Goal: Information Seeking & Learning: Learn about a topic

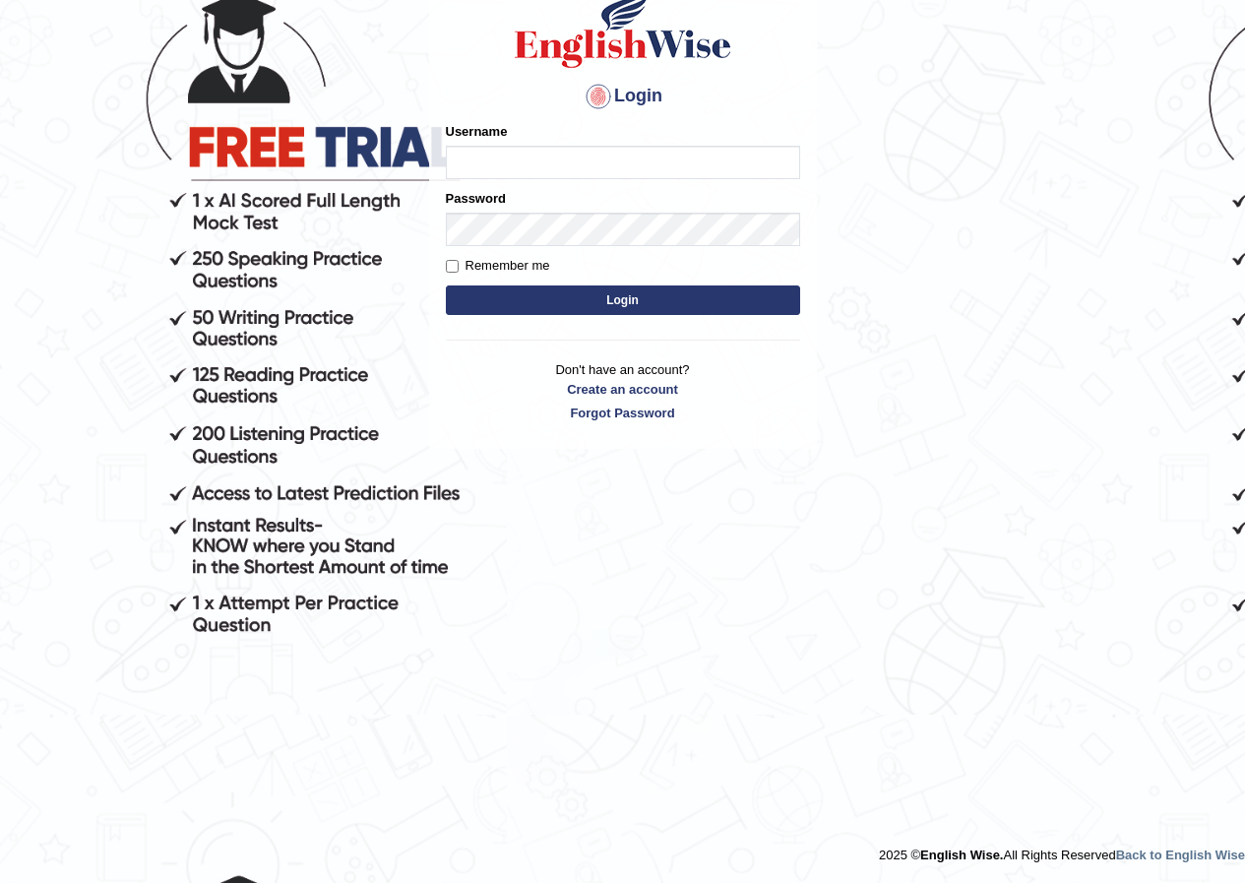
scroll to position [167, 0]
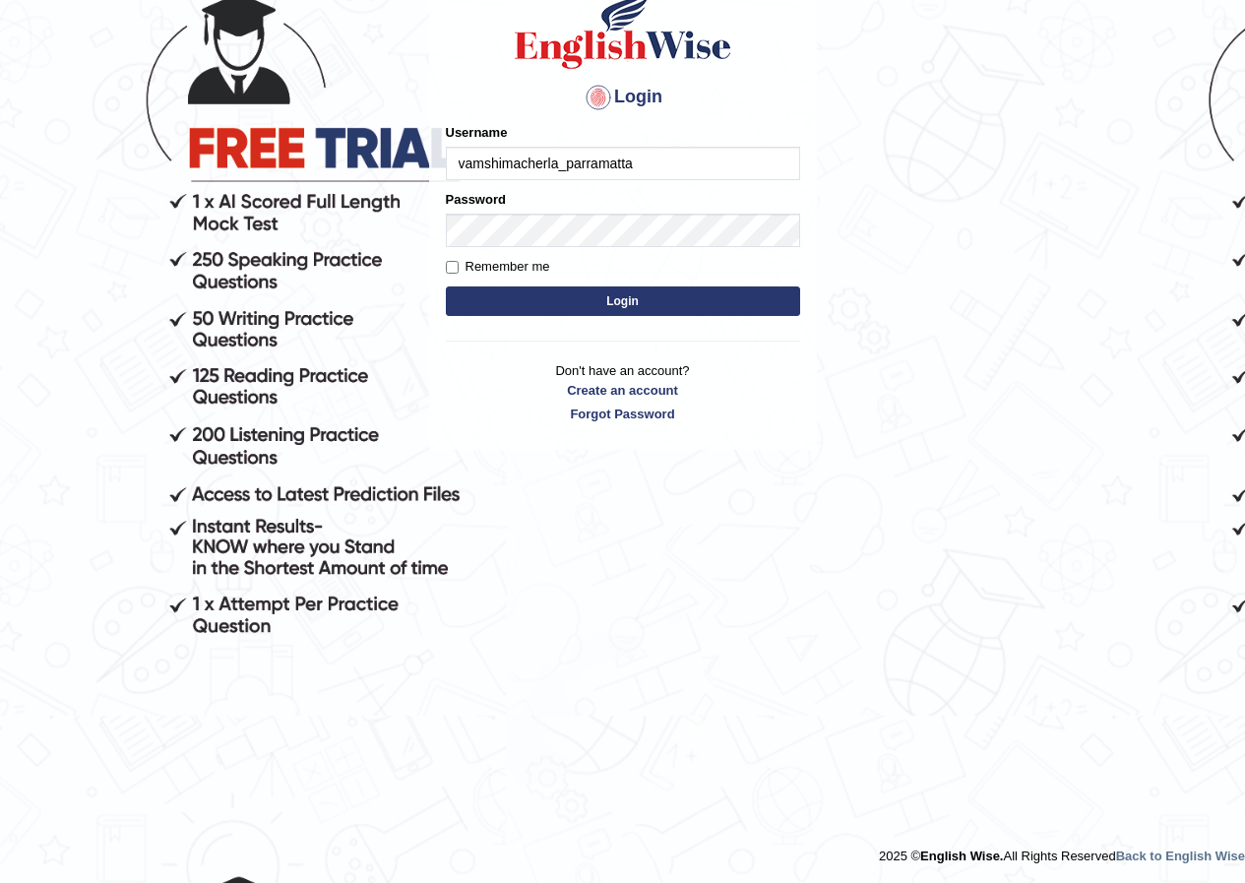
type input "vamshimacherla_parramatta"
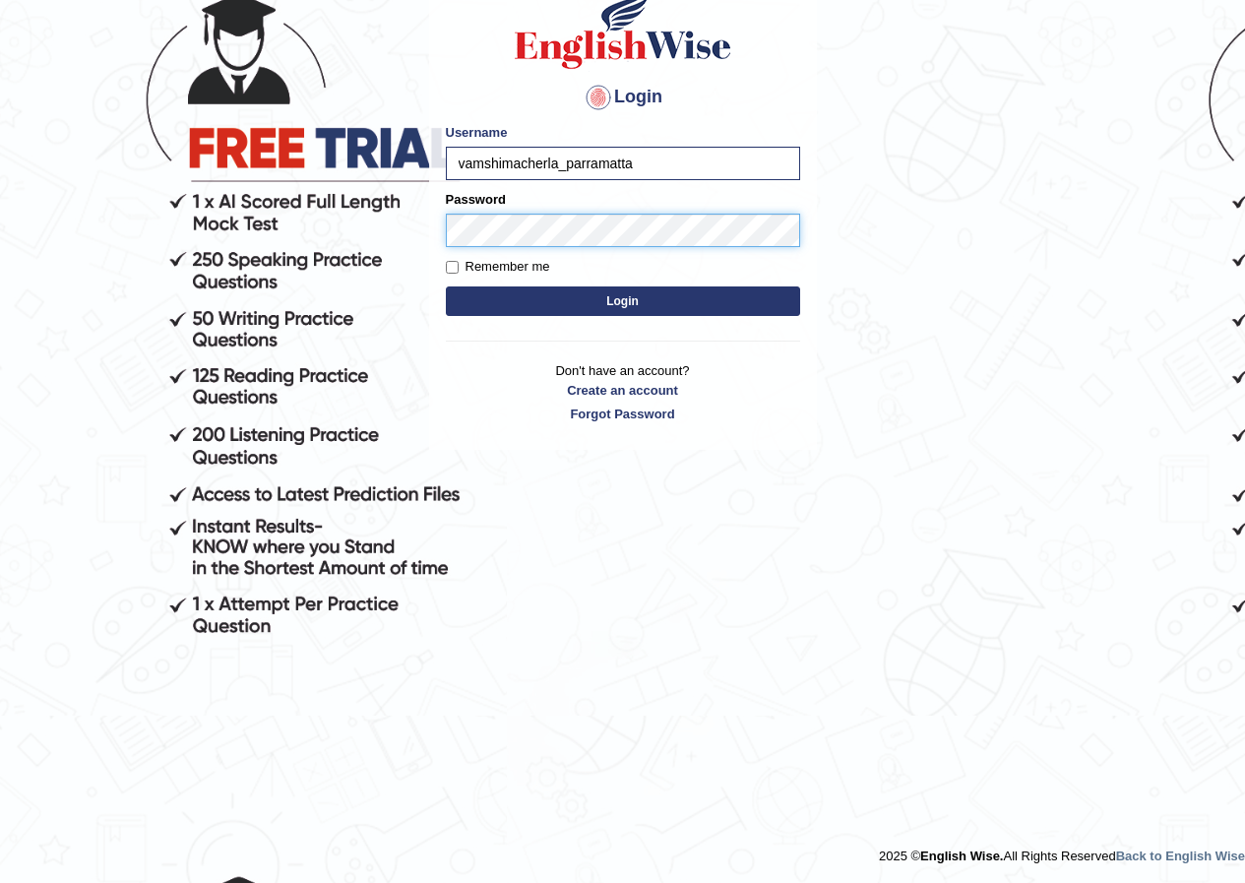
click at [446, 286] on button "Login" at bounding box center [623, 301] width 354 height 30
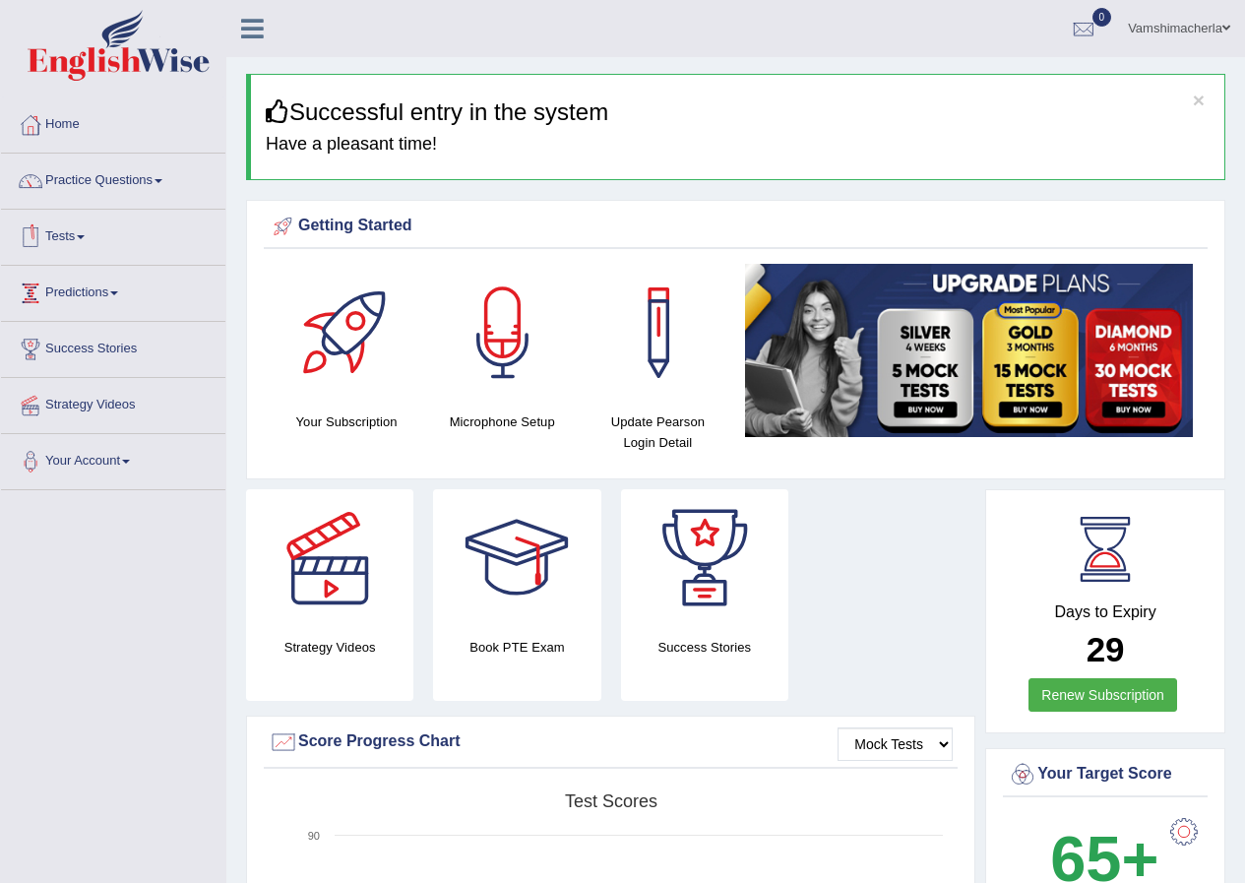
click at [95, 283] on link "Predictions" at bounding box center [113, 290] width 224 height 49
click at [60, 292] on link "Predictions" at bounding box center [111, 290] width 220 height 49
click at [57, 244] on link "Tests" at bounding box center [113, 234] width 224 height 49
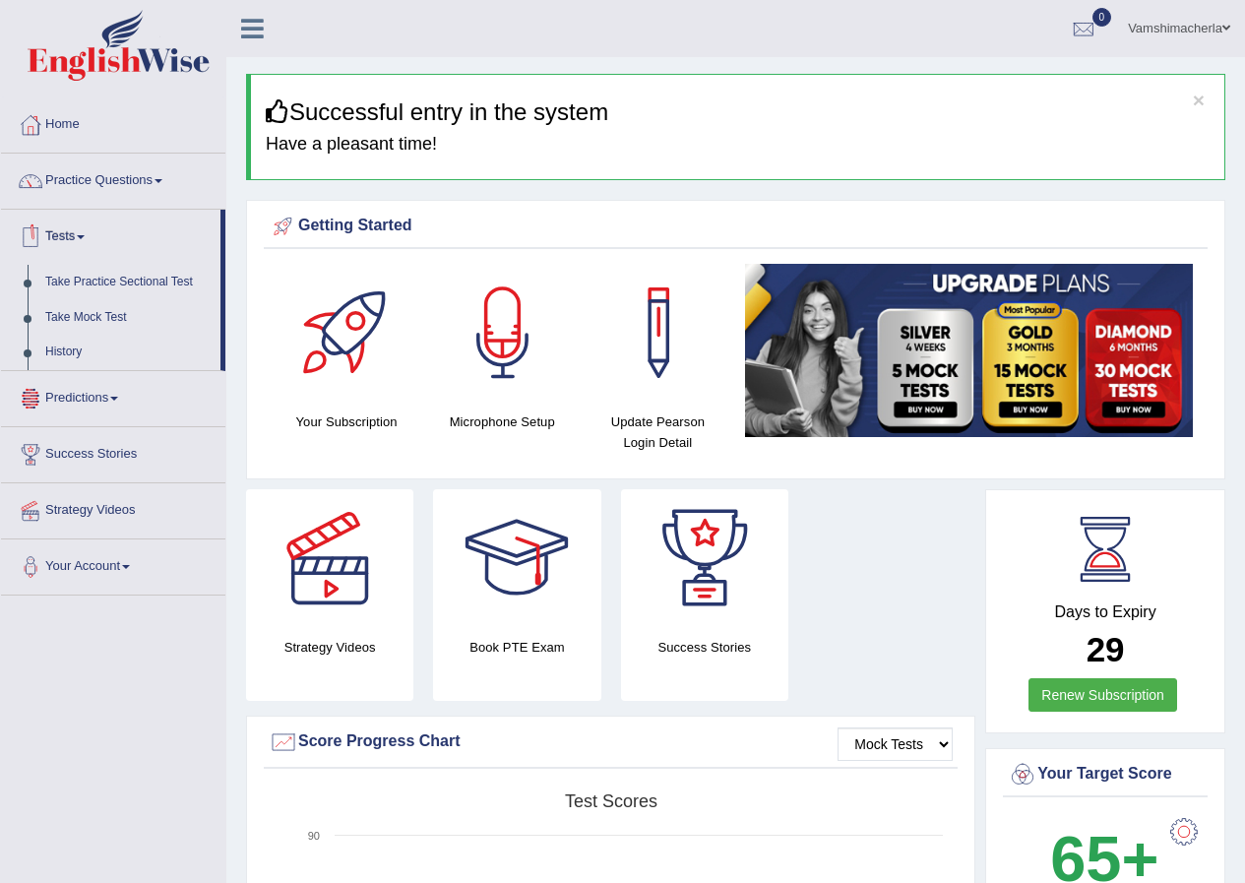
click at [70, 241] on link "Tests" at bounding box center [111, 234] width 220 height 49
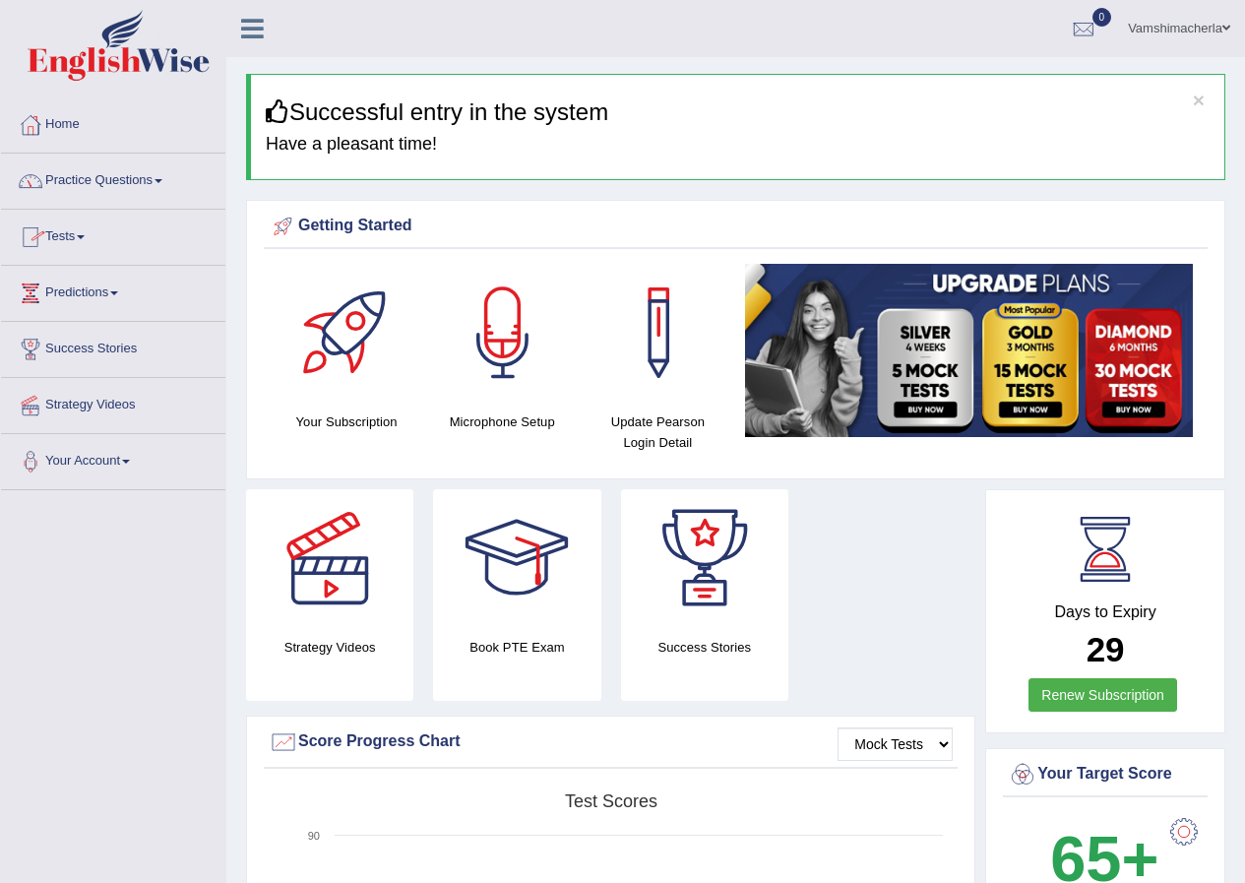
click at [70, 200] on link "Practice Questions" at bounding box center [113, 178] width 224 height 49
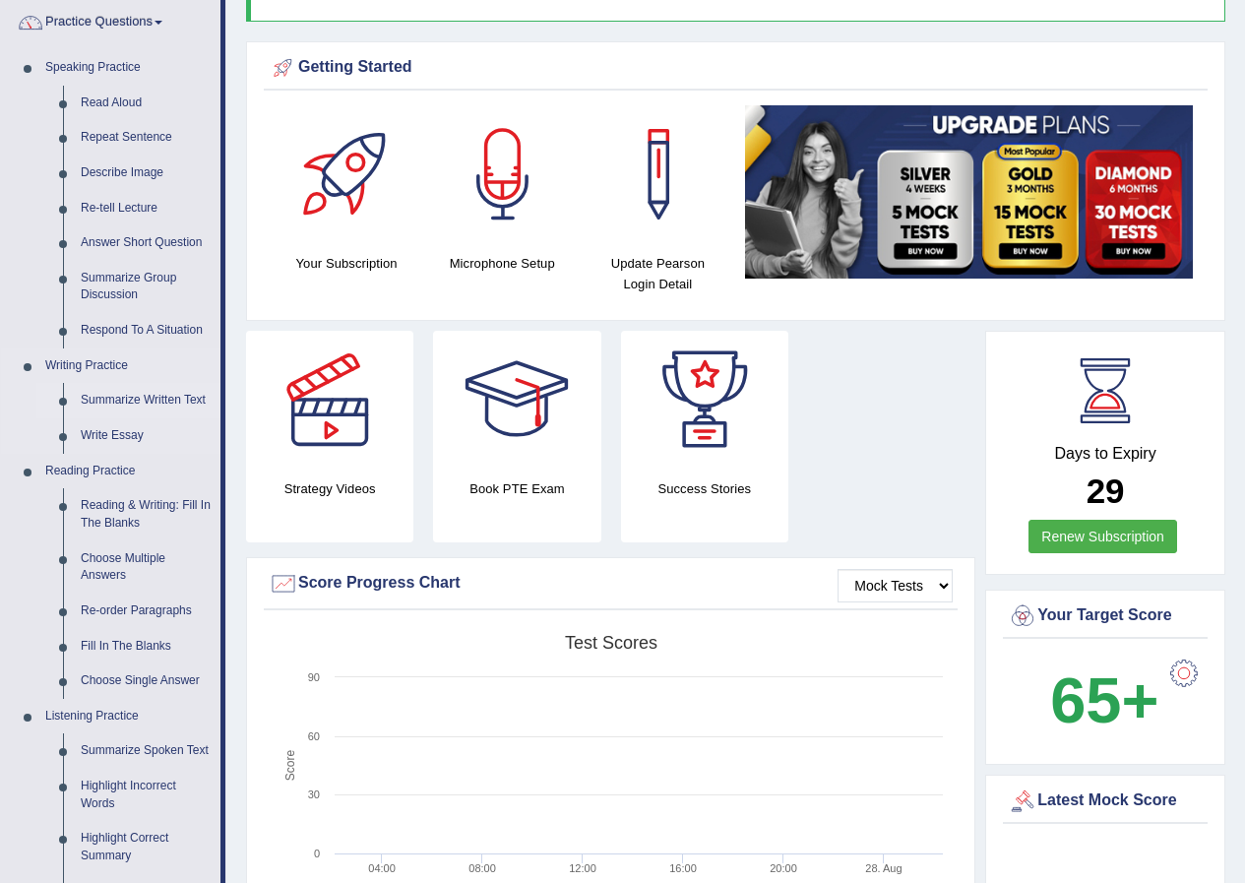
scroll to position [295, 0]
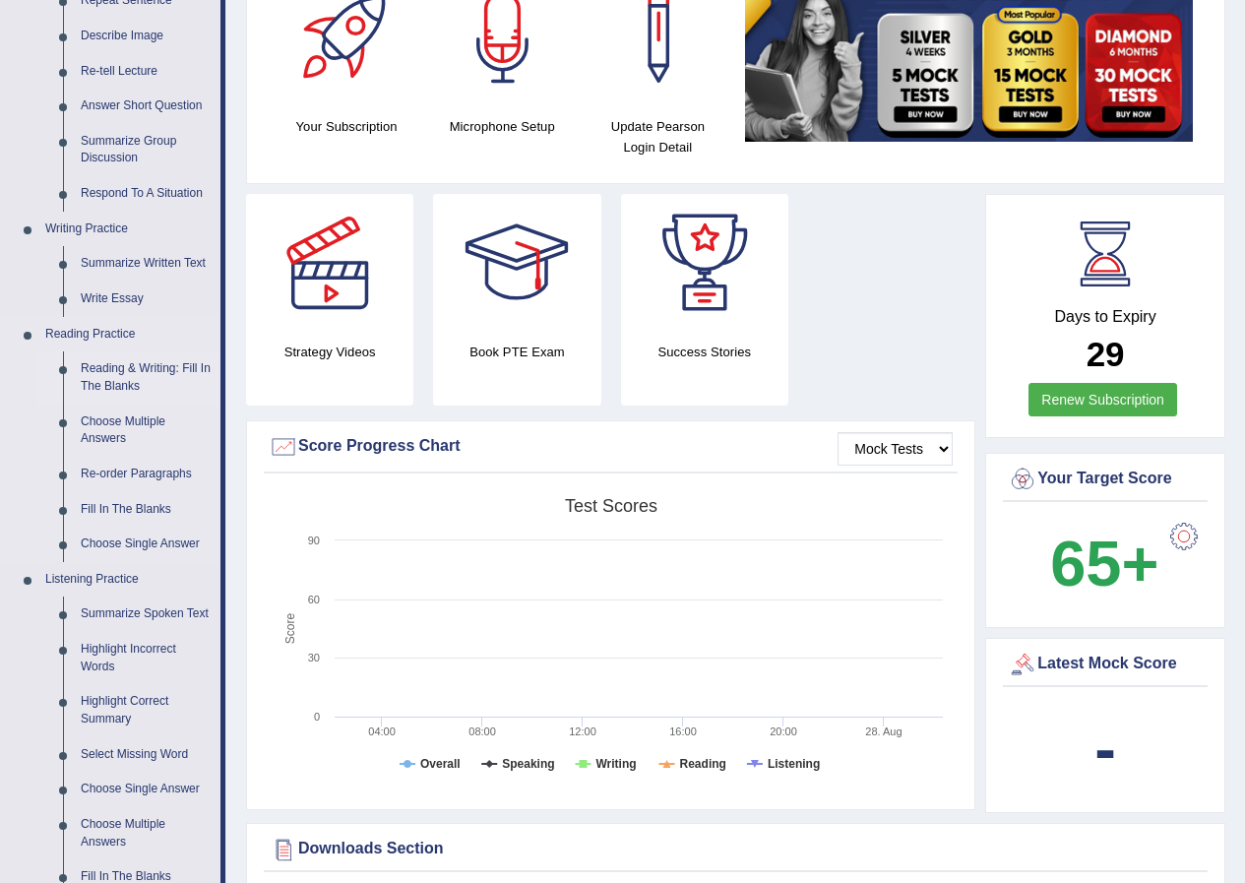
click at [113, 374] on link "Reading & Writing: Fill In The Blanks" at bounding box center [146, 377] width 149 height 52
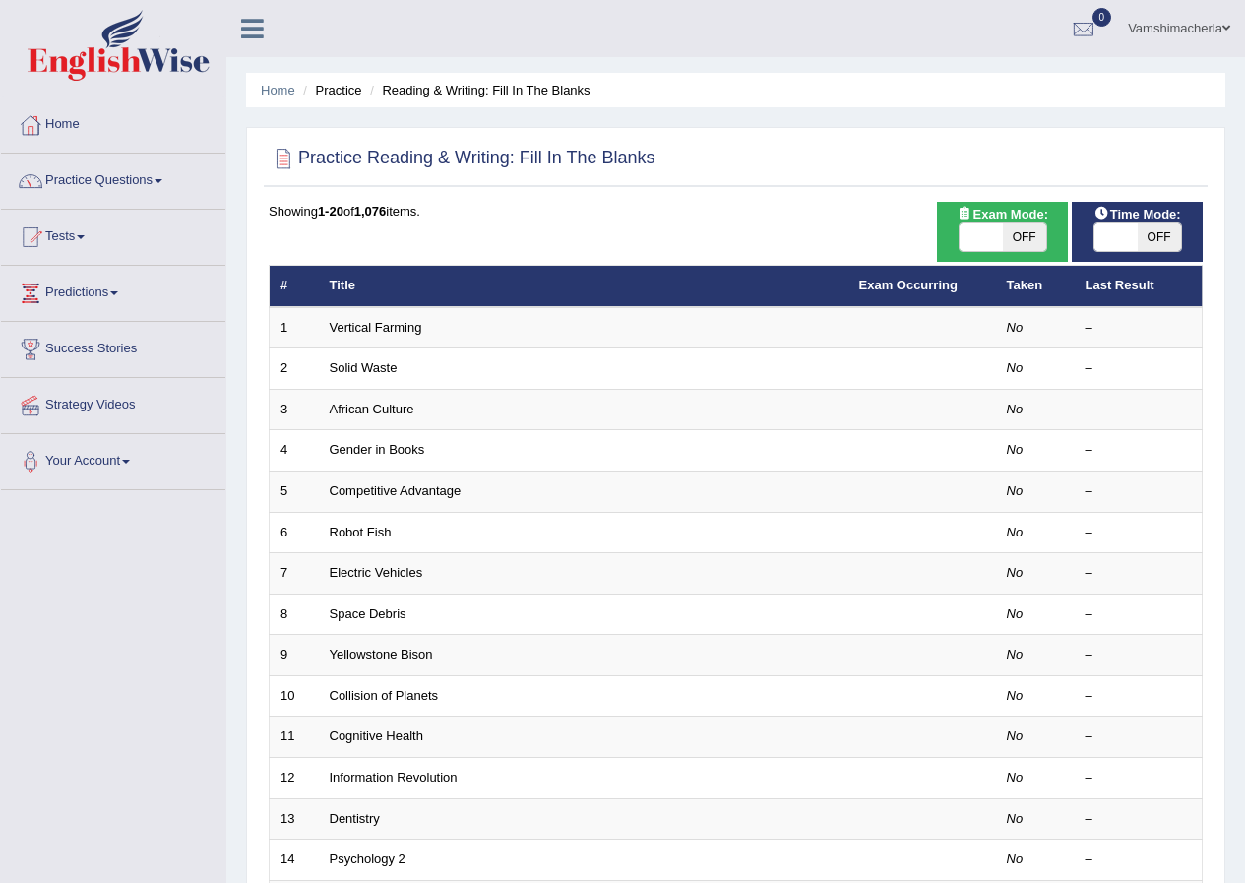
click at [1025, 233] on span "OFF" at bounding box center [1024, 237] width 43 height 28
checkbox input "true"
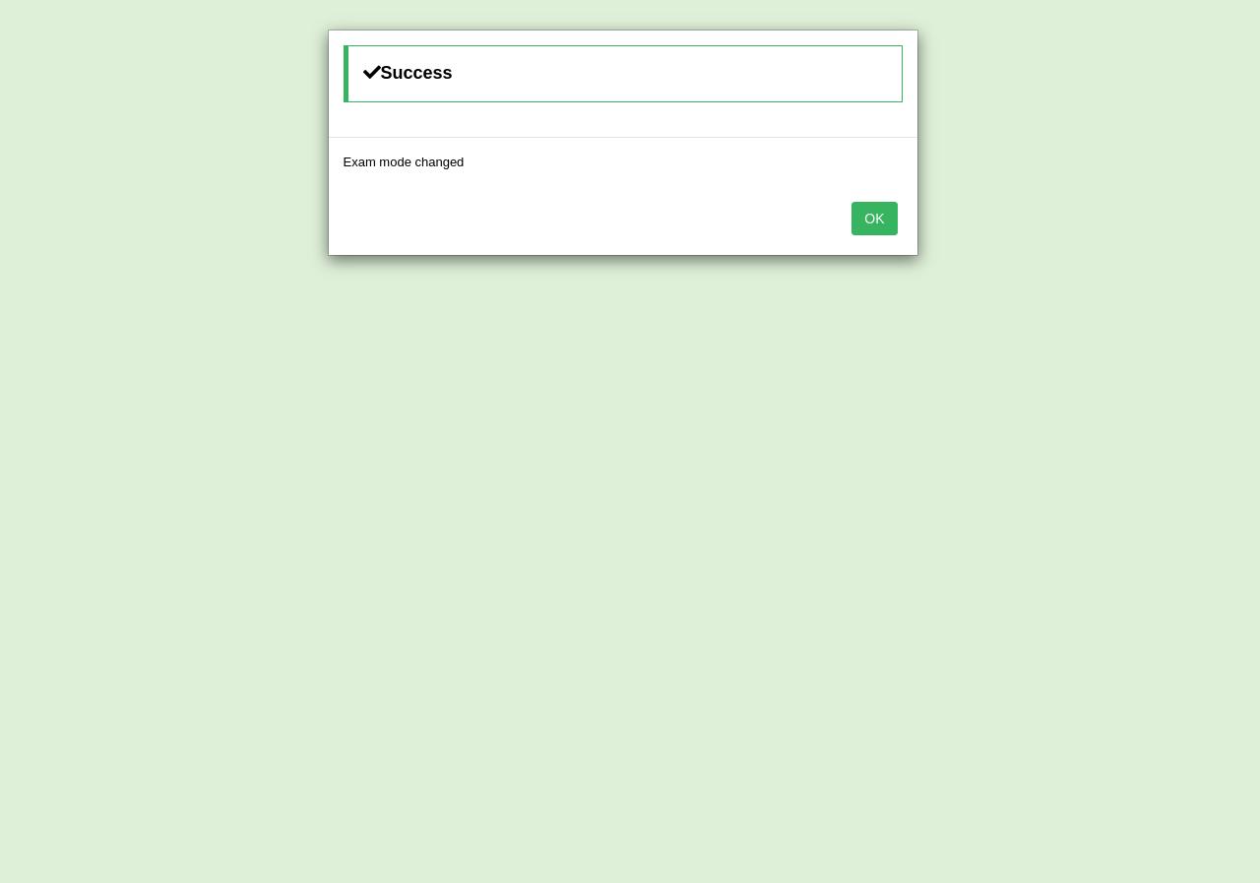
click at [879, 221] on button "OK" at bounding box center [874, 218] width 45 height 33
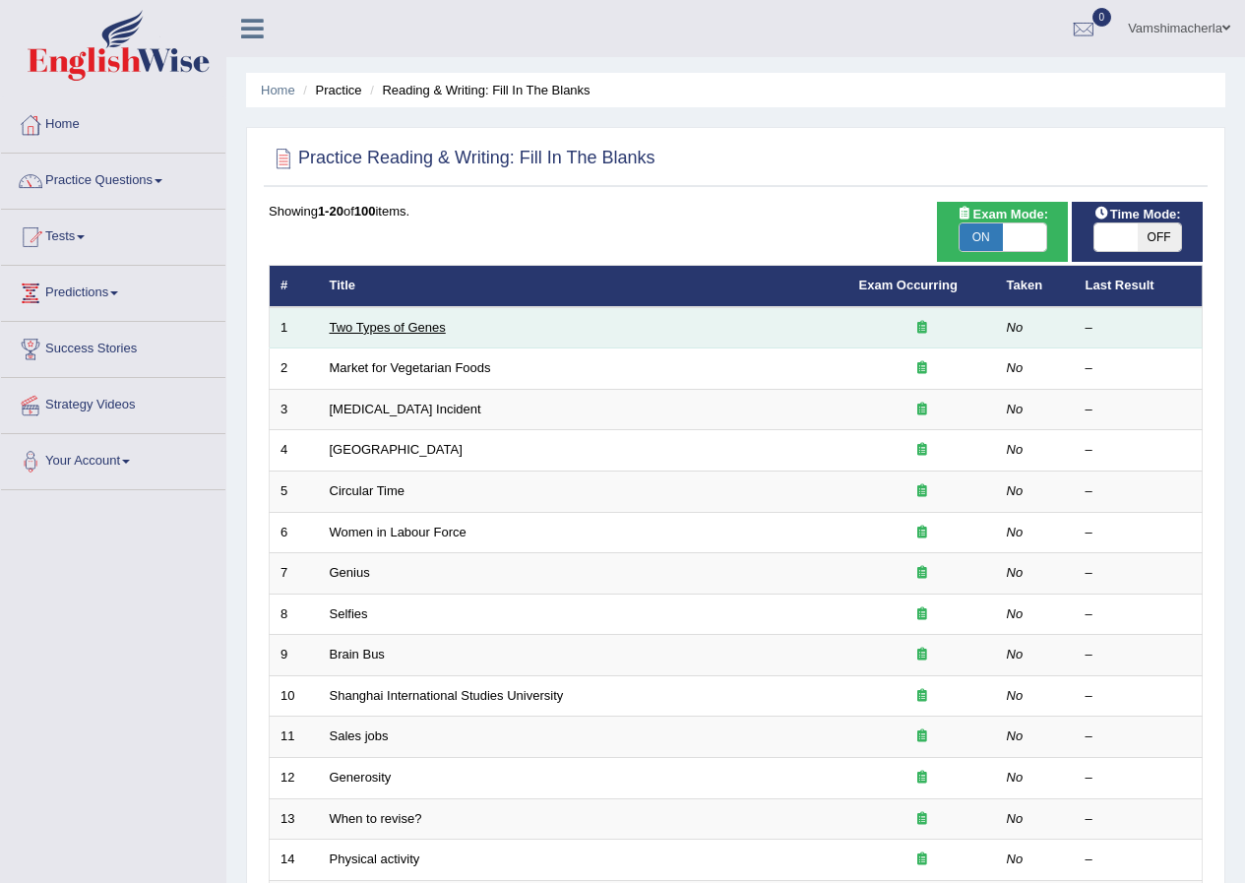
click at [404, 322] on link "Two Types of Genes" at bounding box center [388, 327] width 116 height 15
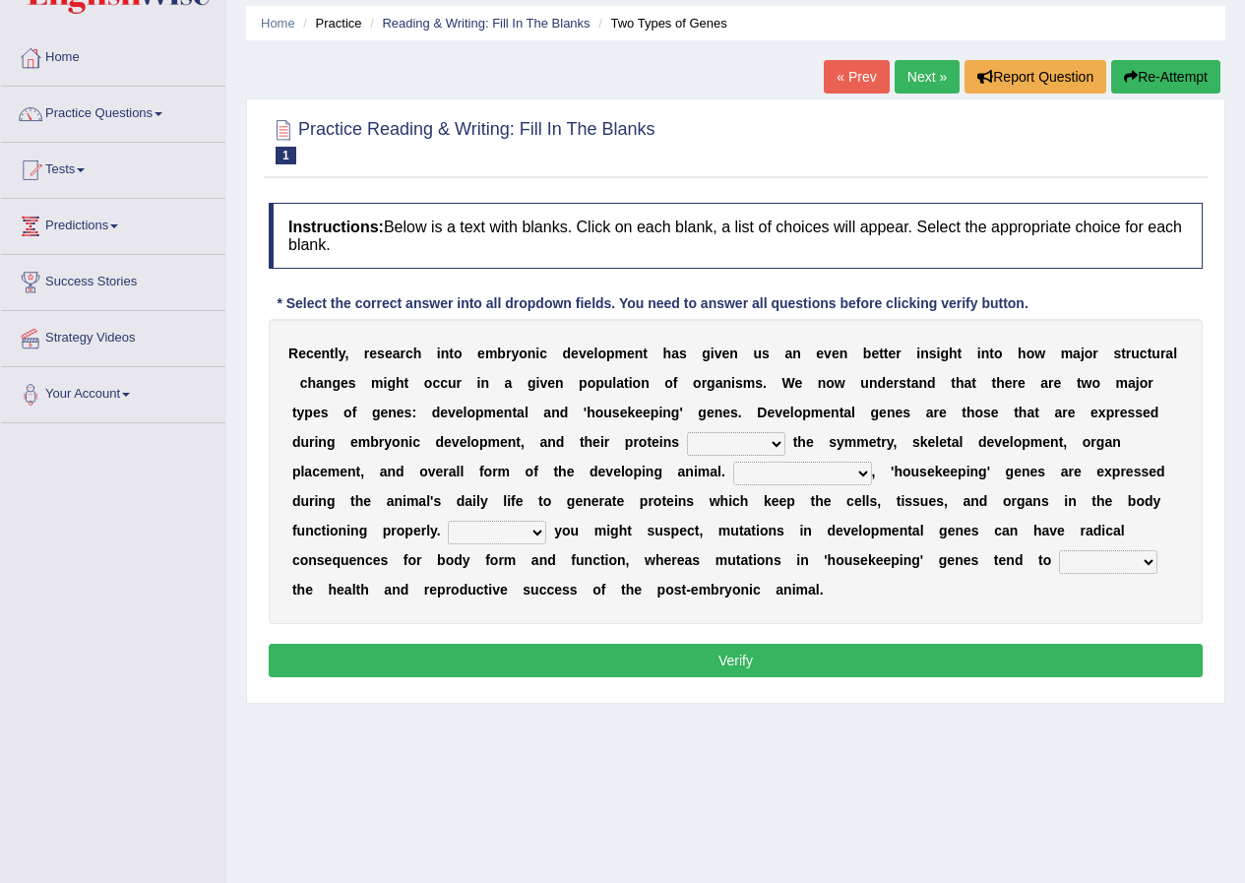
scroll to position [98, 0]
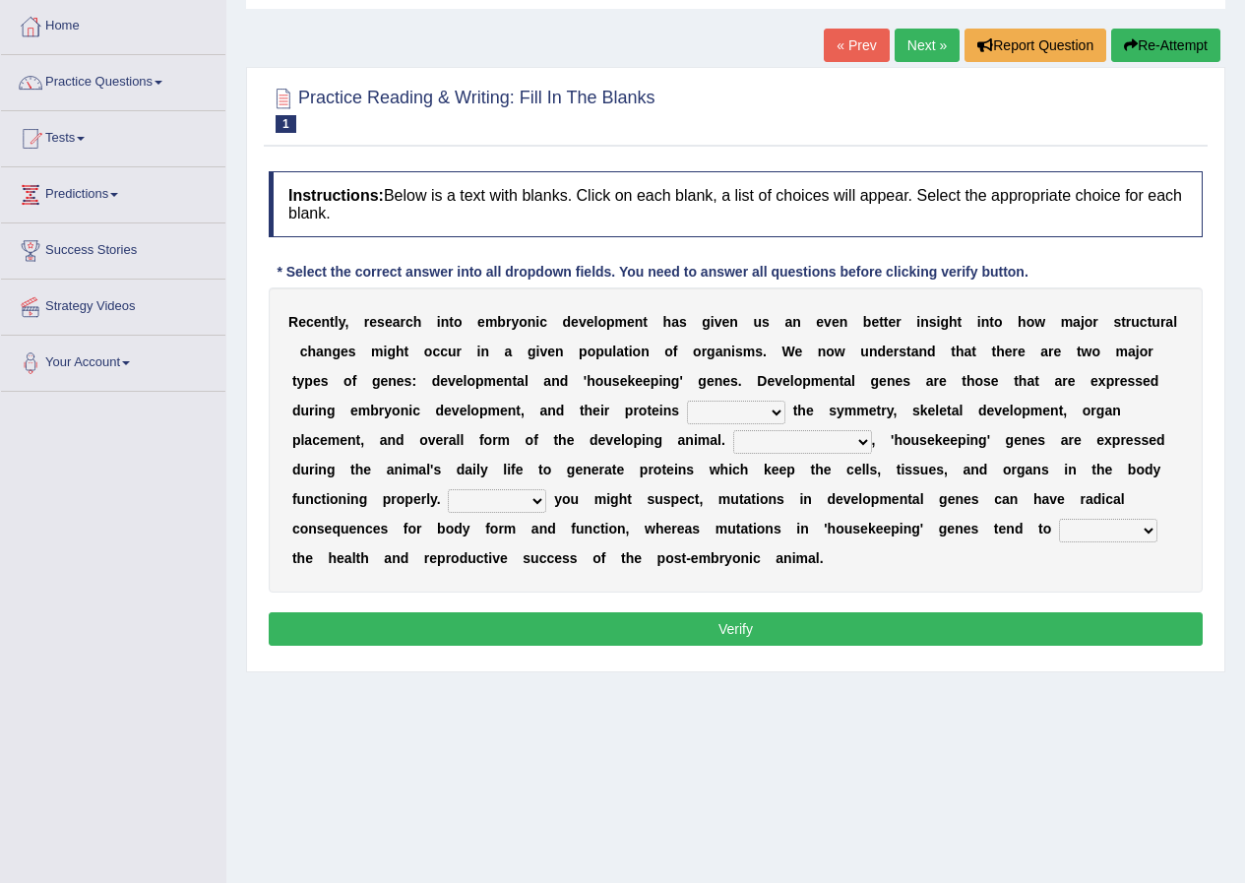
click at [761, 407] on select "push control hold elevate" at bounding box center [736, 413] width 98 height 24
select select "elevate"
click at [687, 401] on select "push control hold elevate" at bounding box center [736, 413] width 98 height 24
click at [800, 430] on select "Correspondingly Inclusively Conversely In contrast" at bounding box center [802, 442] width 139 height 24
select select "In contrast"
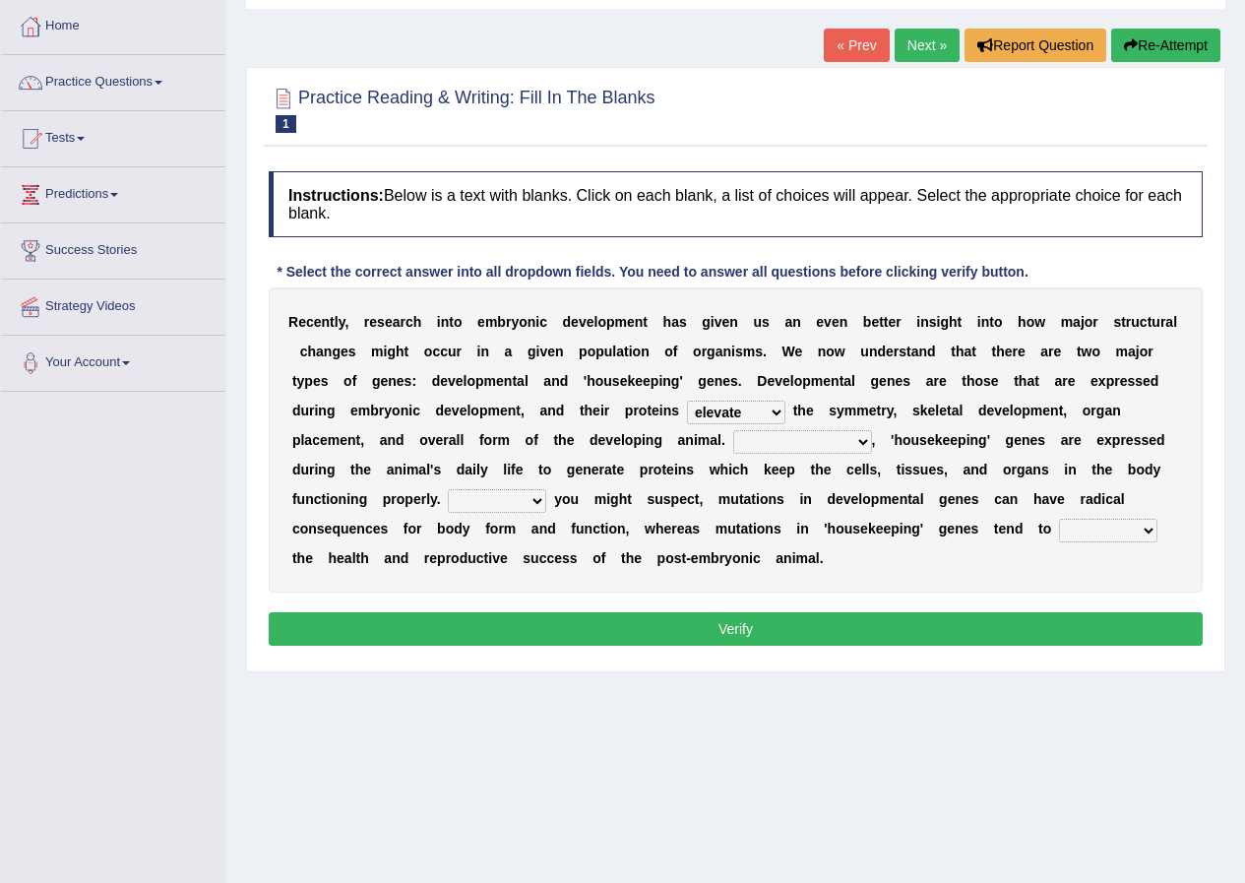
click at [733, 430] on select "Correspondingly Inclusively Conversely In contrast" at bounding box center [802, 442] width 139 height 24
click at [478, 520] on div "R e c e n t l y , r e s e a r c h i n t o e m b r y o n i c d e v e l o p m e n…" at bounding box center [736, 439] width 934 height 305
click at [475, 504] on select "For As With Within" at bounding box center [497, 501] width 98 height 24
select select "As"
click at [448, 489] on select "For As With Within" at bounding box center [497, 501] width 98 height 24
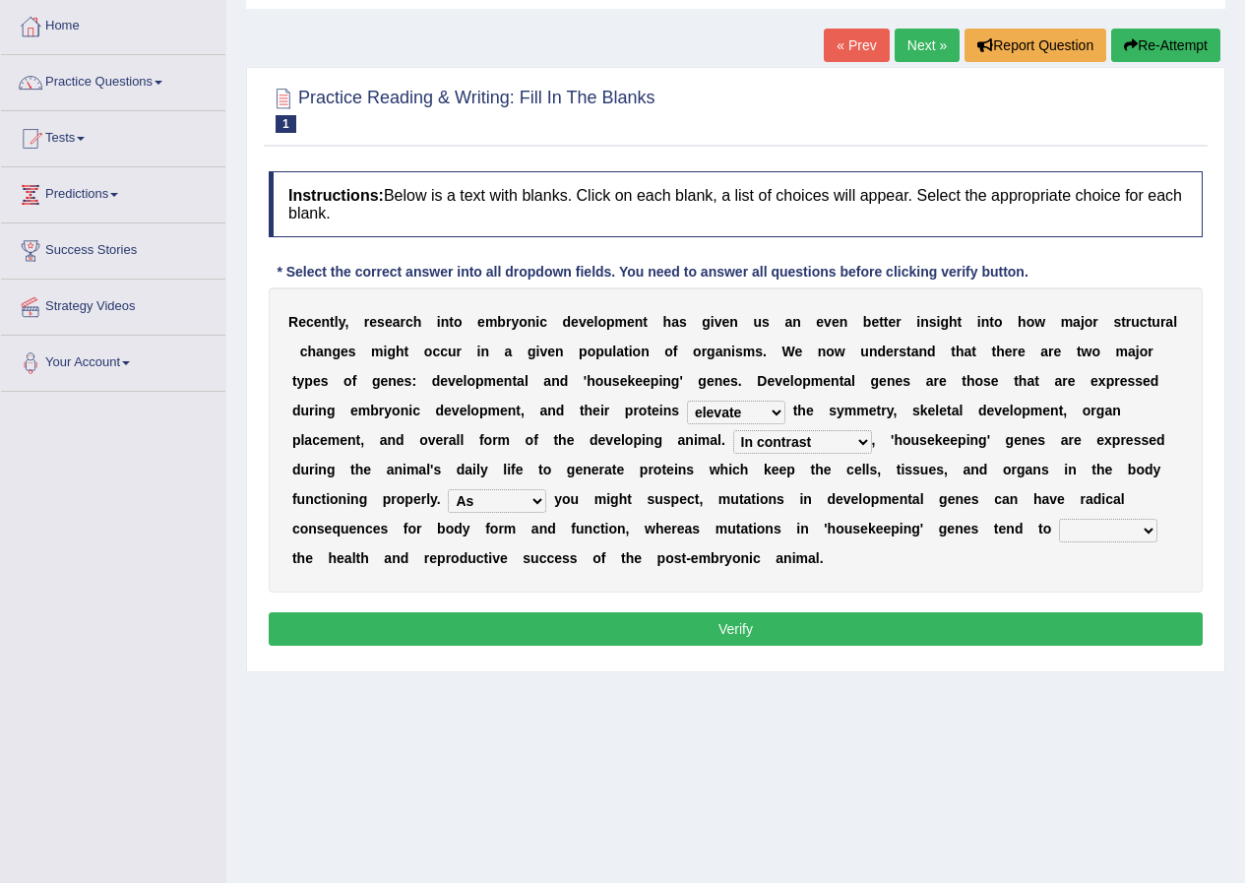
click at [1091, 529] on select "affect effect interrupt defect" at bounding box center [1108, 531] width 98 height 24
select select "affect"
click at [1059, 519] on select "affect effect interrupt defect" at bounding box center [1108, 531] width 98 height 24
click at [1023, 617] on button "Verify" at bounding box center [736, 628] width 934 height 33
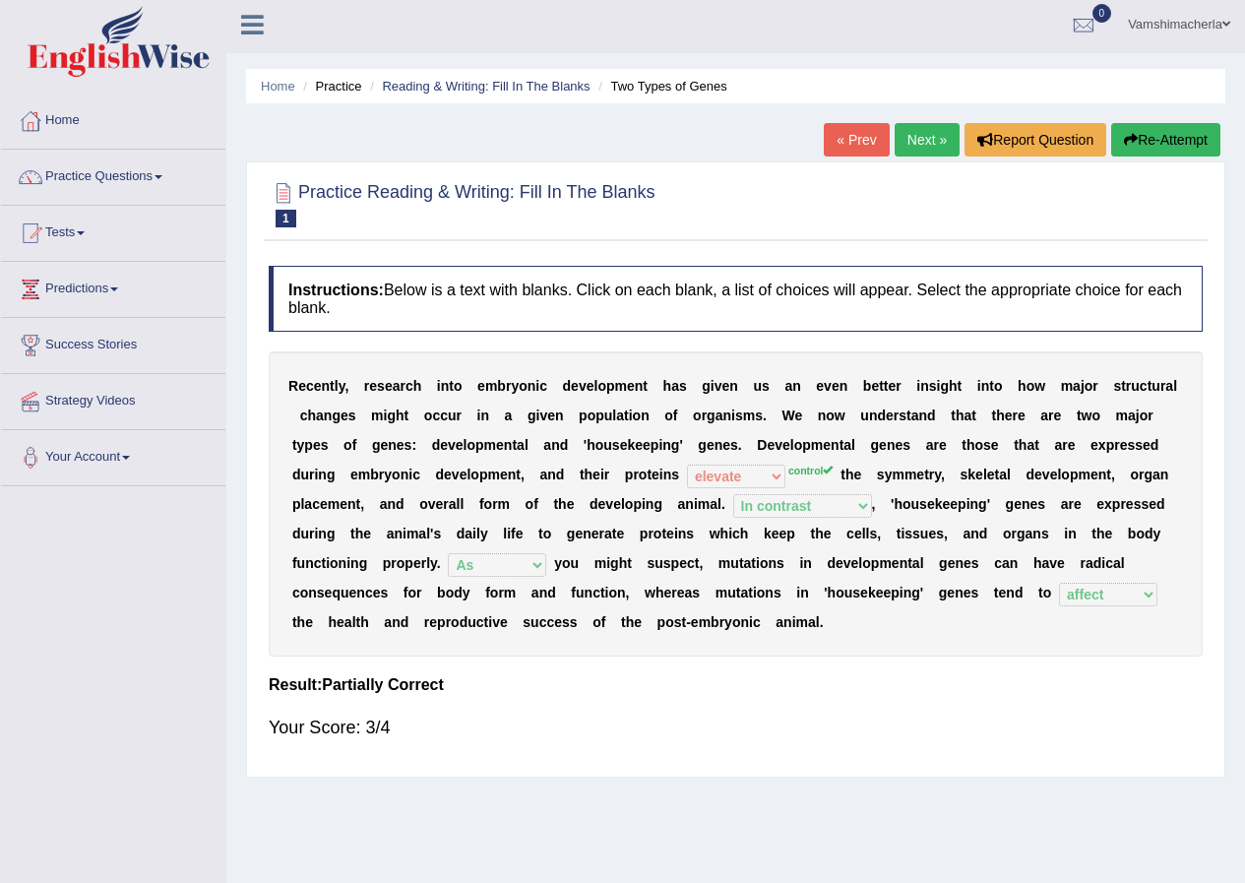
scroll to position [0, 0]
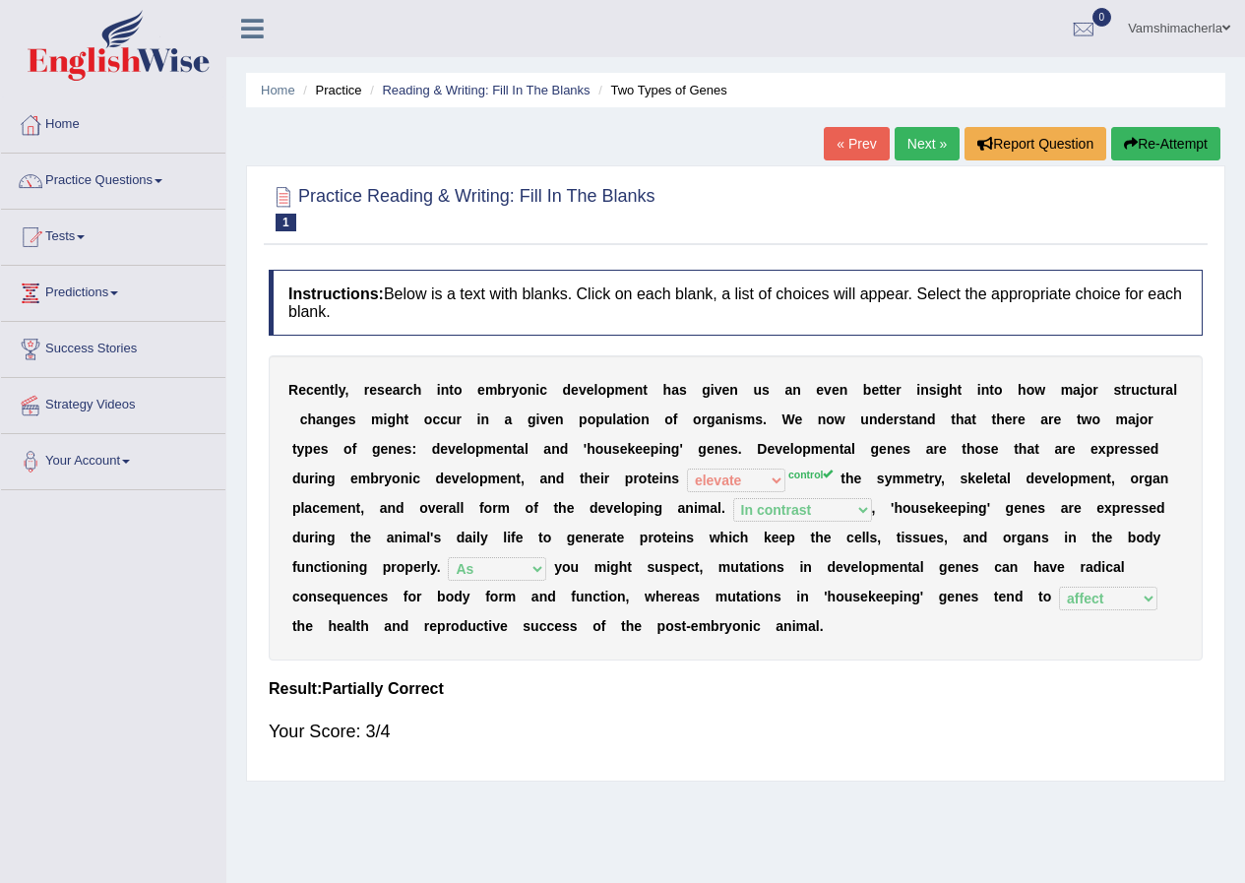
click at [929, 152] on link "Next »" at bounding box center [927, 143] width 65 height 33
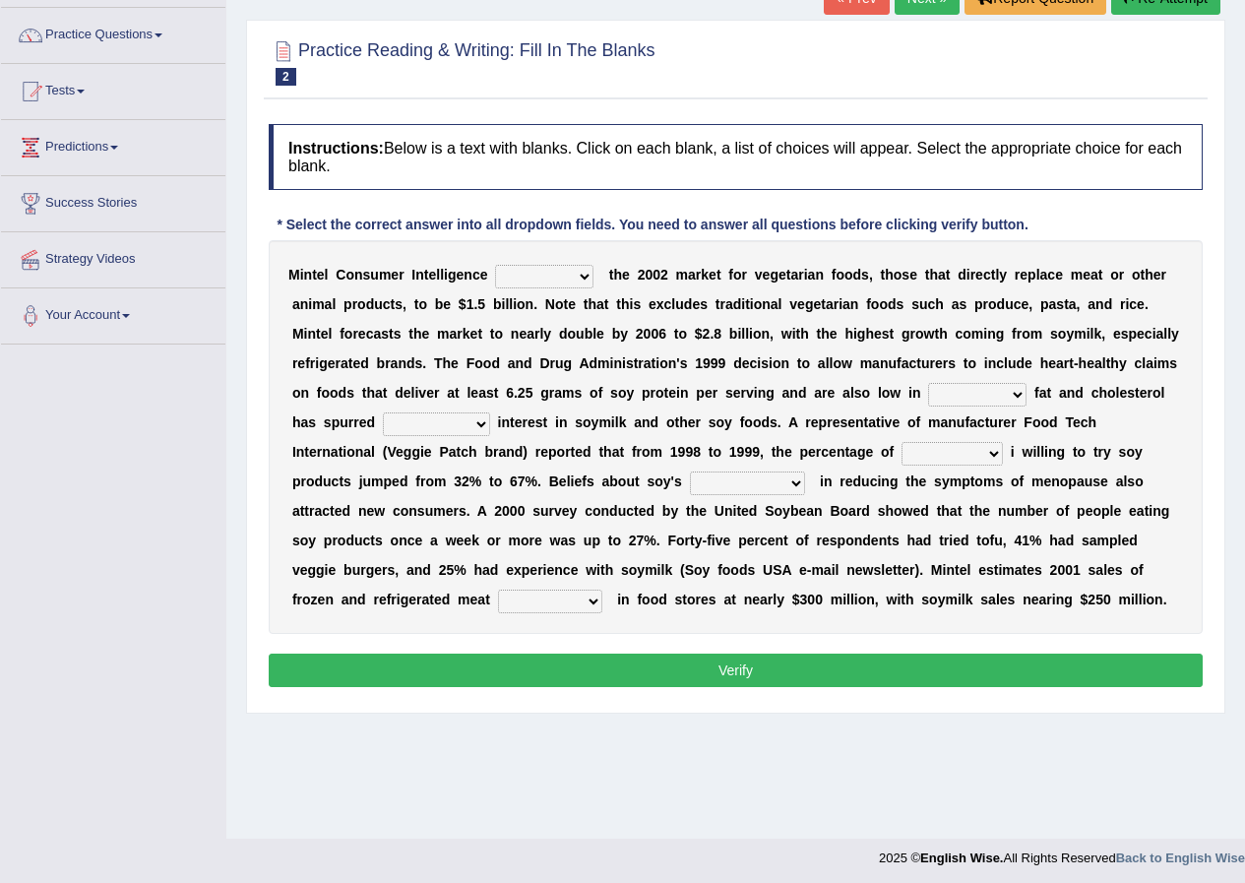
scroll to position [151, 0]
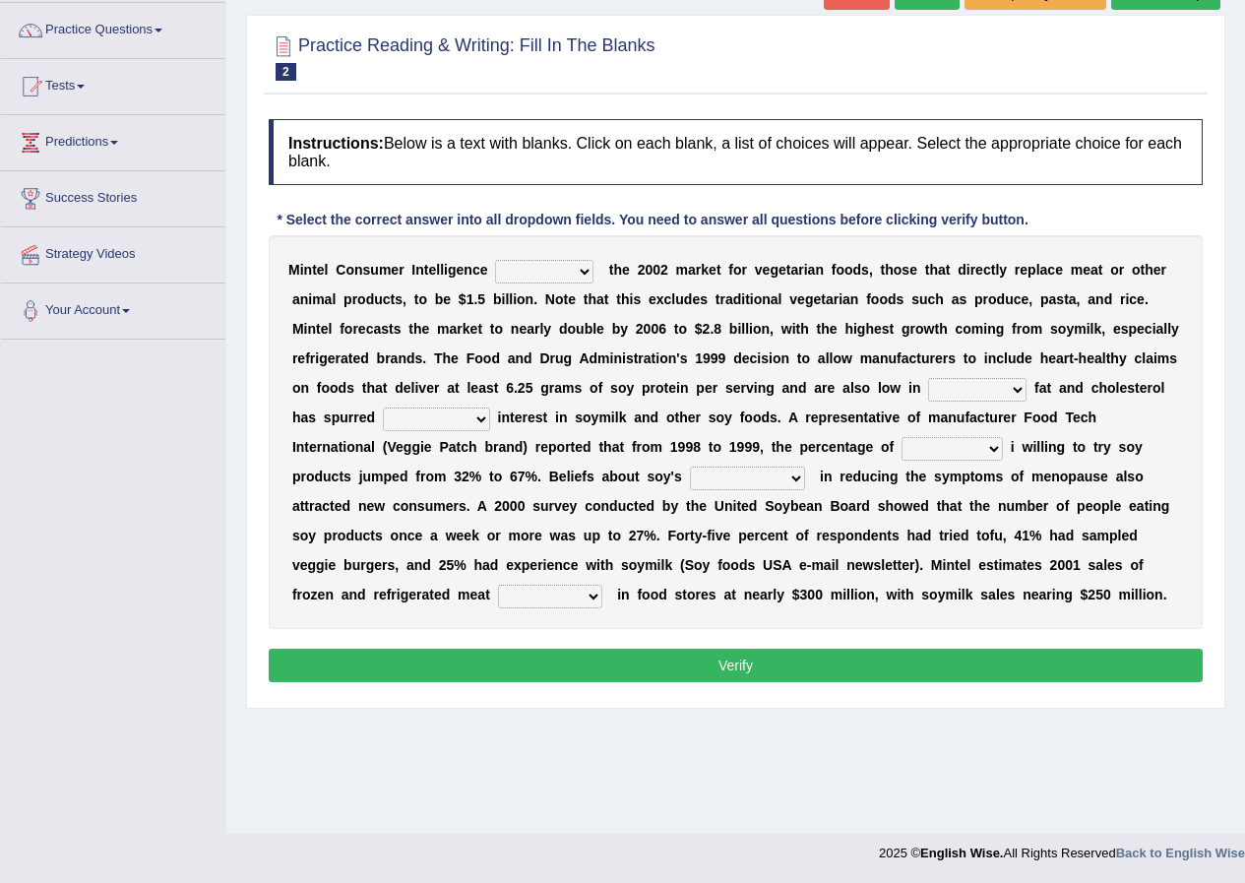
click at [546, 264] on select "deals fulfills creates estimates" at bounding box center [544, 272] width 98 height 24
select select "estimates"
click at [495, 260] on select "deals fulfills creates estimates" at bounding box center [544, 272] width 98 height 24
click at [969, 389] on select "saturated solid acid liquid" at bounding box center [977, 390] width 98 height 24
select select "saturated"
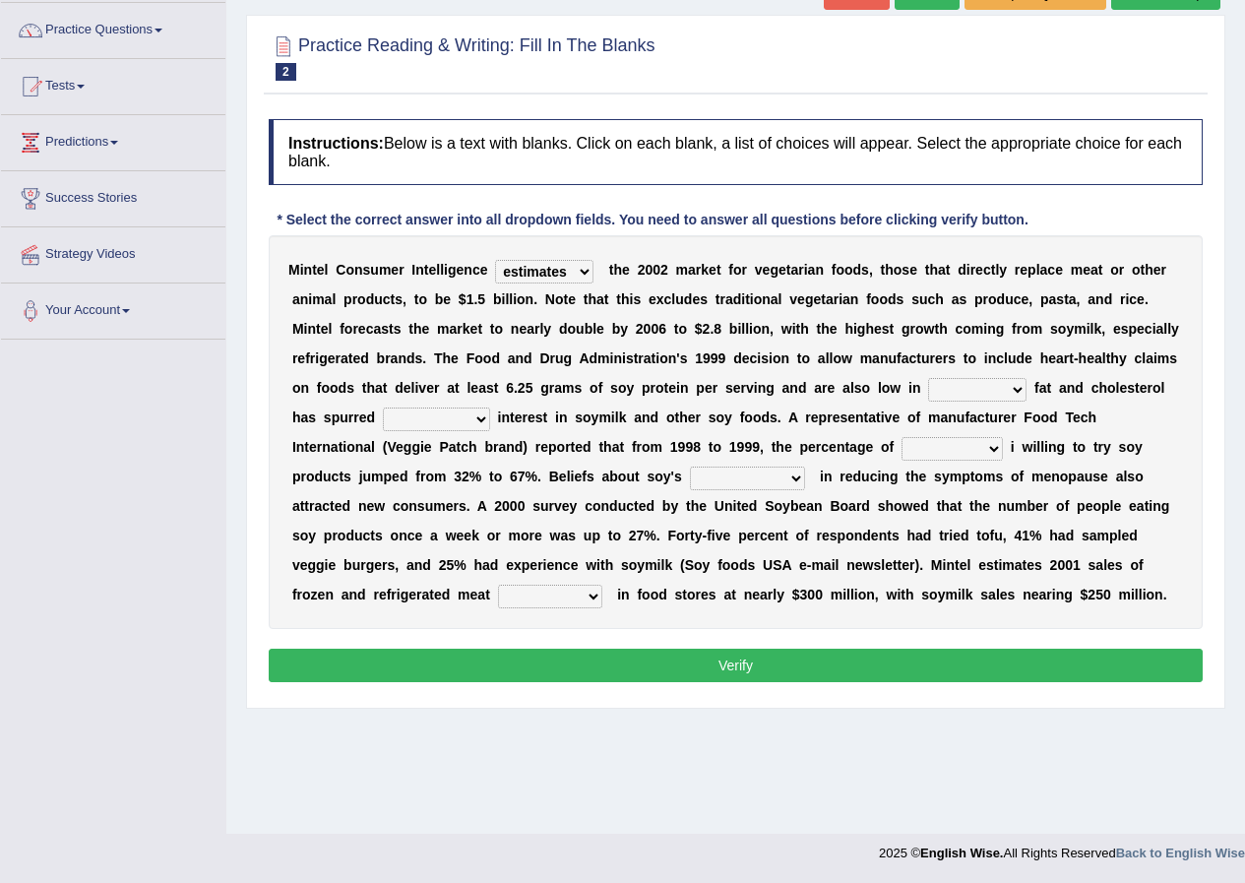
click at [928, 378] on select "saturated solid acid liquid" at bounding box center [977, 390] width 98 height 24
click at [427, 417] on select "good big tremendous extreme" at bounding box center [436, 420] width 107 height 24
select select "tremendous"
click at [383, 408] on select "good big tremendous extreme" at bounding box center [436, 420] width 107 height 24
click at [958, 458] on select "guests consumers customers clients" at bounding box center [952, 449] width 101 height 24
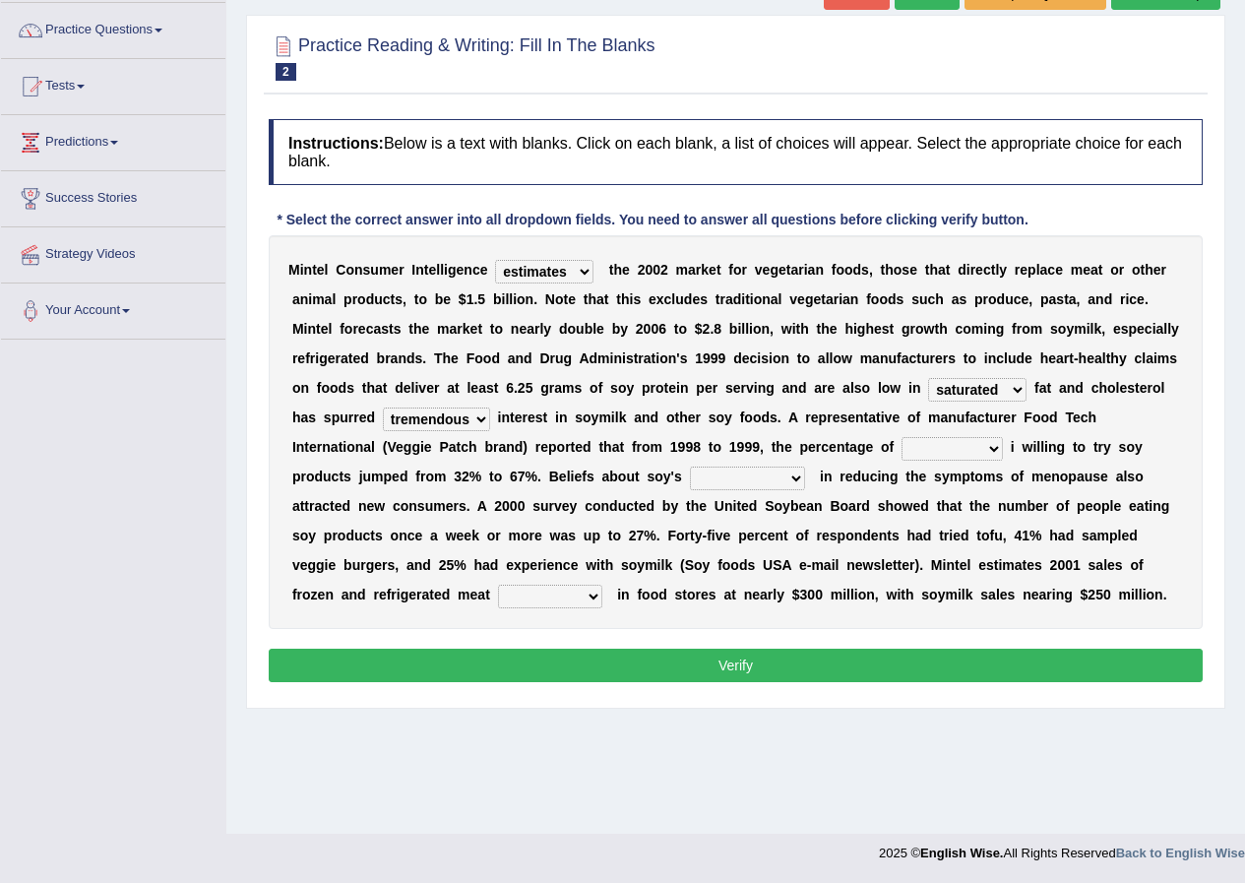
select select "consumers"
click at [902, 437] on select "guests consumers customers clients" at bounding box center [952, 449] width 101 height 24
click at [954, 449] on select "guests consumers customers clients" at bounding box center [952, 449] width 101 height 24
click at [902, 437] on select "guests consumers customers clients" at bounding box center [952, 449] width 101 height 24
click at [776, 477] on select "effectiveness timeliness efficiency goodness" at bounding box center [747, 479] width 115 height 24
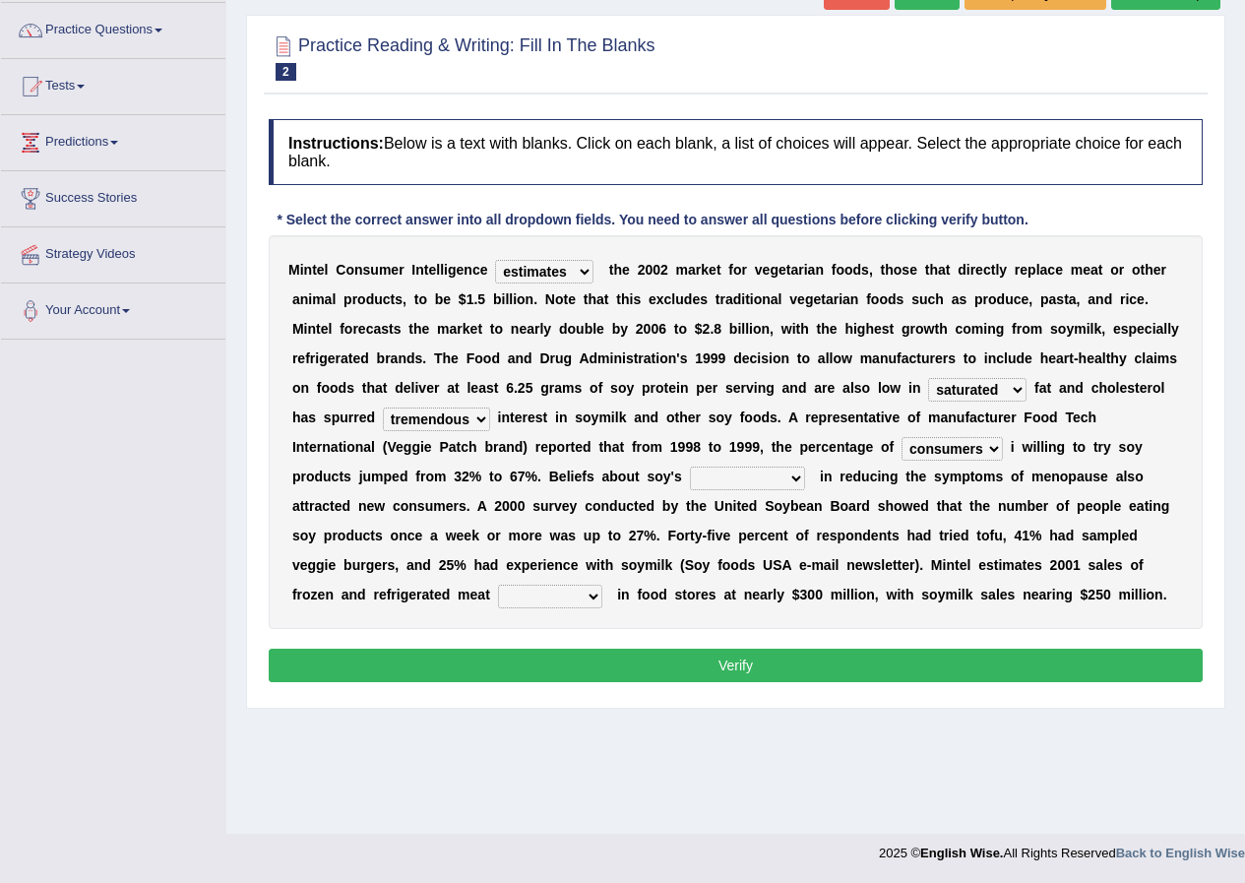
select select "effectiveness"
click at [690, 467] on select "effectiveness timeliness efficiency goodness" at bounding box center [747, 479] width 115 height 24
click at [557, 594] on select "foods choices staffs alternatives" at bounding box center [550, 597] width 104 height 24
select select "foods"
click at [498, 585] on select "foods choices staffs alternatives" at bounding box center [550, 597] width 104 height 24
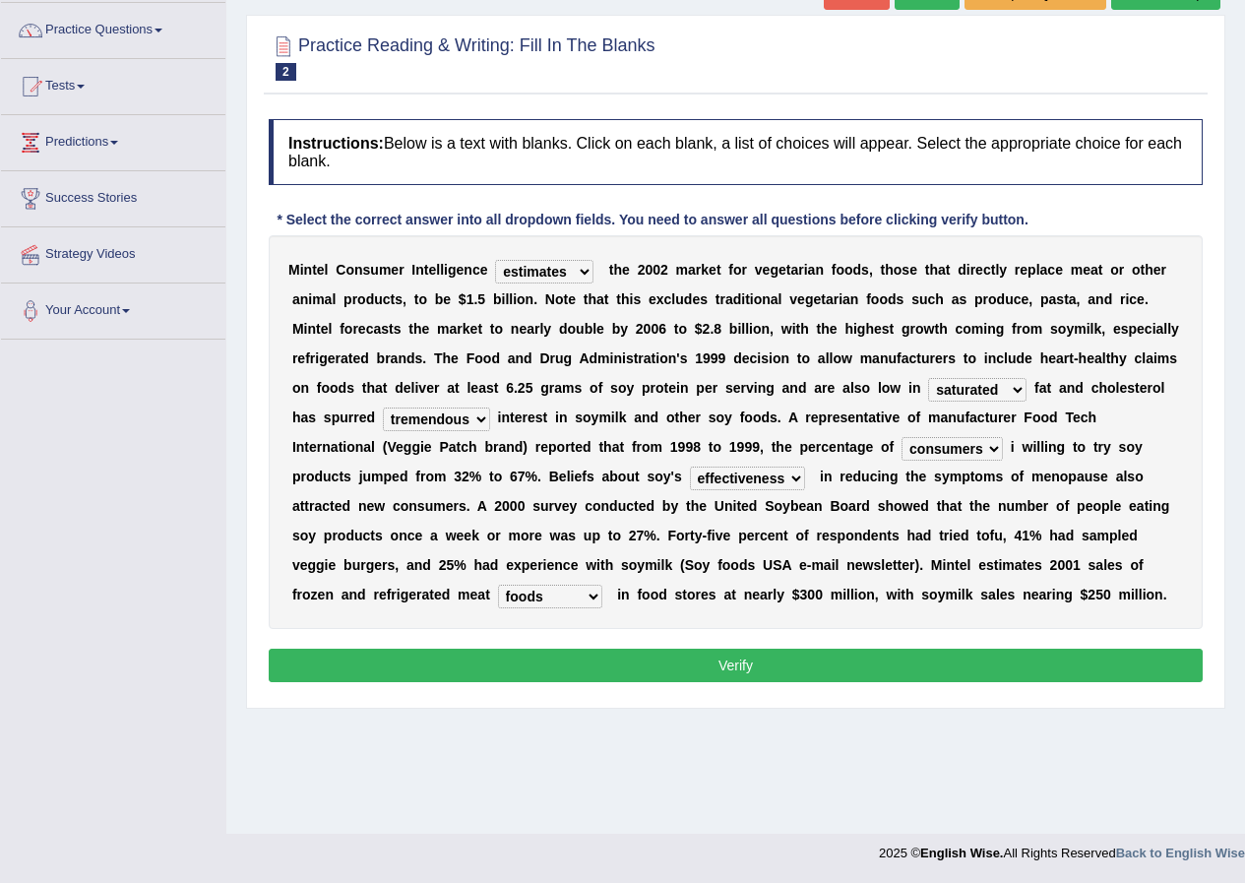
click at [764, 670] on button "Verify" at bounding box center [736, 665] width 934 height 33
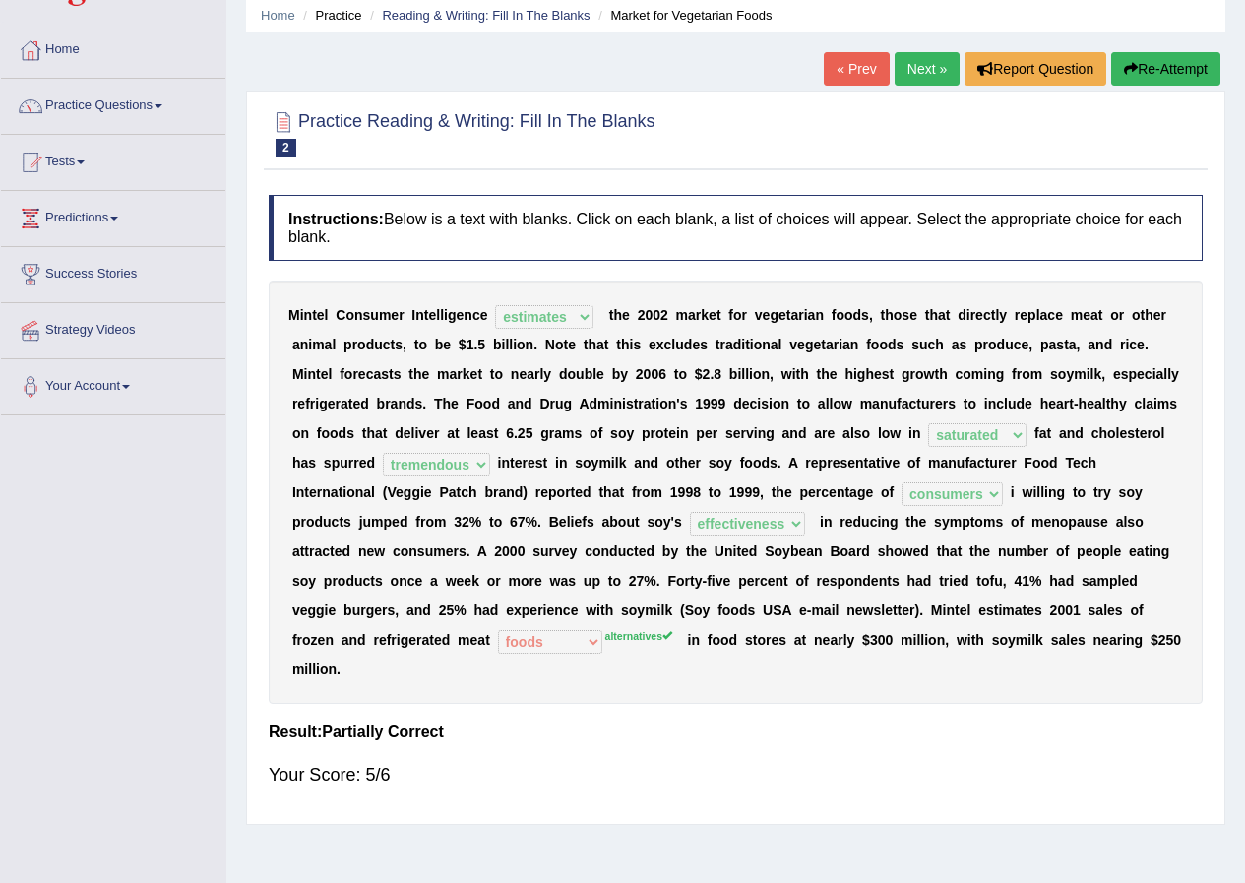
scroll to position [0, 0]
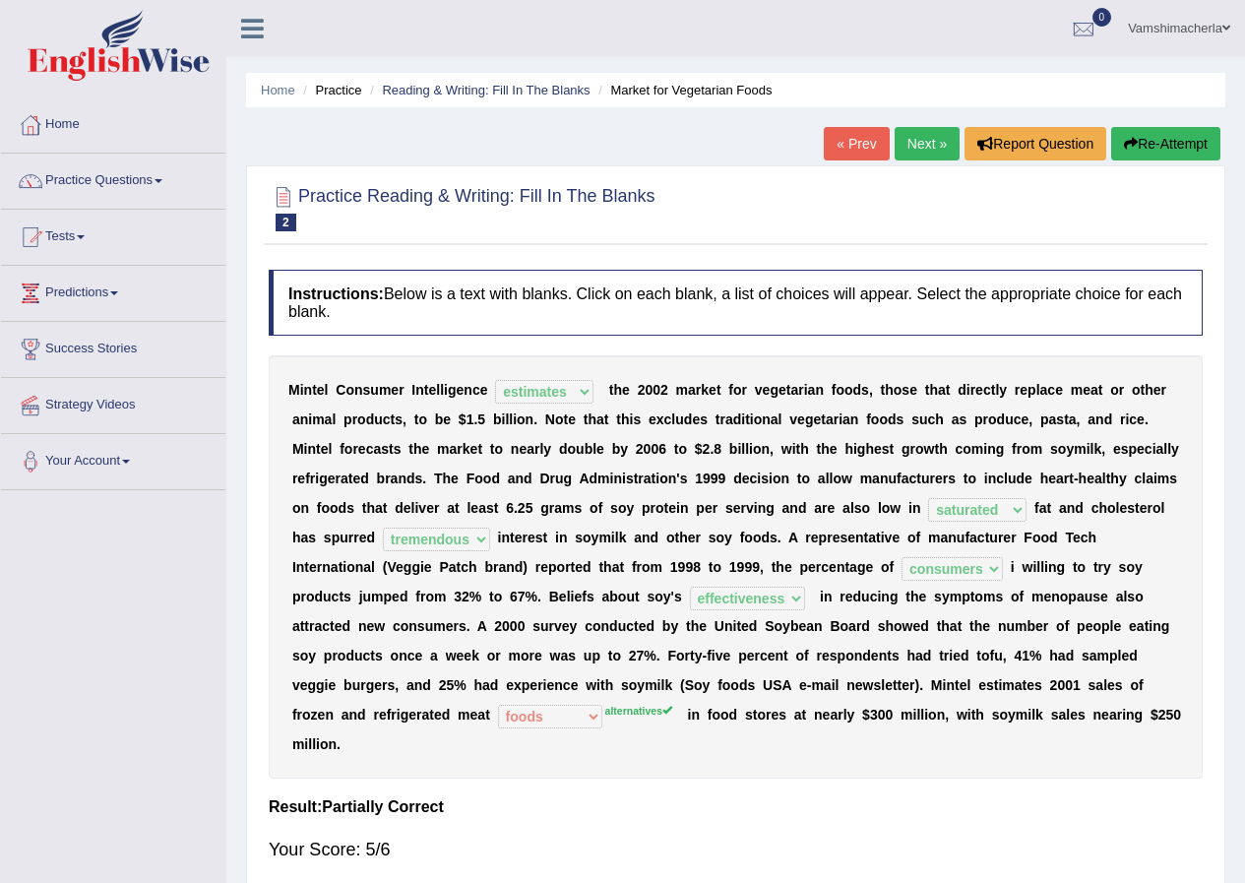
click at [914, 138] on link "Next »" at bounding box center [927, 143] width 65 height 33
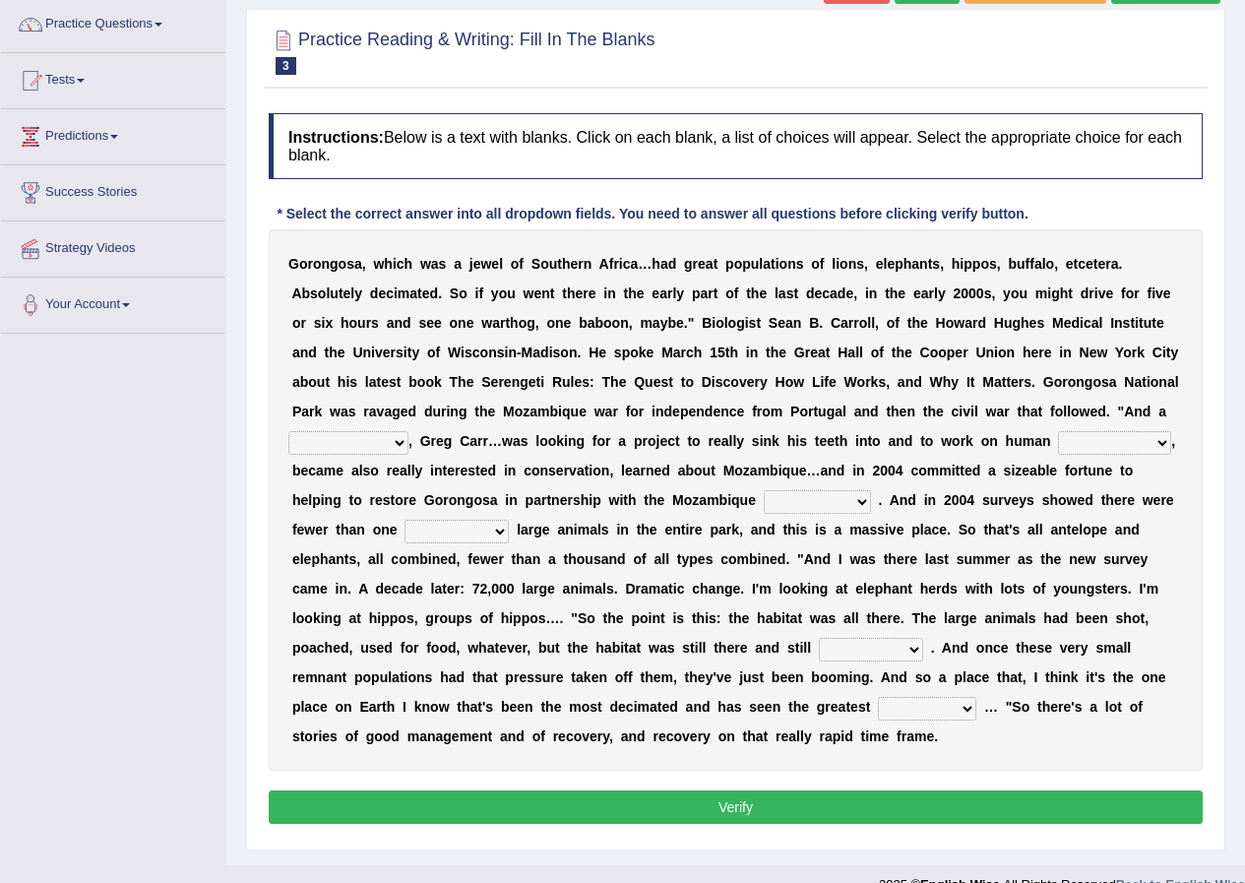
scroll to position [188, 0]
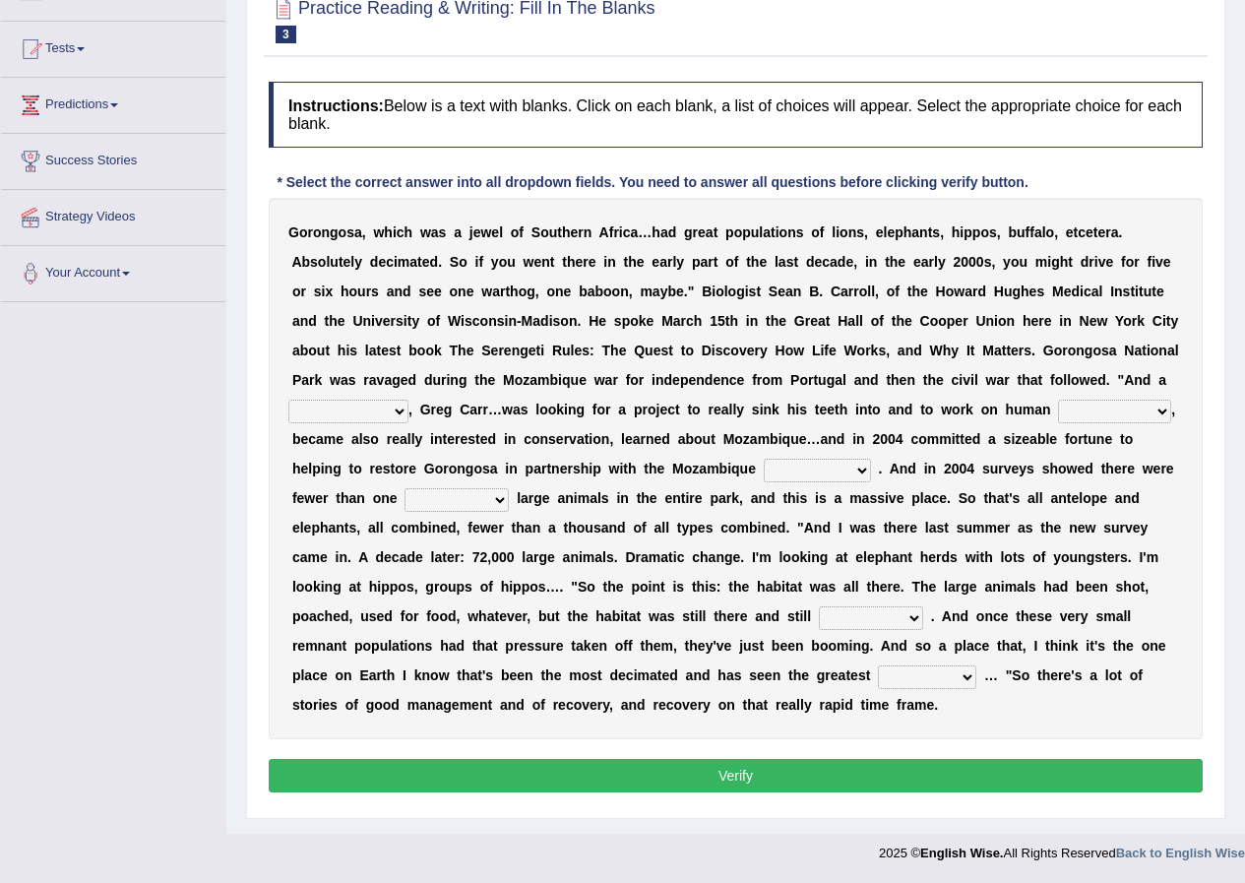
click at [399, 412] on select "passion solstice ballast philanthropist" at bounding box center [348, 412] width 120 height 24
select select "philanthropist"
click at [288, 400] on select "passion solstice ballast philanthropist" at bounding box center [348, 412] width 120 height 24
click at [1142, 417] on select "negligence prevalence development malevolence" at bounding box center [1114, 412] width 113 height 24
click at [1058, 400] on select "negligence prevalence development malevolence" at bounding box center [1114, 412] width 113 height 24
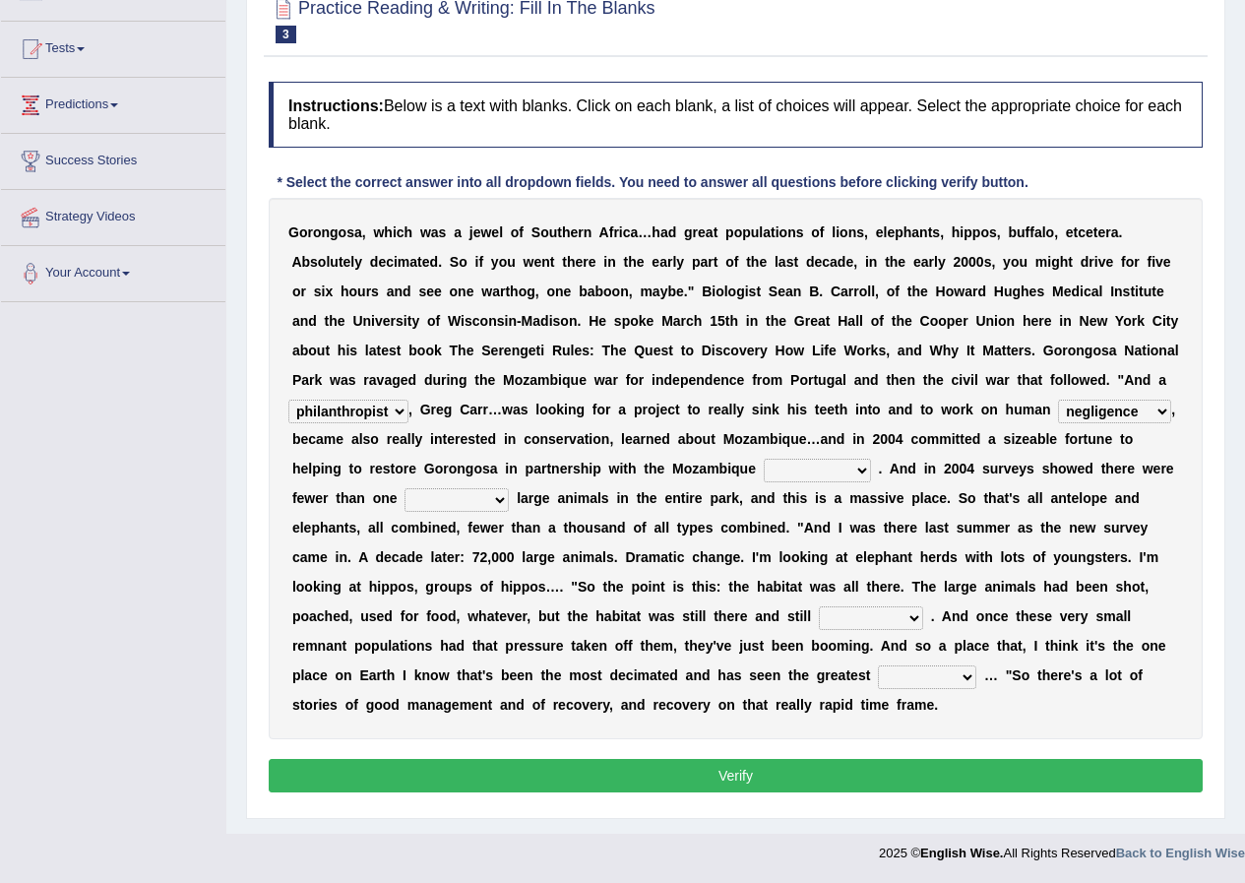
click at [1099, 416] on select "negligence prevalence development malevolence" at bounding box center [1114, 412] width 113 height 24
select select "development"
click at [1058, 400] on select "negligence prevalence development malevolence" at bounding box center [1114, 412] width 113 height 24
click at [808, 474] on select "parliament semanticist government journalist" at bounding box center [817, 471] width 107 height 24
select select "semanticist"
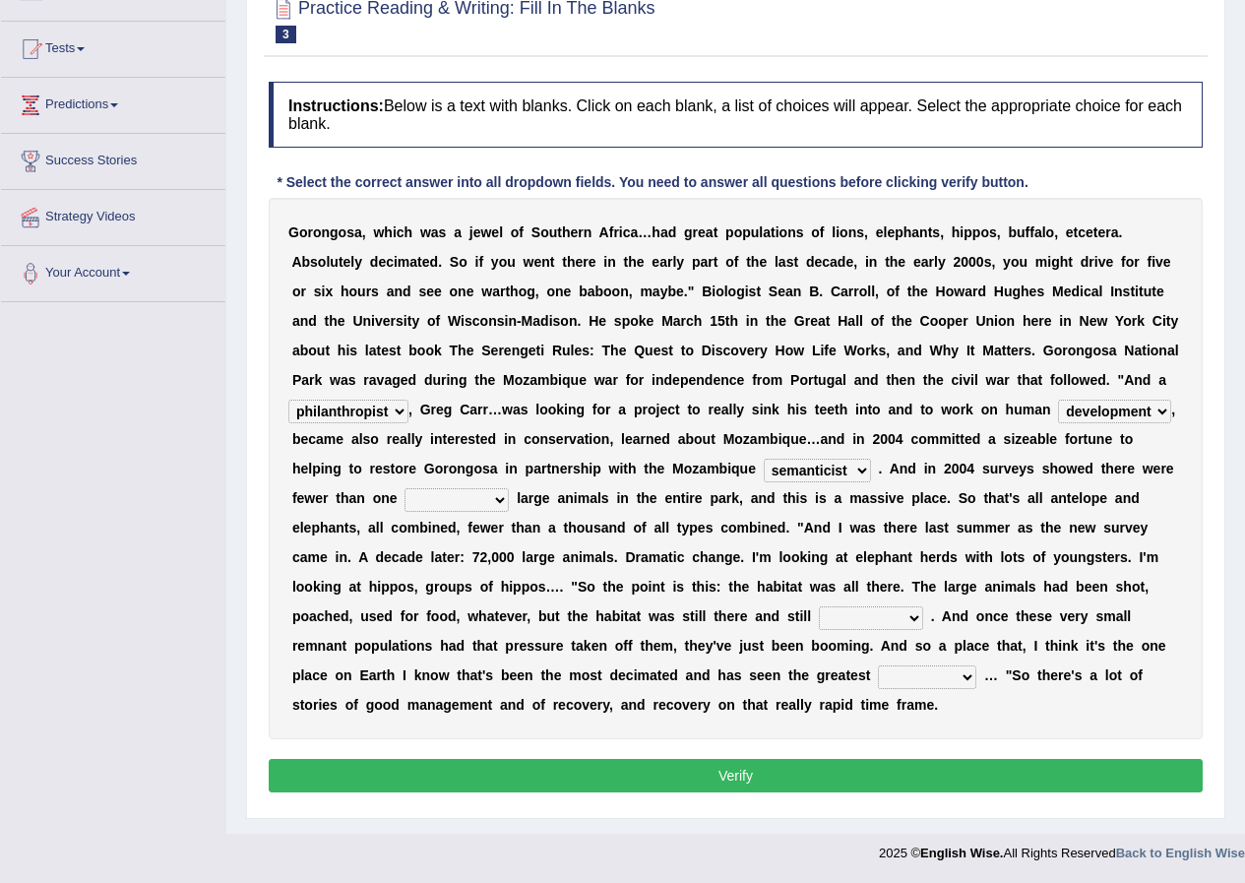
click at [764, 459] on select "parliament semanticist government journalist" at bounding box center [817, 471] width 107 height 24
click at [896, 618] on select "assertive incidental compulsive productive" at bounding box center [871, 618] width 104 height 24
click at [819, 606] on select "assertive incidental compulsive productive" at bounding box center [871, 618] width 104 height 24
click at [865, 616] on select "assertive incidental compulsive productive" at bounding box center [871, 618] width 104 height 24
select select "assertive"
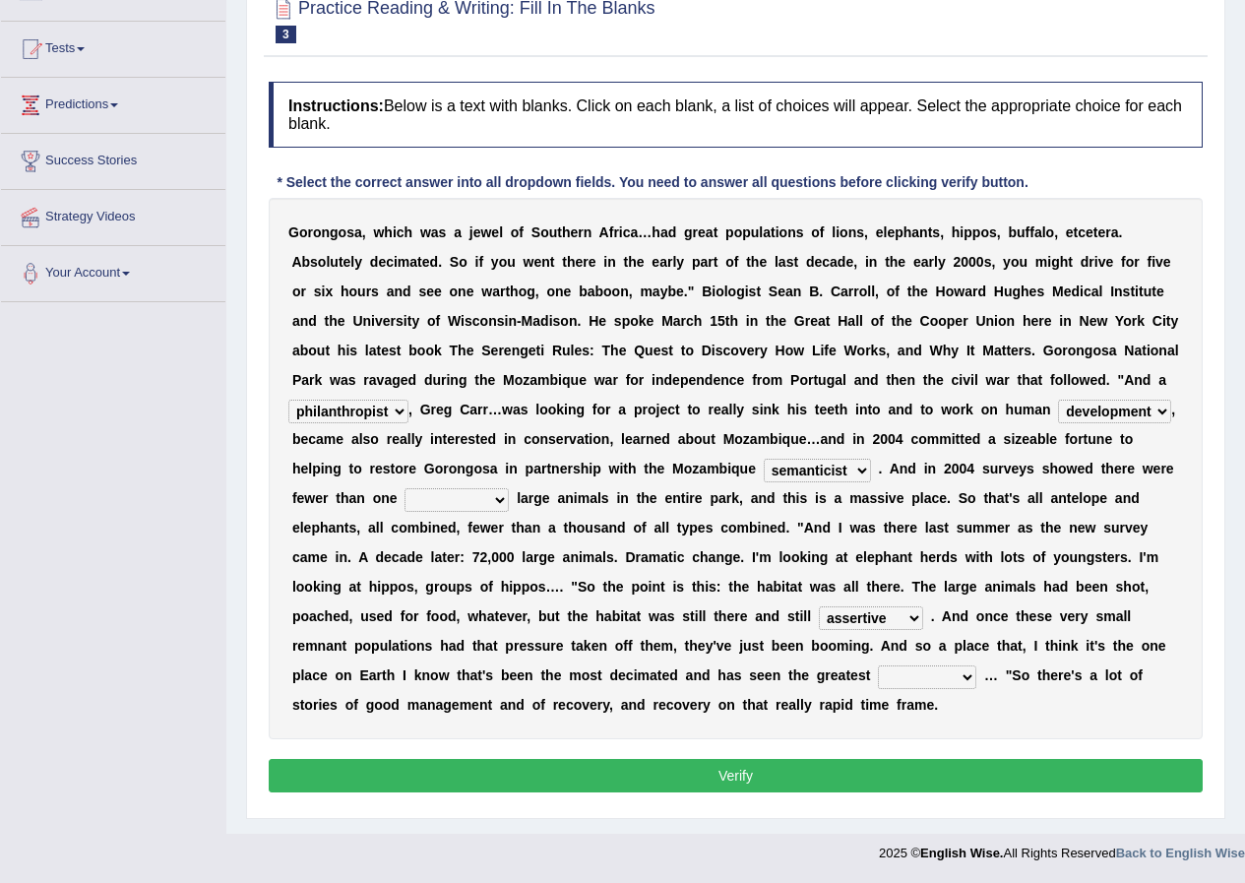
click at [819, 606] on select "assertive incidental compulsive productive" at bounding box center [871, 618] width 104 height 24
click at [926, 678] on select "recovery efficacy golly stumpy" at bounding box center [927, 677] width 98 height 24
select select "recovery"
click at [878, 665] on select "recovery efficacy golly stumpy" at bounding box center [927, 677] width 98 height 24
click at [971, 678] on select "recovery efficacy golly stumpy" at bounding box center [927, 677] width 98 height 24
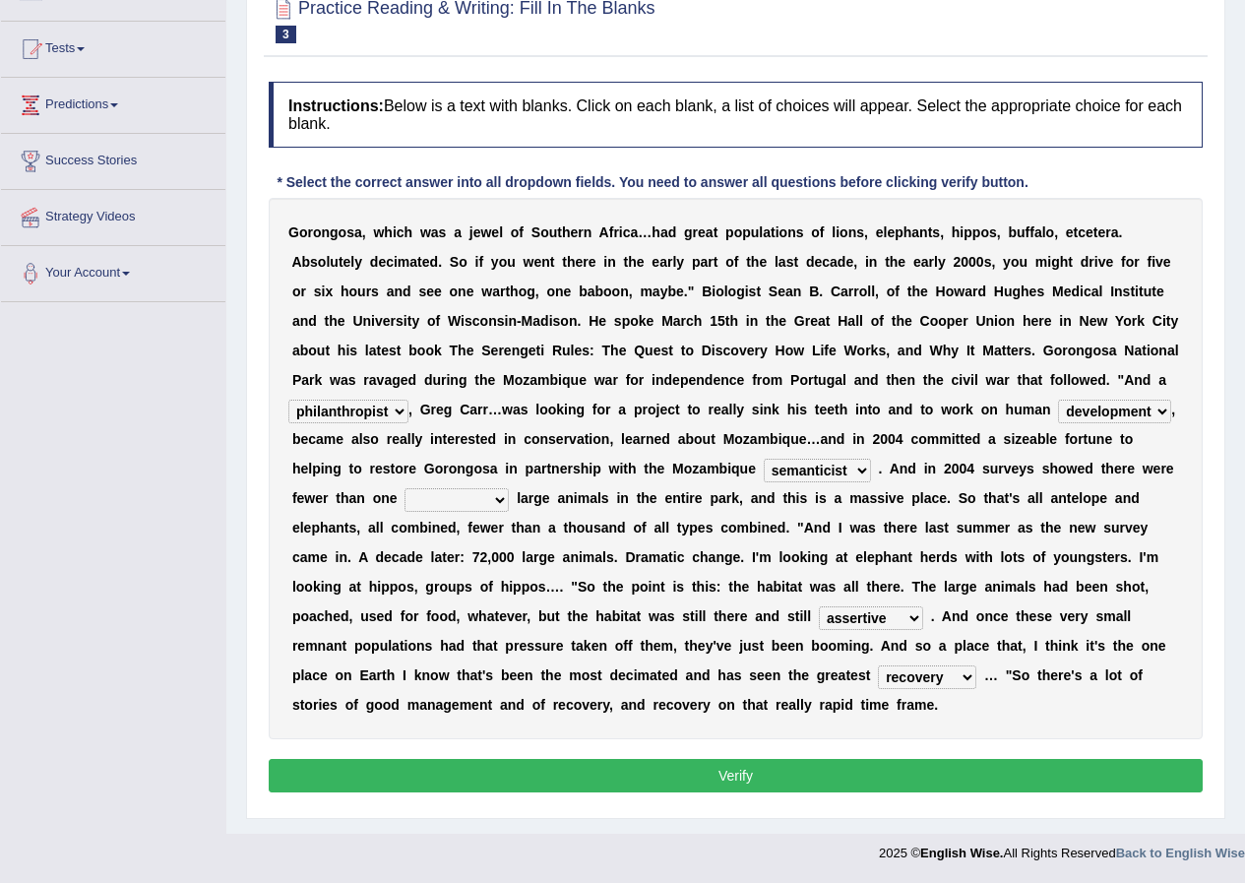
click at [1066, 709] on div "G o r o n g o s a , w h i c h w a s a j e w e l o f S o u t h e r n A f r i c a…" at bounding box center [736, 468] width 934 height 541
click at [973, 781] on button "Verify" at bounding box center [736, 775] width 934 height 33
click at [973, 767] on button "Verify" at bounding box center [736, 775] width 934 height 33
click at [455, 495] on select "deflowered embowered roundest thousand" at bounding box center [457, 500] width 104 height 24
select select "thousand"
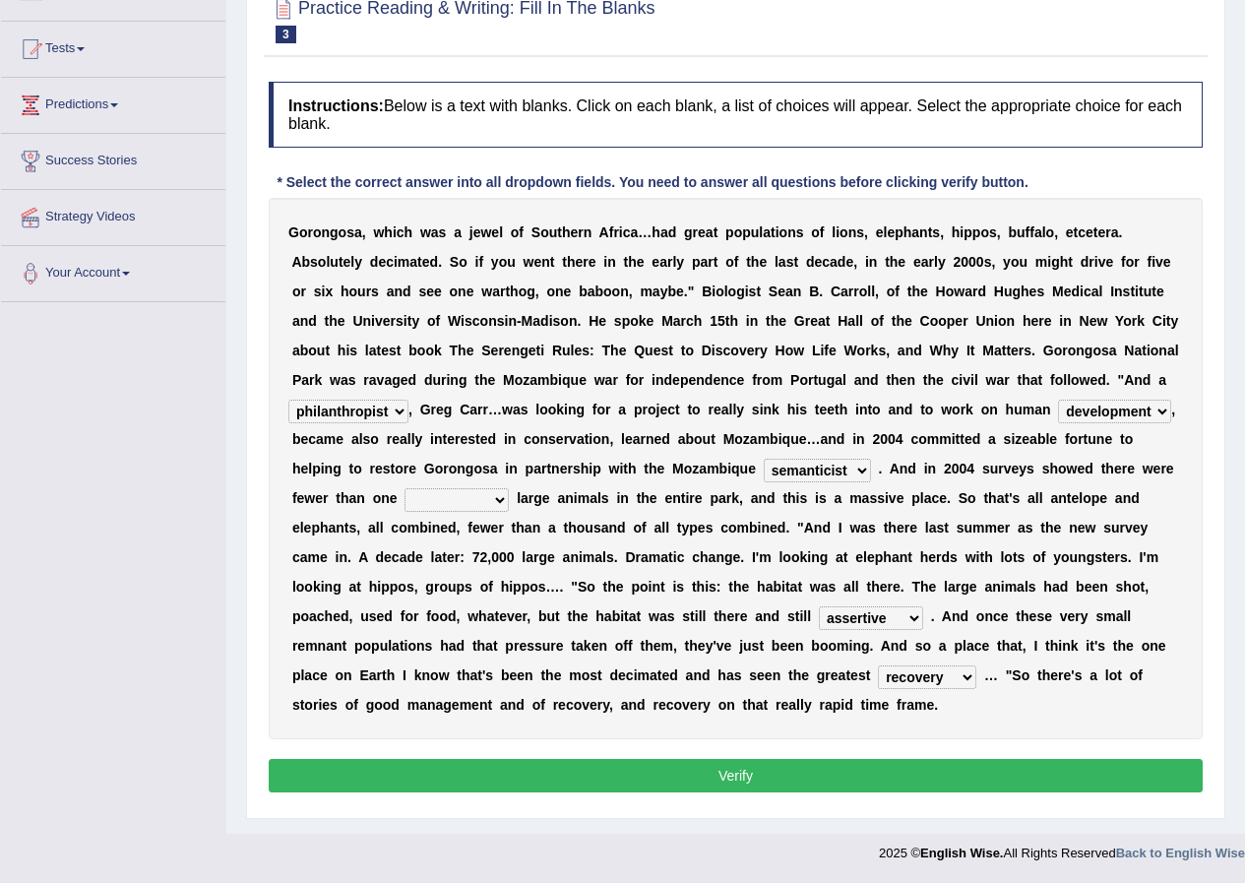
click at [405, 488] on select "deflowered embowered roundest thousand" at bounding box center [457, 500] width 104 height 24
click at [484, 493] on select "deflowered embowered roundest thousand" at bounding box center [457, 500] width 104 height 24
click at [597, 801] on div "Instructions: Below is a text with blanks. Click on each blank, a list of choic…" at bounding box center [736, 440] width 944 height 736
click at [598, 779] on button "Verify" at bounding box center [736, 775] width 934 height 33
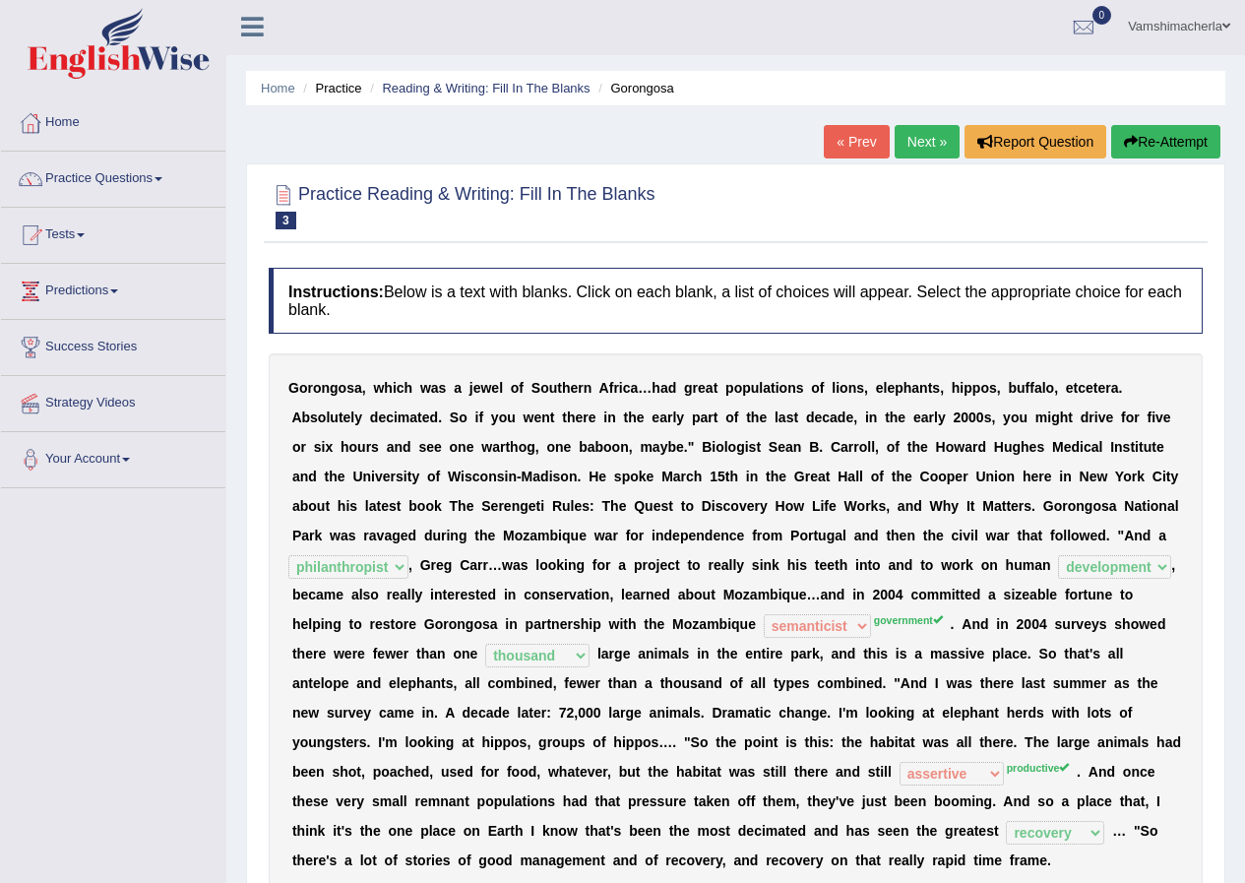
scroll to position [0, 0]
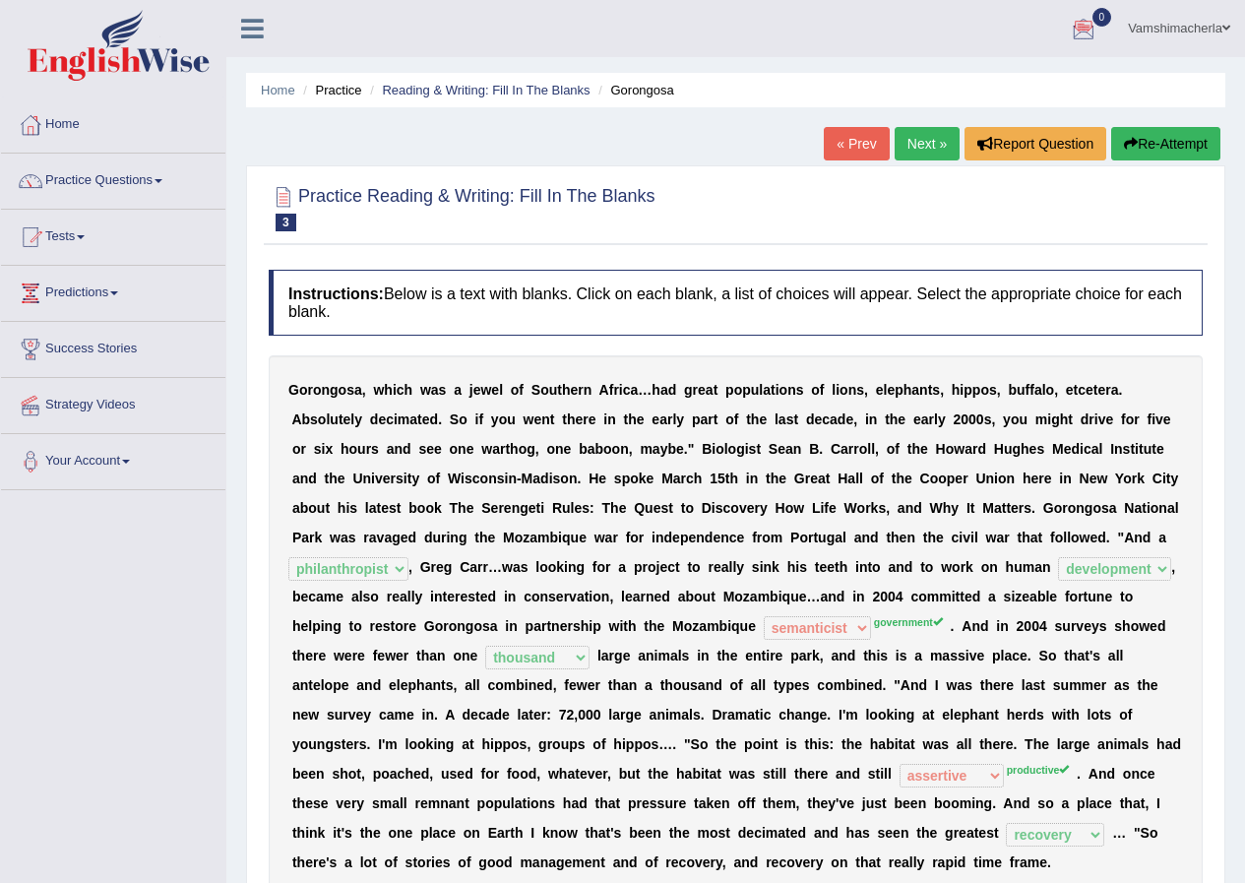
click at [907, 150] on link "Next »" at bounding box center [927, 143] width 65 height 33
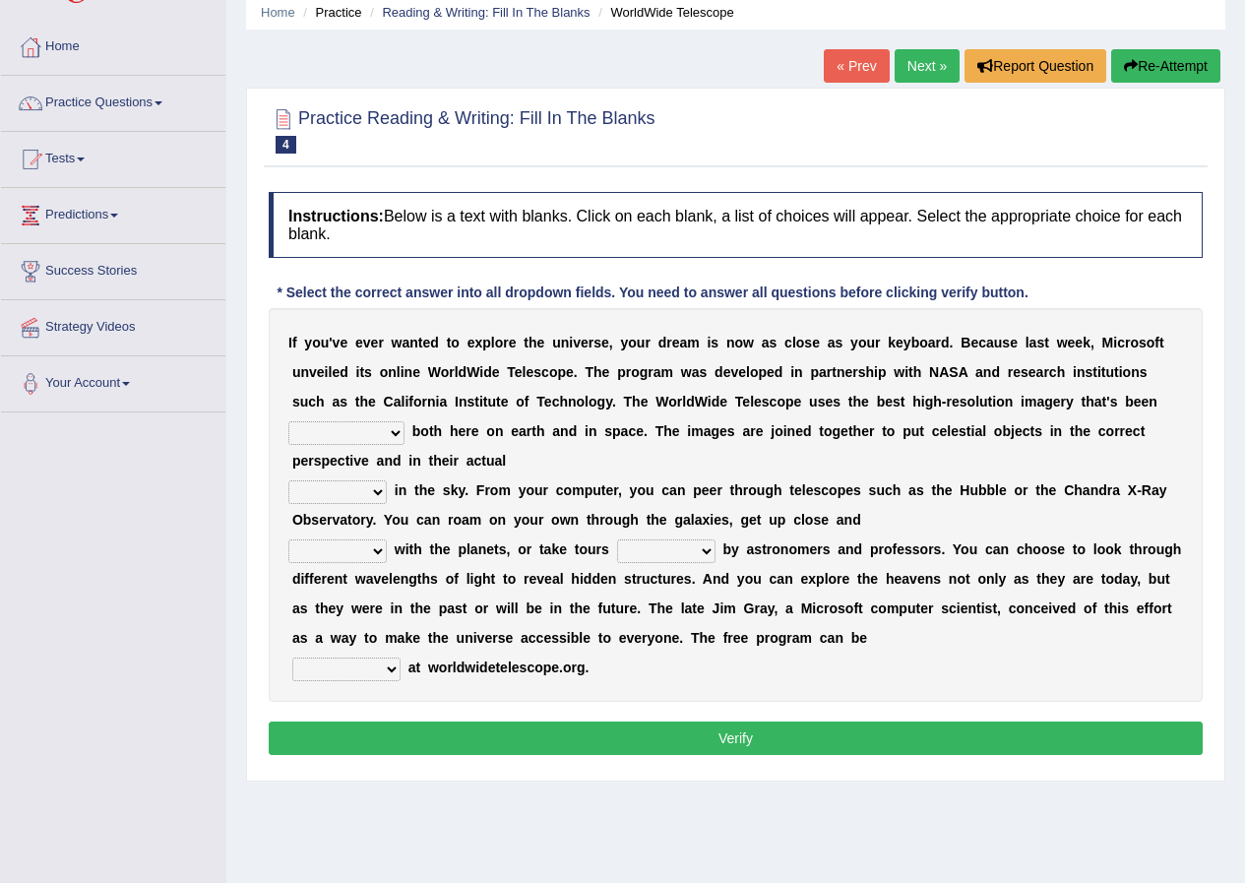
scroll to position [151, 0]
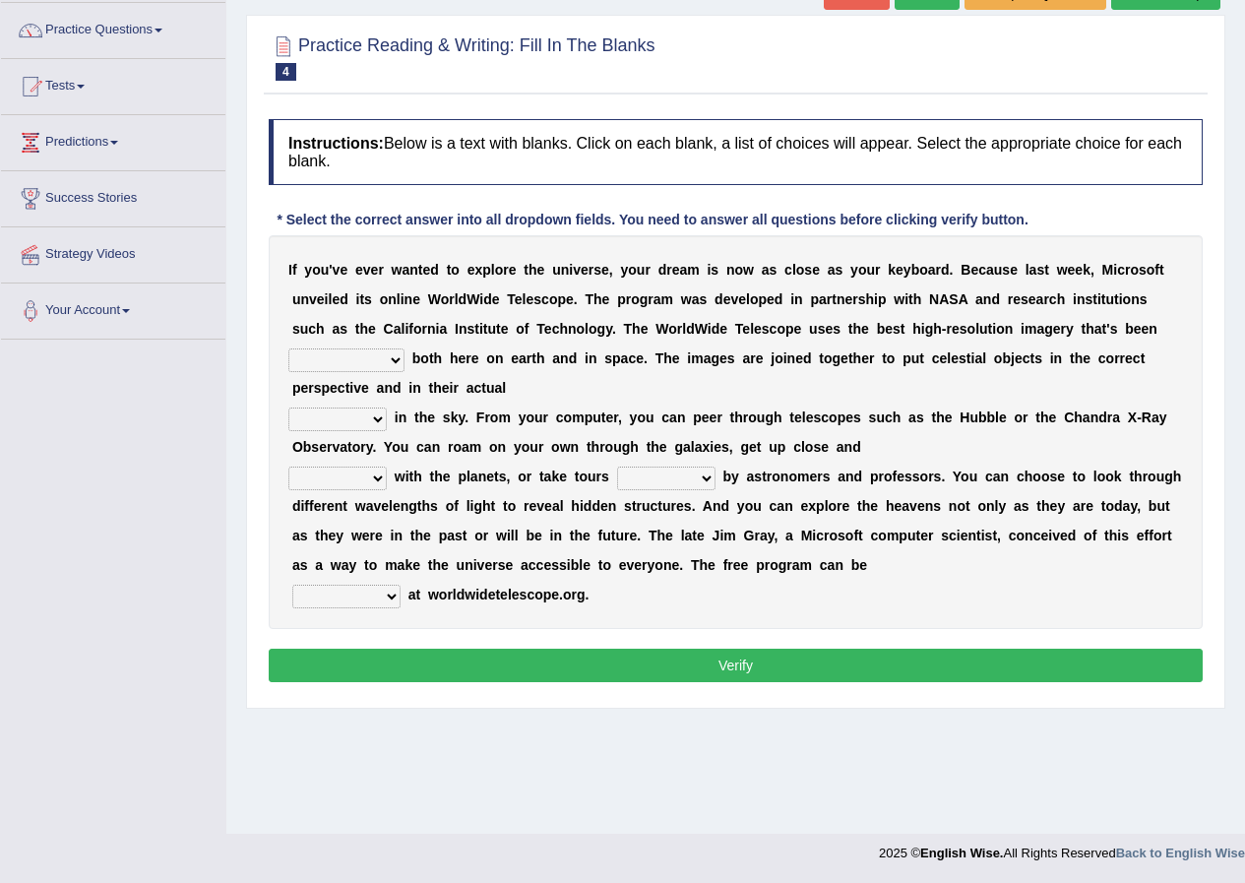
click at [329, 364] on select "degraded ascended remonstrated generated" at bounding box center [346, 360] width 116 height 24
select select "ascended"
click at [288, 348] on select "degraded ascended remonstrated generated" at bounding box center [346, 360] width 116 height 24
click at [363, 426] on select "aspects parts conditions positions" at bounding box center [337, 420] width 98 height 24
select select "positions"
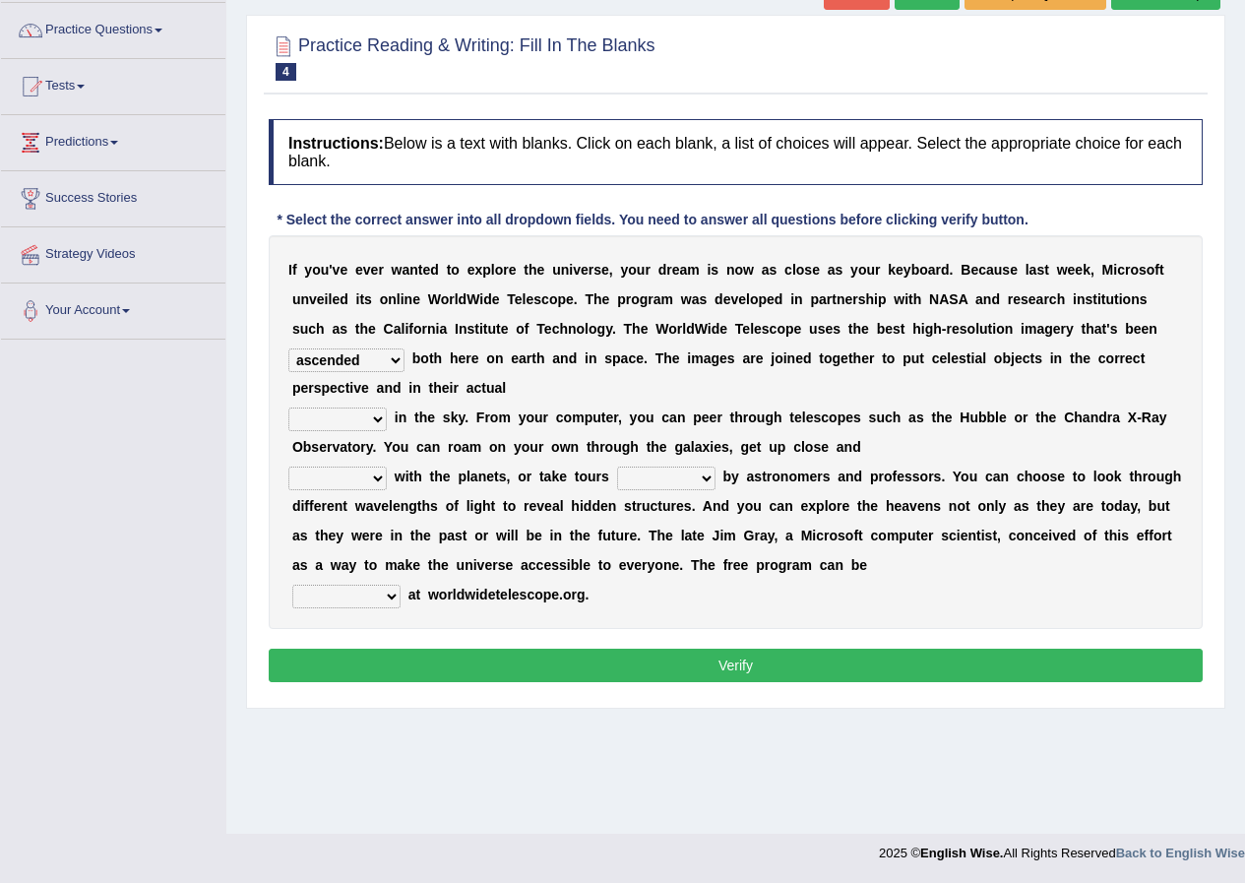
click at [288, 408] on select "aspects parts conditions positions" at bounding box center [337, 420] width 98 height 24
click at [355, 481] on select "personal individual apart polite" at bounding box center [337, 479] width 98 height 24
click at [681, 467] on select "guide guided guiding to guide" at bounding box center [666, 479] width 98 height 24
select select "guided"
click at [617, 467] on select "guide guided guiding to guide" at bounding box center [666, 479] width 98 height 24
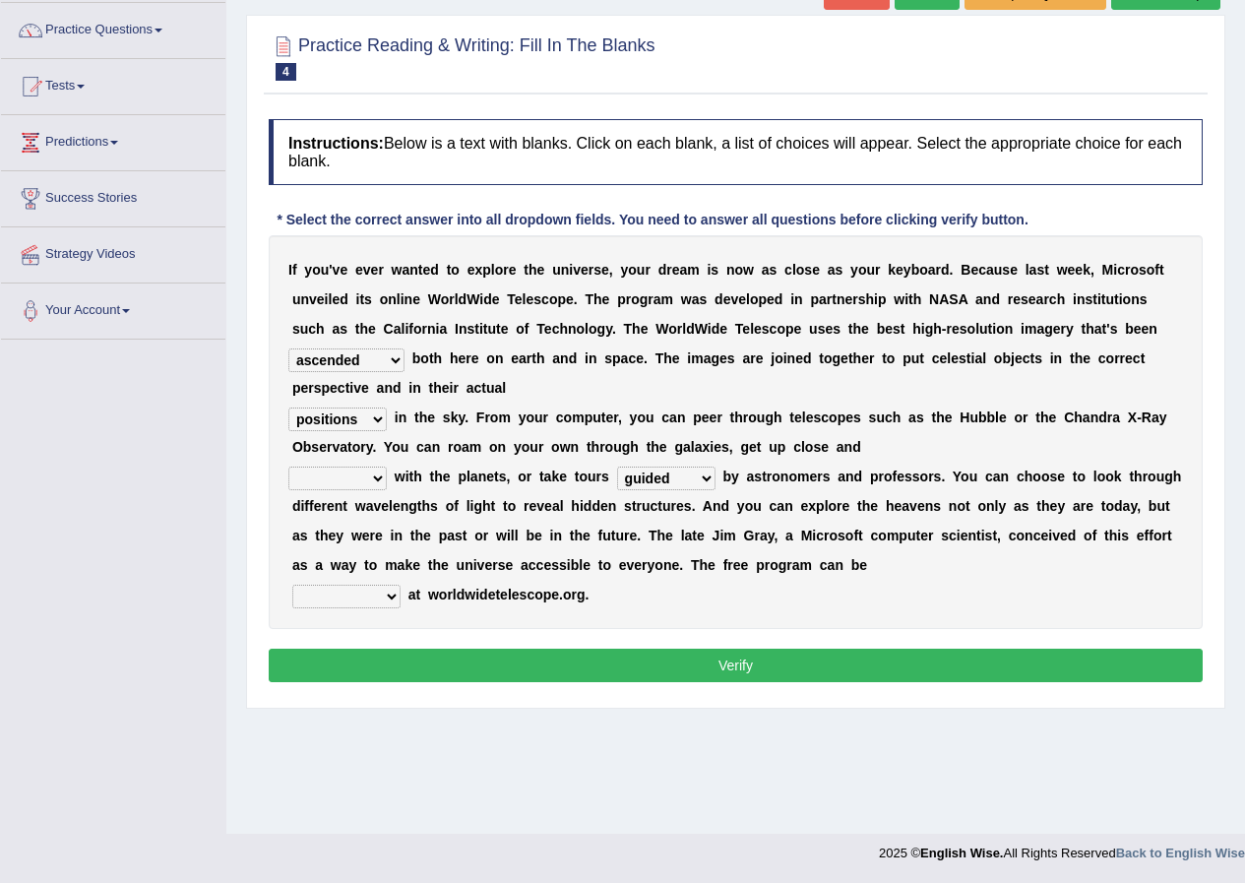
click at [321, 510] on b "r" at bounding box center [323, 506] width 5 height 16
click at [338, 479] on select "personal individual apart polite" at bounding box center [337, 479] width 98 height 24
click at [288, 467] on select "personal individual apart polite" at bounding box center [337, 479] width 98 height 24
click at [348, 474] on select "personal individual apart polite" at bounding box center [337, 479] width 98 height 24
click at [288, 467] on select "personal individual apart polite" at bounding box center [337, 479] width 98 height 24
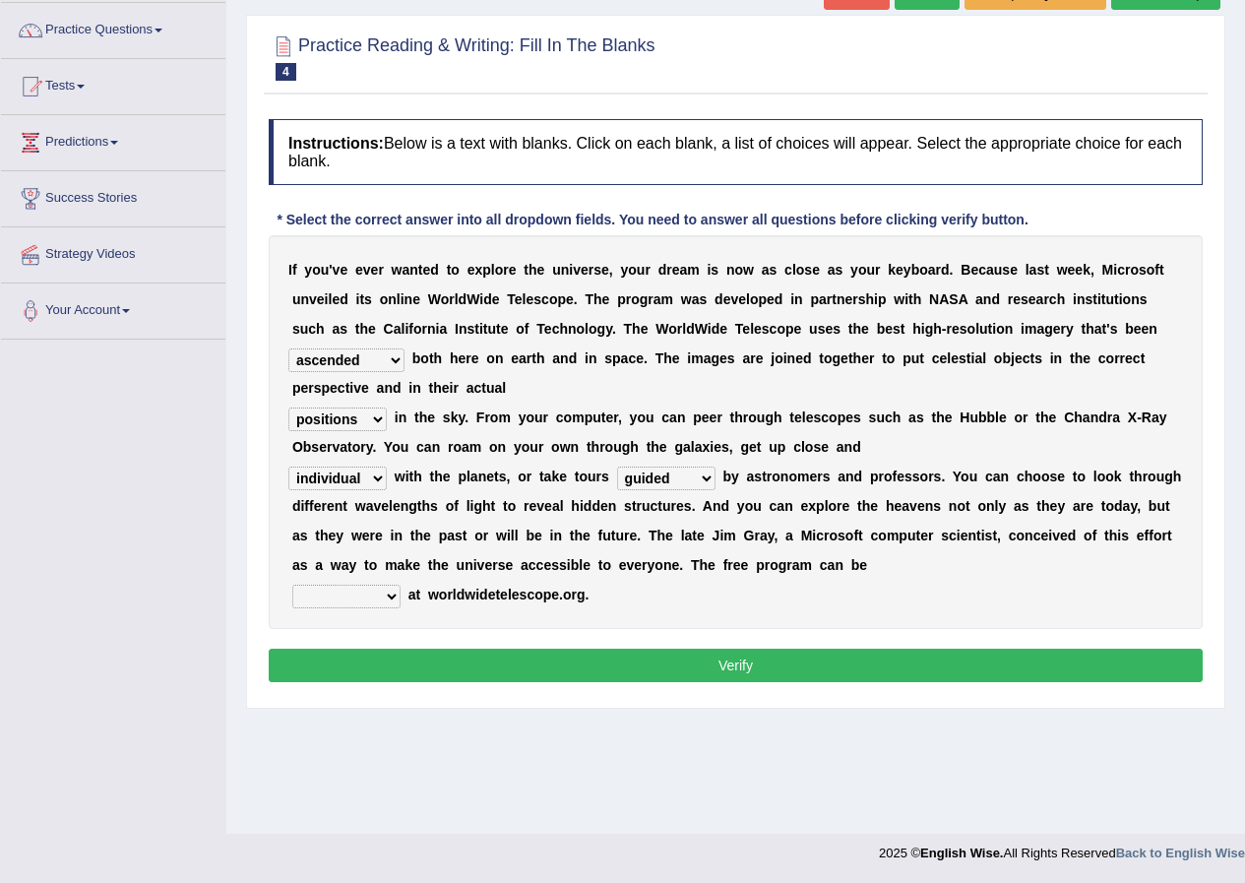
click at [374, 481] on select "personal individual apart polite" at bounding box center [337, 479] width 98 height 24
select select "personal"
click at [288, 467] on select "personal individual apart polite" at bounding box center [337, 479] width 98 height 24
click at [356, 467] on select "personal individual apart polite" at bounding box center [337, 479] width 98 height 24
click at [377, 622] on div "I f y o u ' v e e v e r w a n t e d t o e x p l o r e t h e u n i v e r s e , y…" at bounding box center [736, 432] width 934 height 394
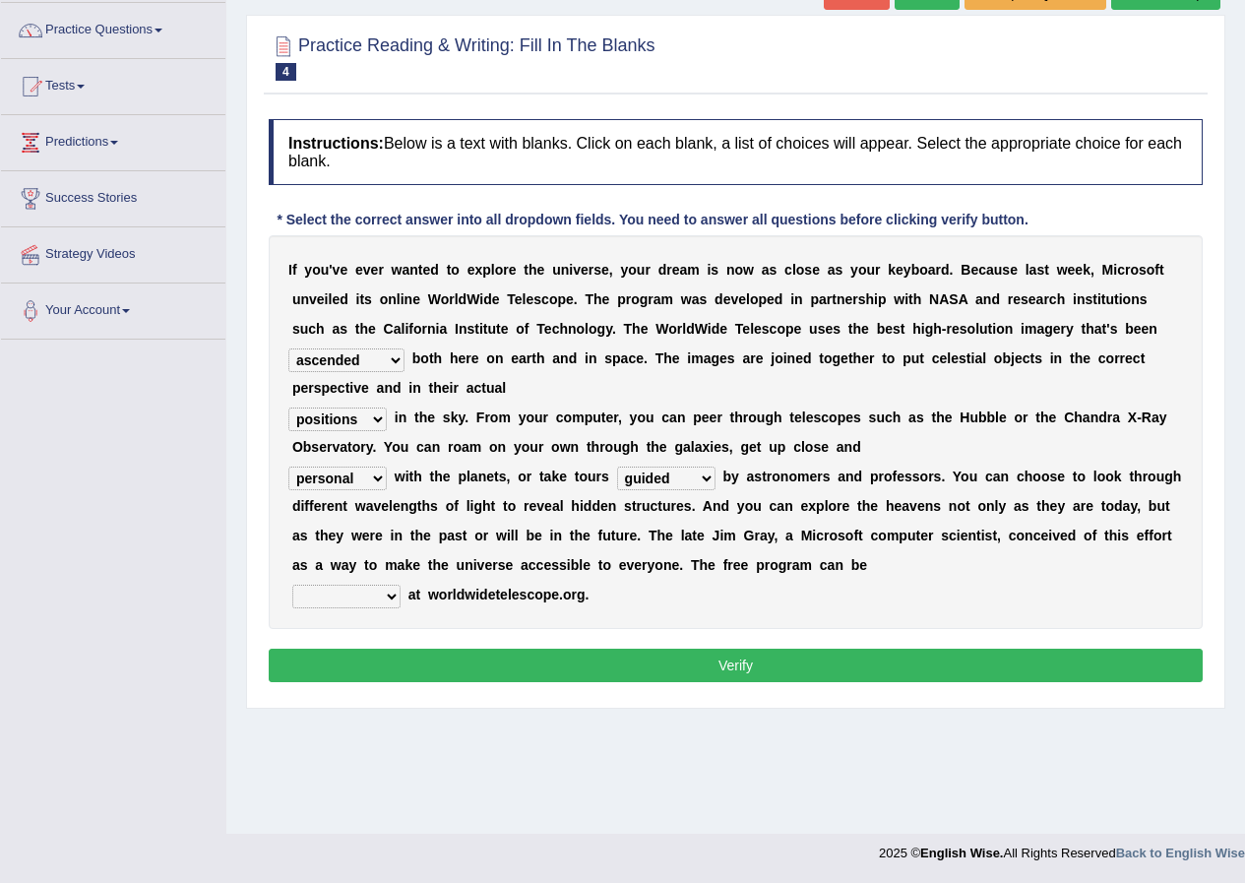
click at [390, 593] on select "upheld downloaded loaded posted" at bounding box center [346, 597] width 108 height 24
select select "posted"
click at [292, 585] on select "upheld downloaded loaded posted" at bounding box center [346, 597] width 108 height 24
click at [393, 664] on button "Verify" at bounding box center [736, 665] width 934 height 33
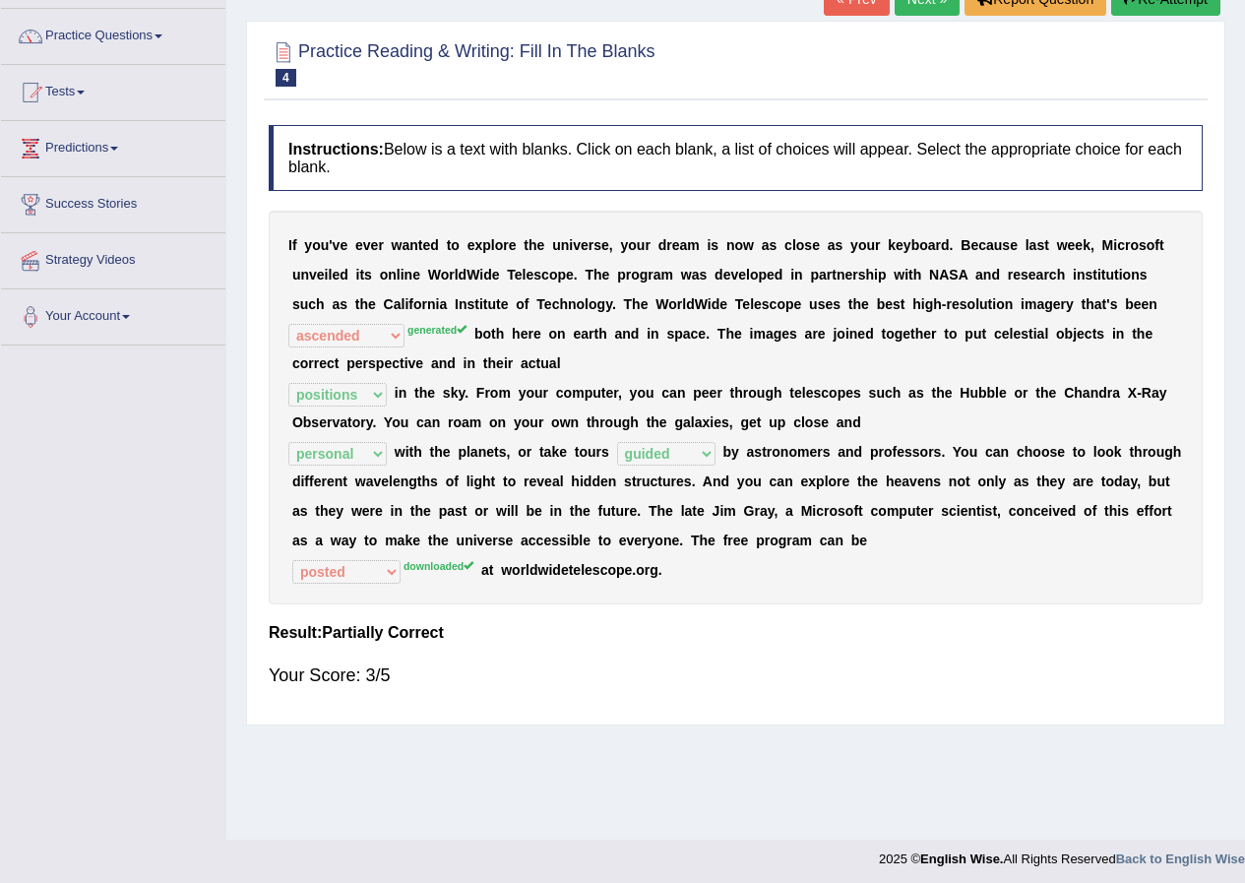
scroll to position [0, 0]
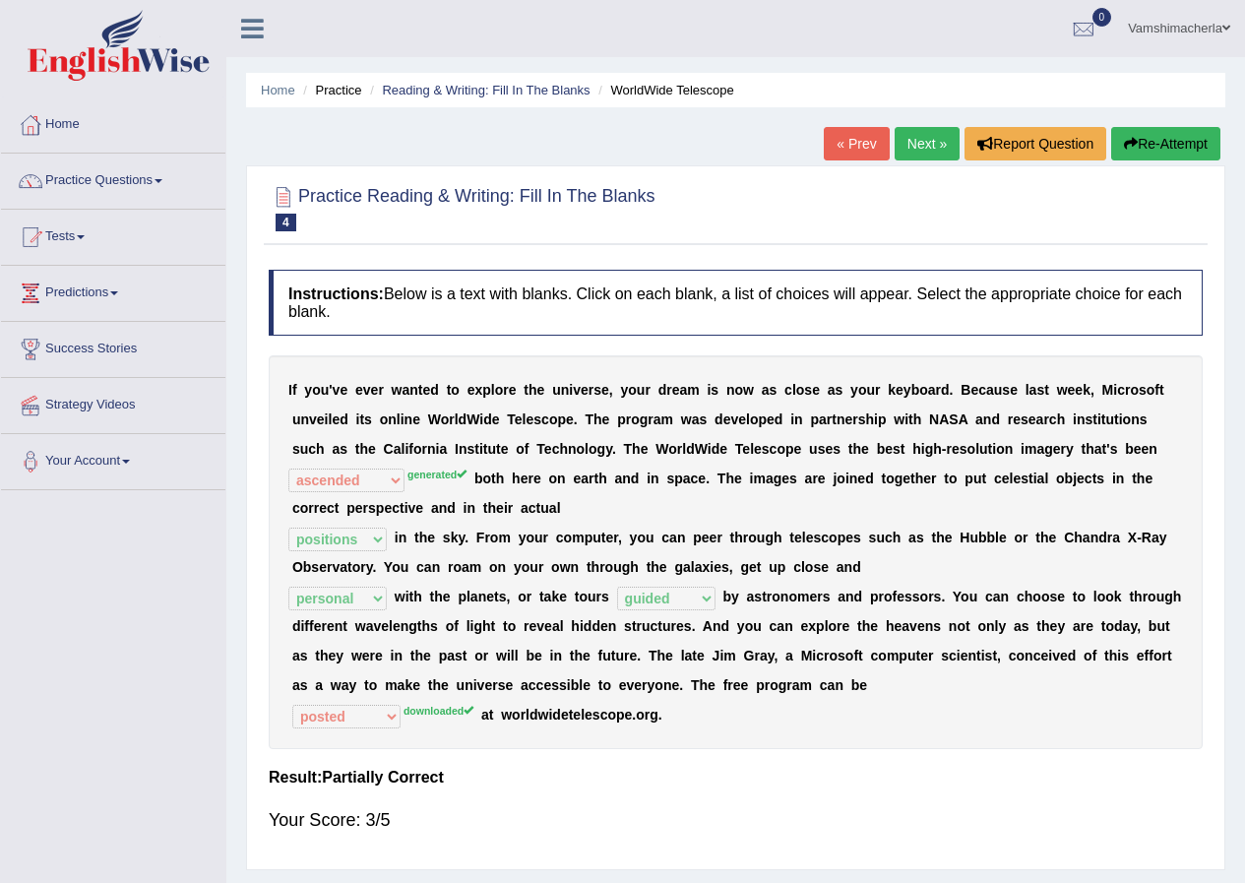
click at [901, 144] on link "Next »" at bounding box center [927, 143] width 65 height 33
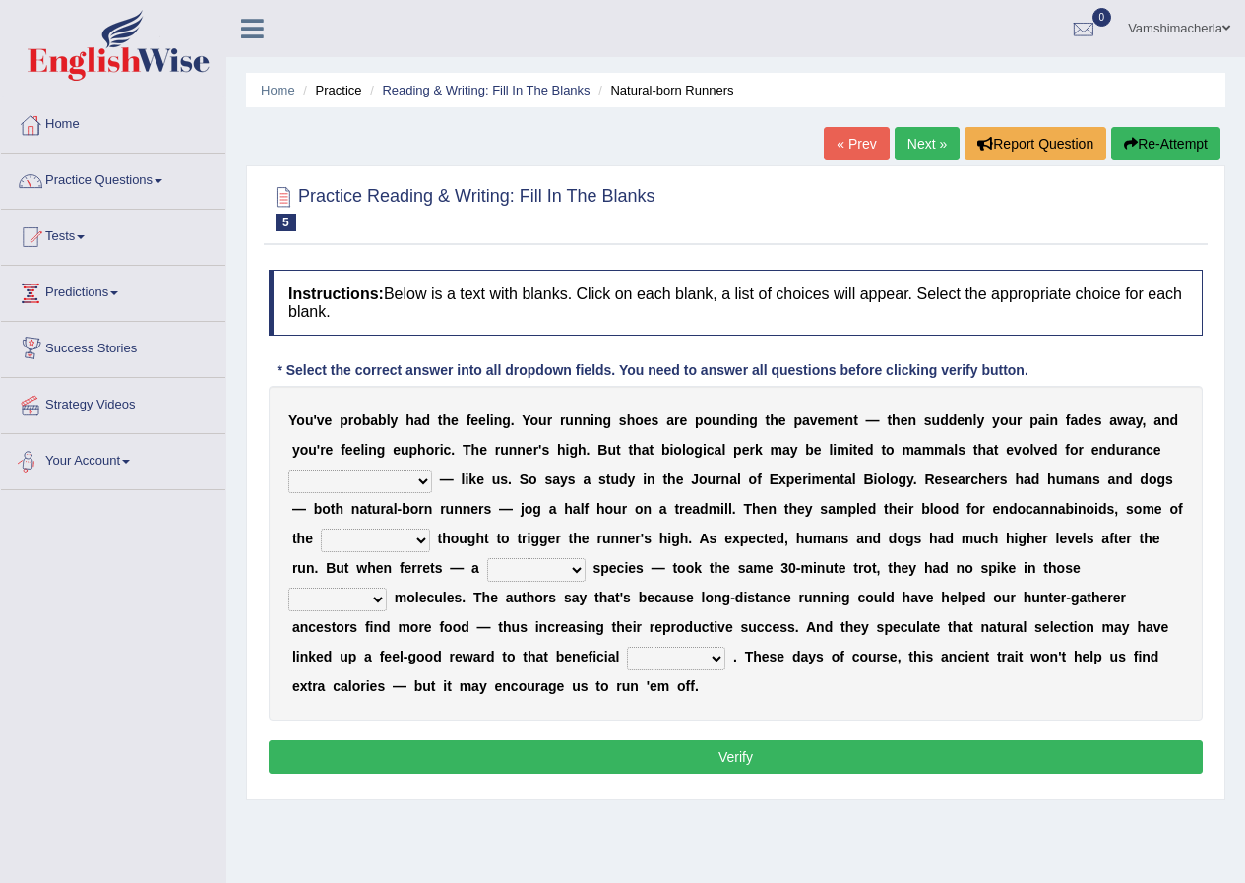
click at [345, 477] on select "[PERSON_NAME] personalize classifies exercise" at bounding box center [360, 482] width 144 height 24
select select "exercise"
click at [288, 470] on select "[PERSON_NAME] personalize classifies exercise" at bounding box center [360, 482] width 144 height 24
click at [395, 538] on select "almshouse turnarounds compounds foxhounds" at bounding box center [375, 541] width 109 height 24
select select "turnarounds"
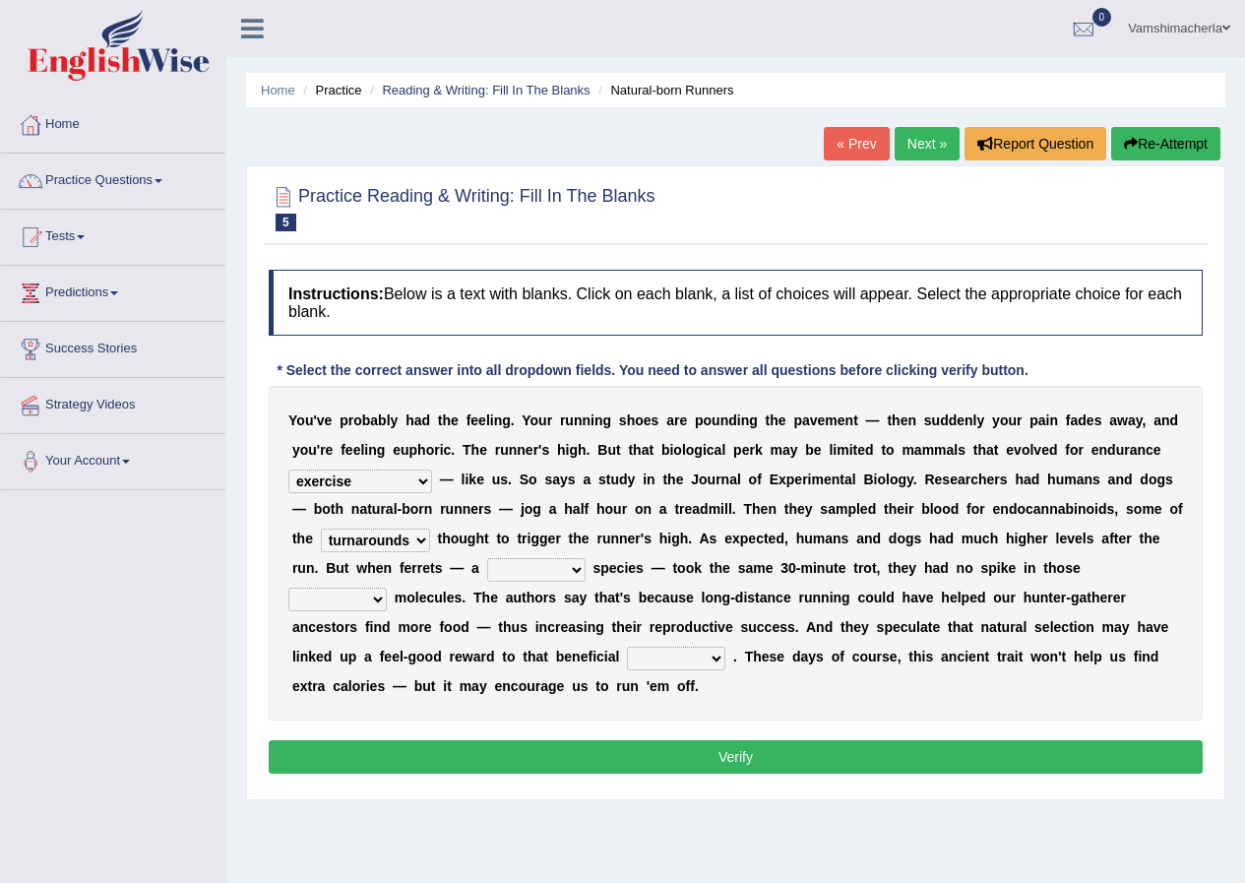
click at [321, 529] on select "almshouse turnarounds compounds foxhounds" at bounding box center [375, 541] width 109 height 24
click at [498, 561] on select "excellency merely faerie sedentary" at bounding box center [536, 570] width 98 height 24
select select "faerie"
click at [487, 558] on select "excellency merely faerie sedentary" at bounding box center [536, 570] width 98 height 24
click at [352, 601] on select "groaned feel-good inchoate loaned" at bounding box center [337, 600] width 98 height 24
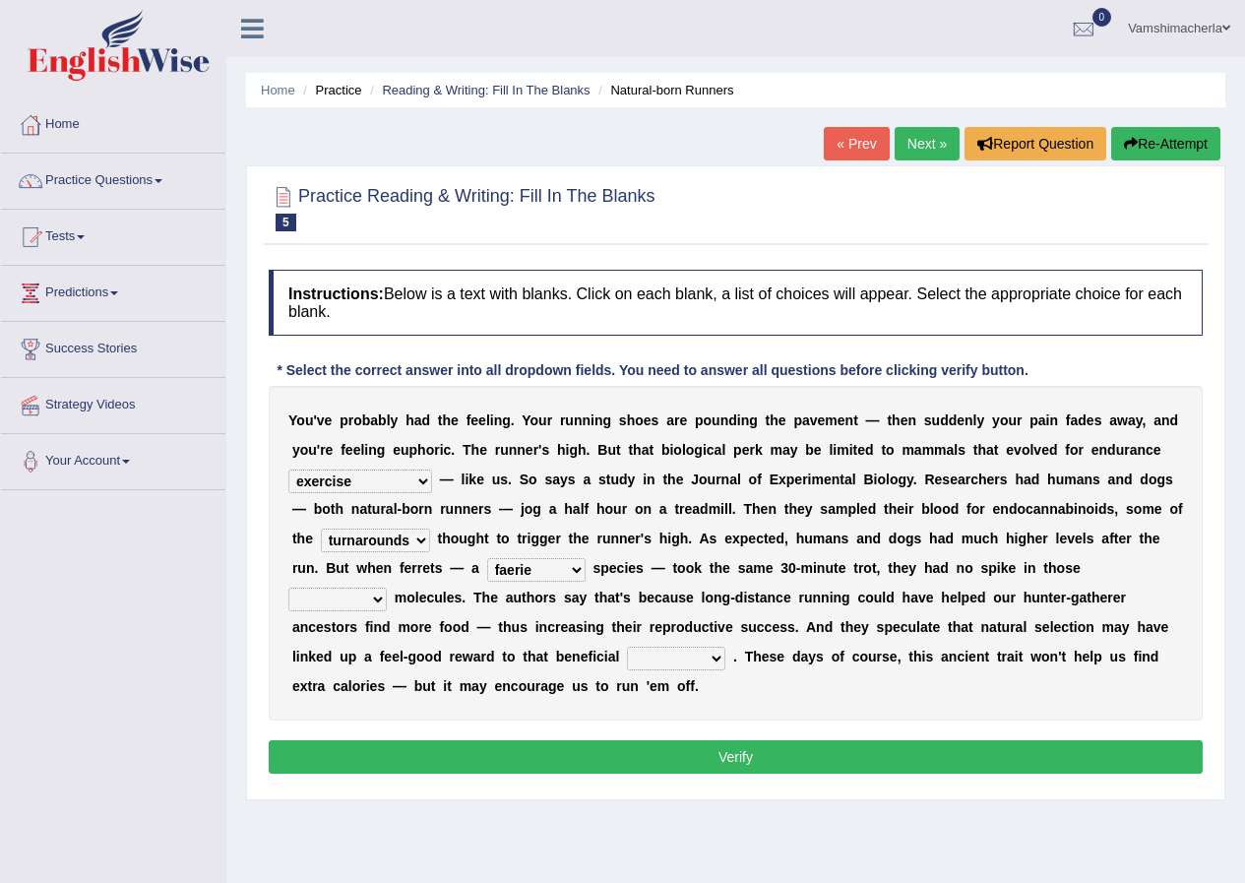
select select "groaned"
click at [288, 588] on select "groaned feel-good inchoate loaned" at bounding box center [337, 600] width 98 height 24
click at [636, 659] on select "wager exchanger behavior regulator" at bounding box center [676, 659] width 98 height 24
select select "wager"
click at [627, 647] on select "wager exchanger behavior regulator" at bounding box center [676, 659] width 98 height 24
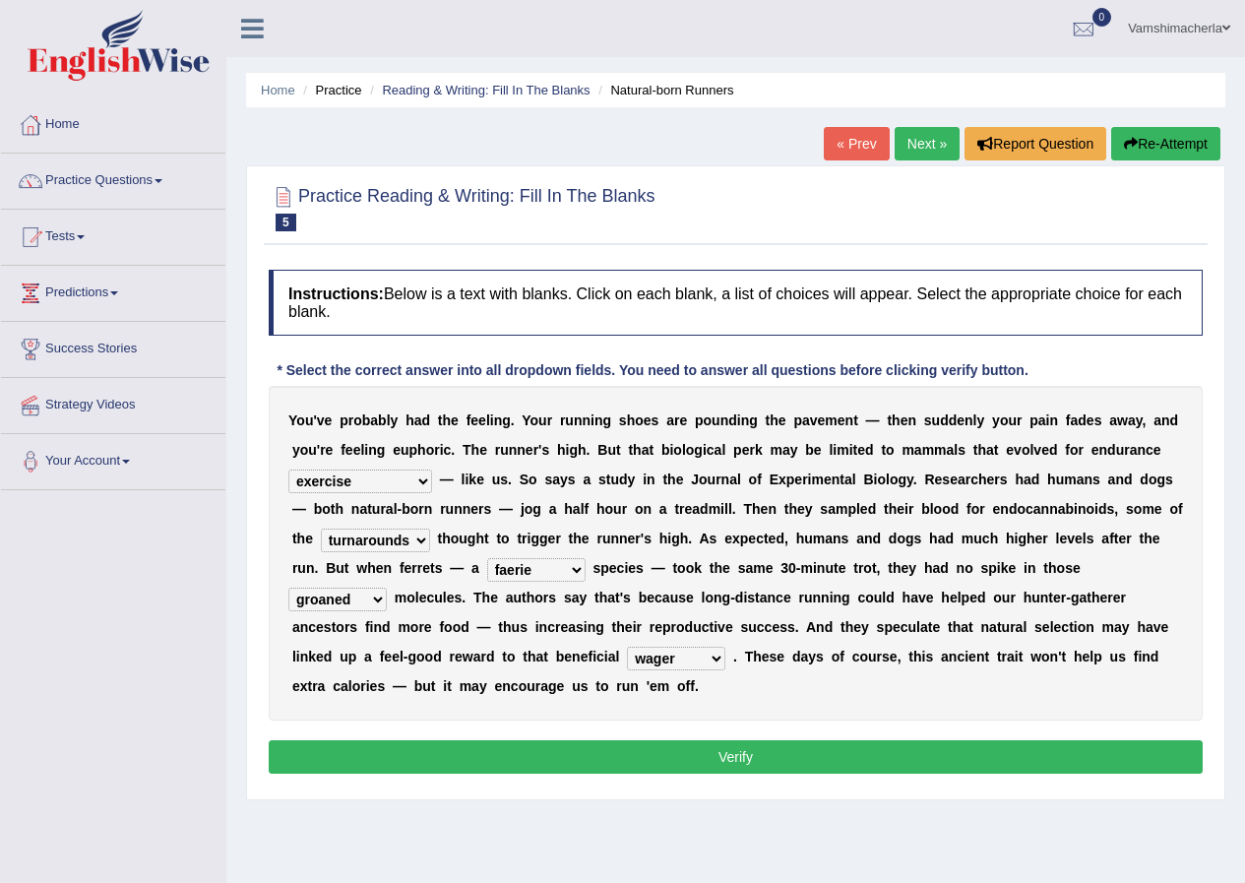
click at [744, 760] on button "Verify" at bounding box center [736, 756] width 934 height 33
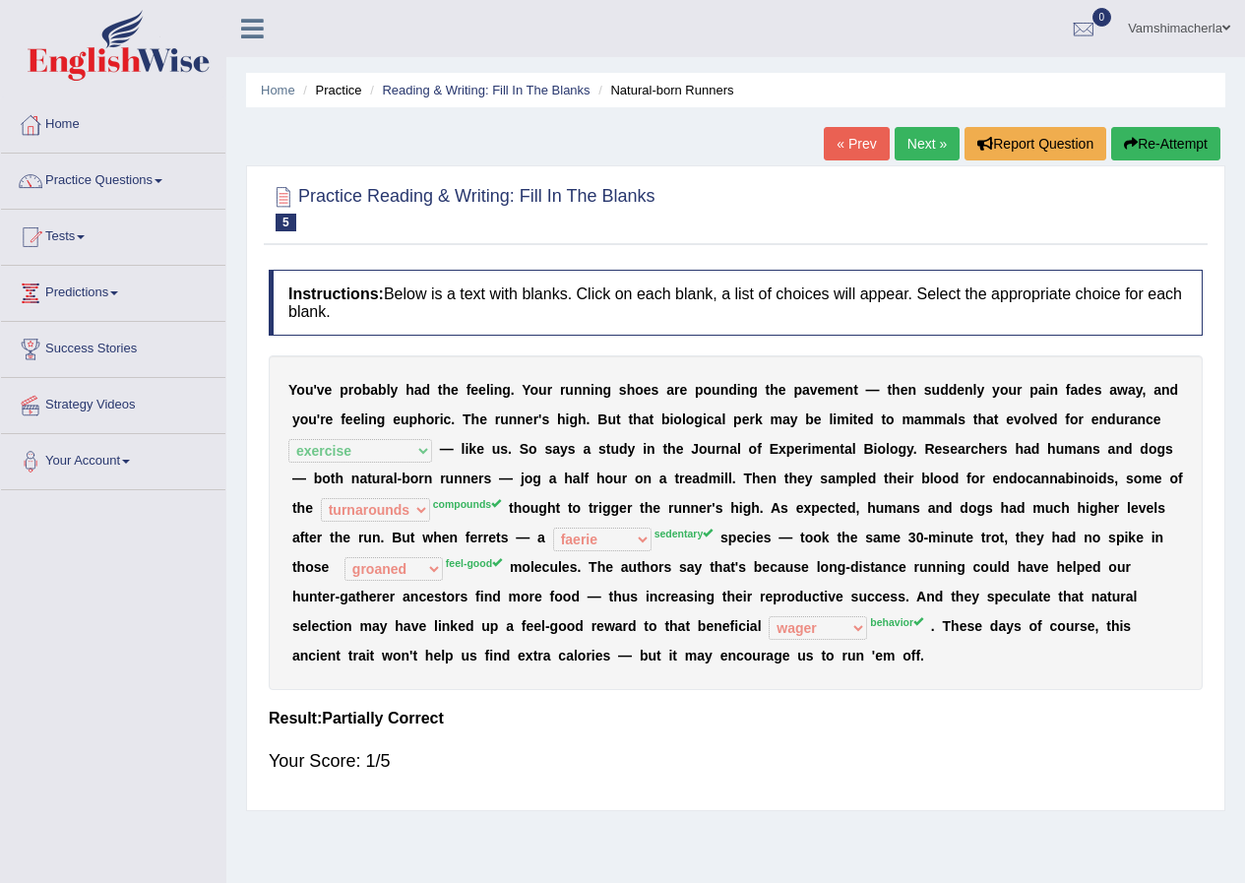
click at [923, 157] on link "Next »" at bounding box center [927, 143] width 65 height 33
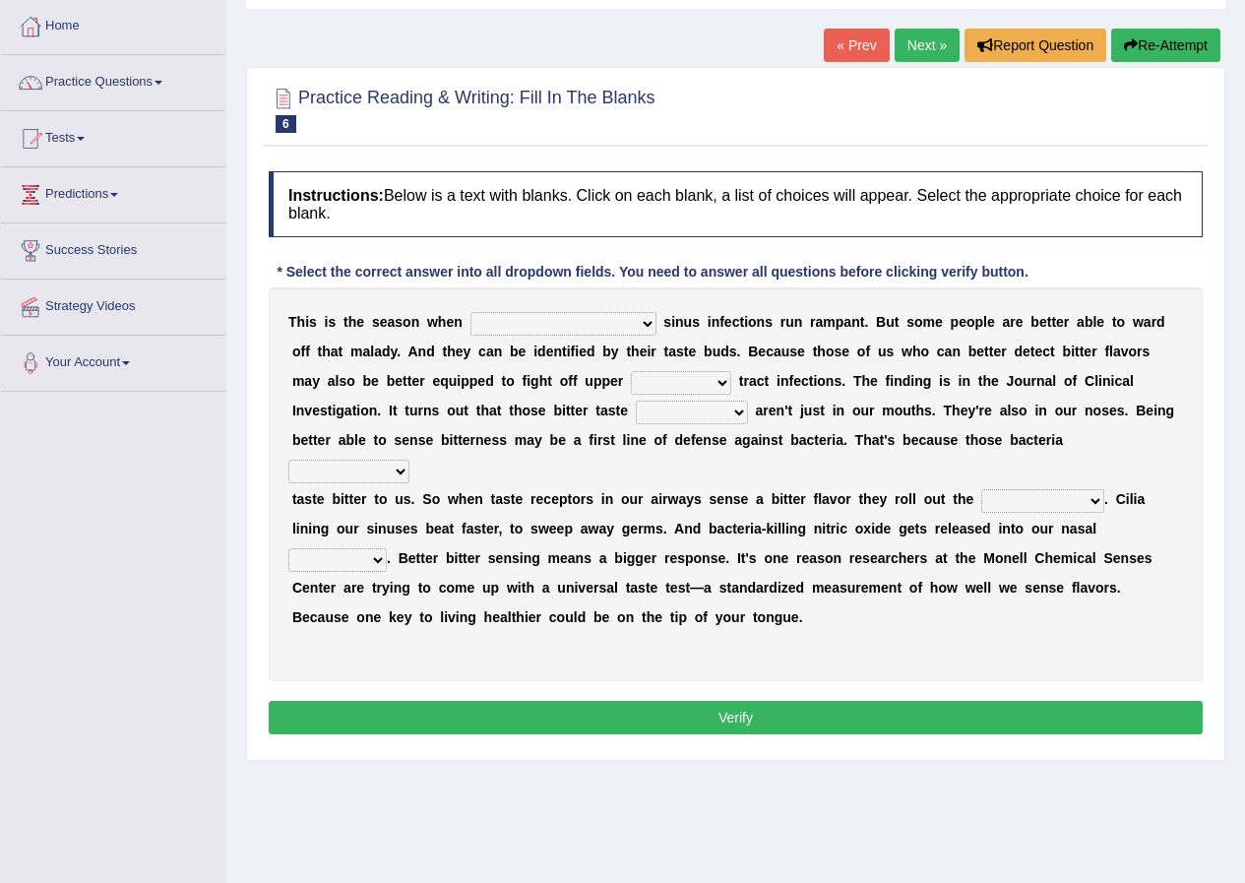
click at [558, 316] on select "conventicle [DEMOGRAPHIC_DATA] bacterial prissier" at bounding box center [564, 324] width 186 height 24
select select "bacterial"
click at [471, 312] on select "conventicle [DEMOGRAPHIC_DATA] bacterial prissier" at bounding box center [564, 324] width 186 height 24
click at [631, 375] on select "faulty respiratory togae gawky" at bounding box center [681, 383] width 100 height 24
select select "respiratory"
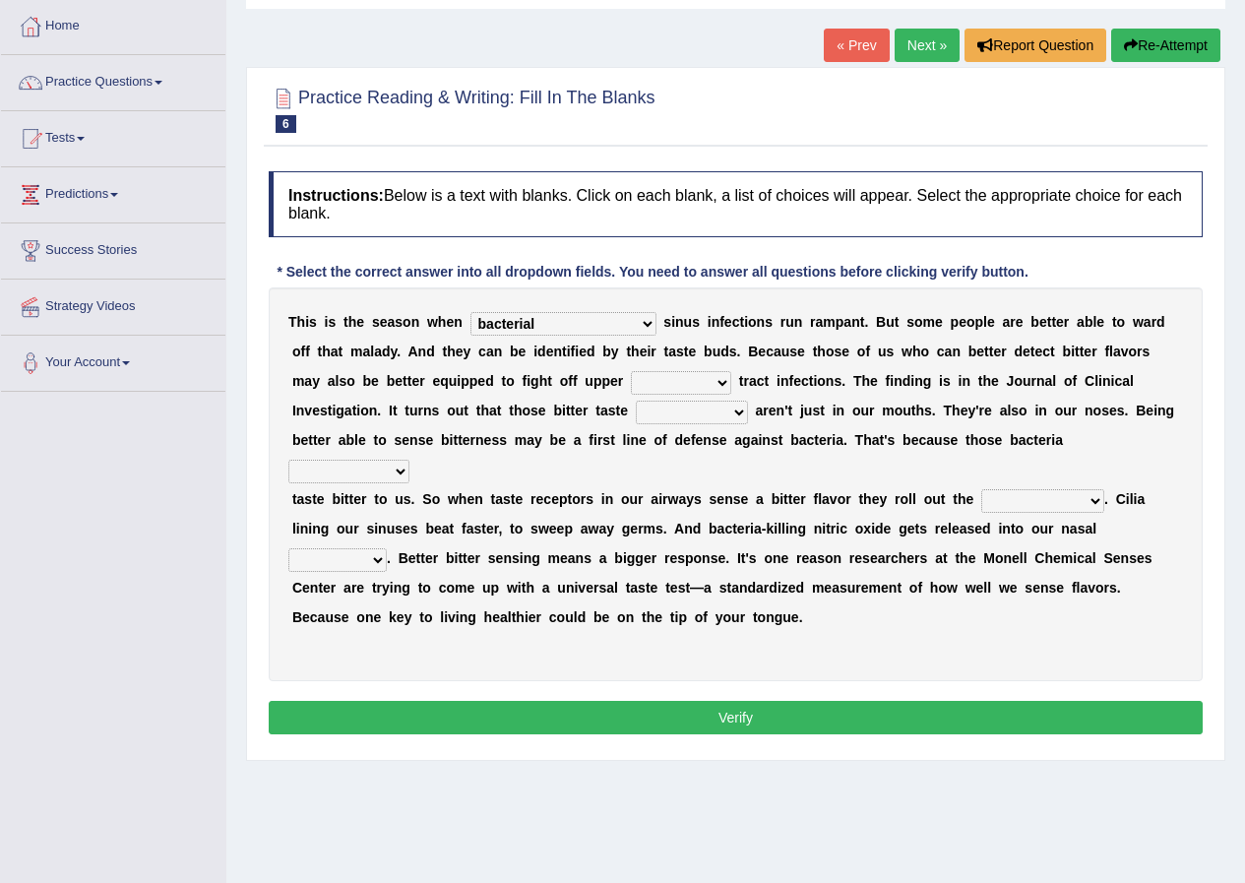
click at [631, 371] on select "faulty respiratory togae gawky" at bounding box center [681, 383] width 100 height 24
click at [636, 416] on select "depressions dinners submissions receptors" at bounding box center [692, 413] width 112 height 24
select select "dinners"
click at [636, 401] on select "depressions dinners submissions receptors" at bounding box center [692, 413] width 112 height 24
click at [410, 460] on select "purposelessly actually diagonally providently" at bounding box center [348, 472] width 121 height 24
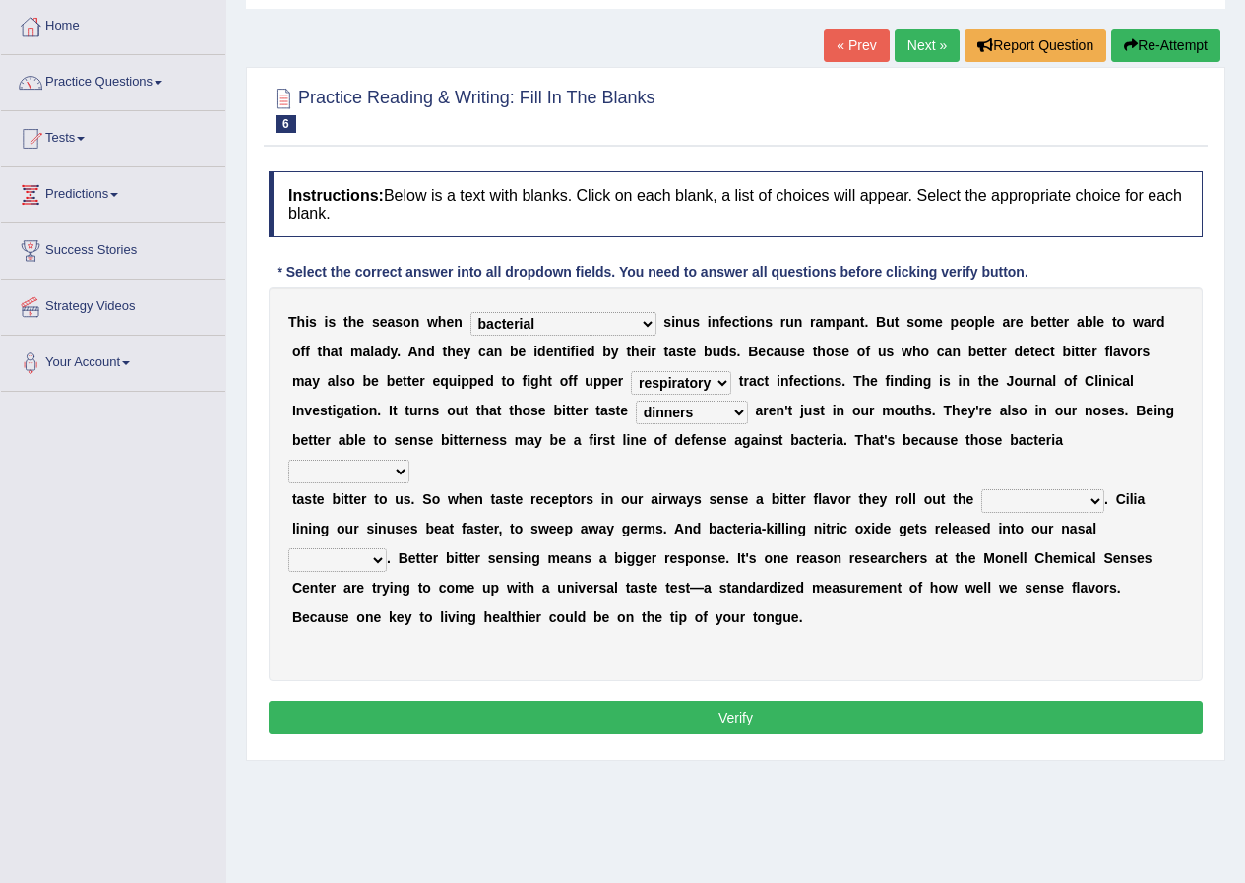
select select "actually"
click at [410, 460] on select "purposelessly actually diagonally providently" at bounding box center [348, 472] width 121 height 24
click at [1033, 489] on select "defenses contradictions chestnuts pelvis" at bounding box center [1042, 501] width 123 height 24
click at [981, 489] on select "defenses contradictions chestnuts pelvis" at bounding box center [1042, 501] width 123 height 24
click at [1041, 489] on select "defenses contradictions chestnuts pelvis" at bounding box center [1042, 501] width 123 height 24
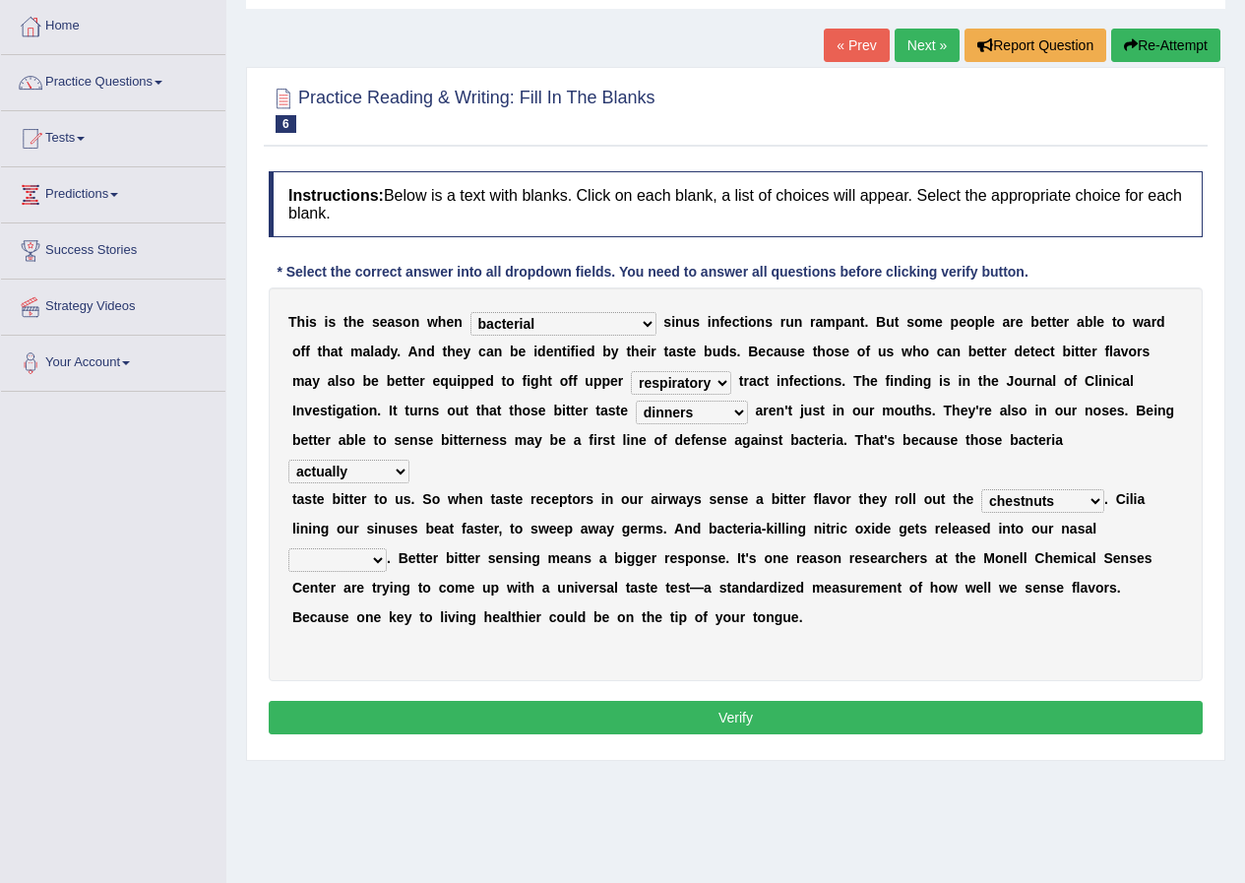
select select "pelvis"
click at [981, 489] on select "defenses contradictions chestnuts pelvis" at bounding box center [1042, 501] width 123 height 24
click at [352, 548] on select "causalities localities infirmities cavities" at bounding box center [337, 560] width 98 height 24
select select "infirmities"
click at [288, 548] on select "causalities localities infirmities cavities" at bounding box center [337, 560] width 98 height 24
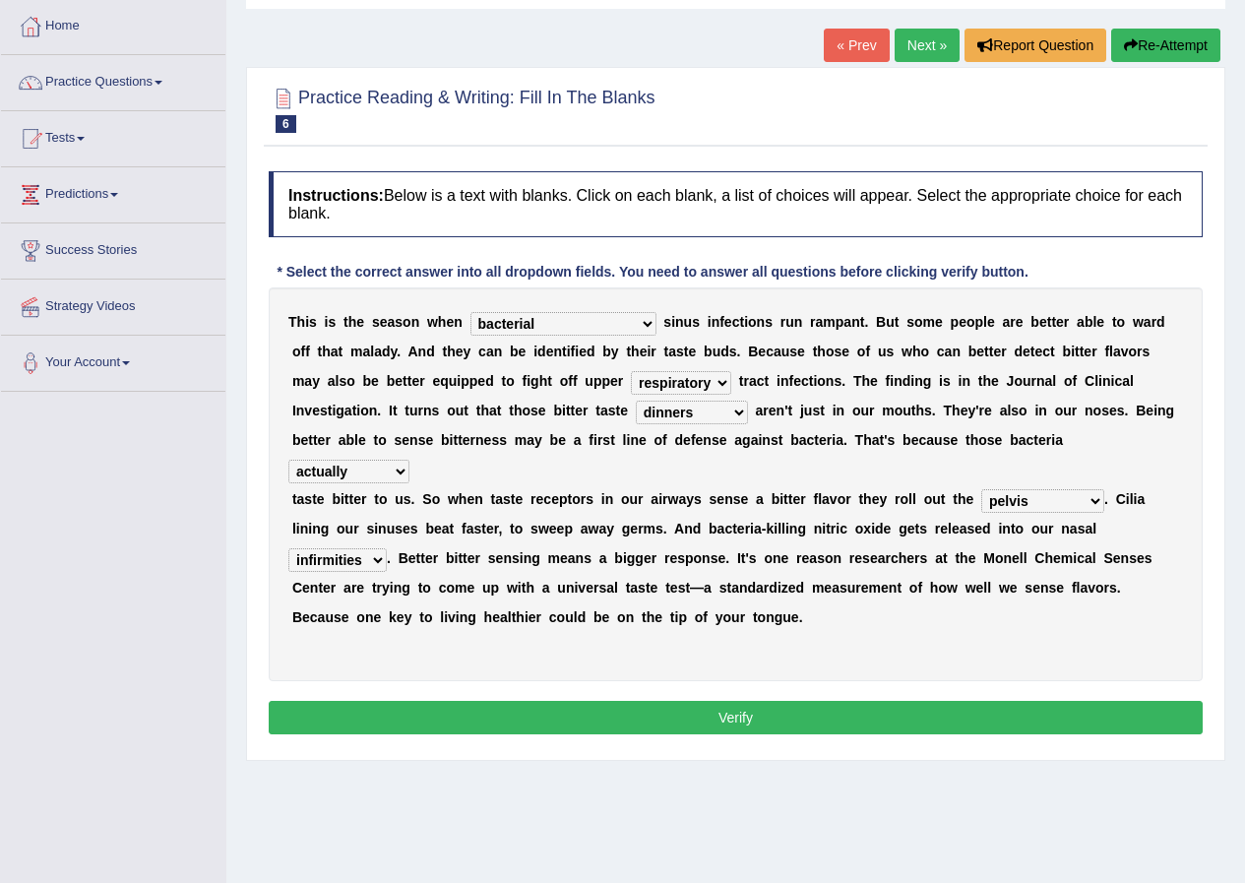
click at [359, 548] on select "causalities localities infirmities cavities" at bounding box center [337, 560] width 98 height 24
click at [551, 633] on div "T h i s i s t h e s e a s o n w h e n conventicle atheist bacterial prissier s …" at bounding box center [736, 484] width 934 height 394
click at [814, 701] on button "Verify" at bounding box center [736, 717] width 934 height 33
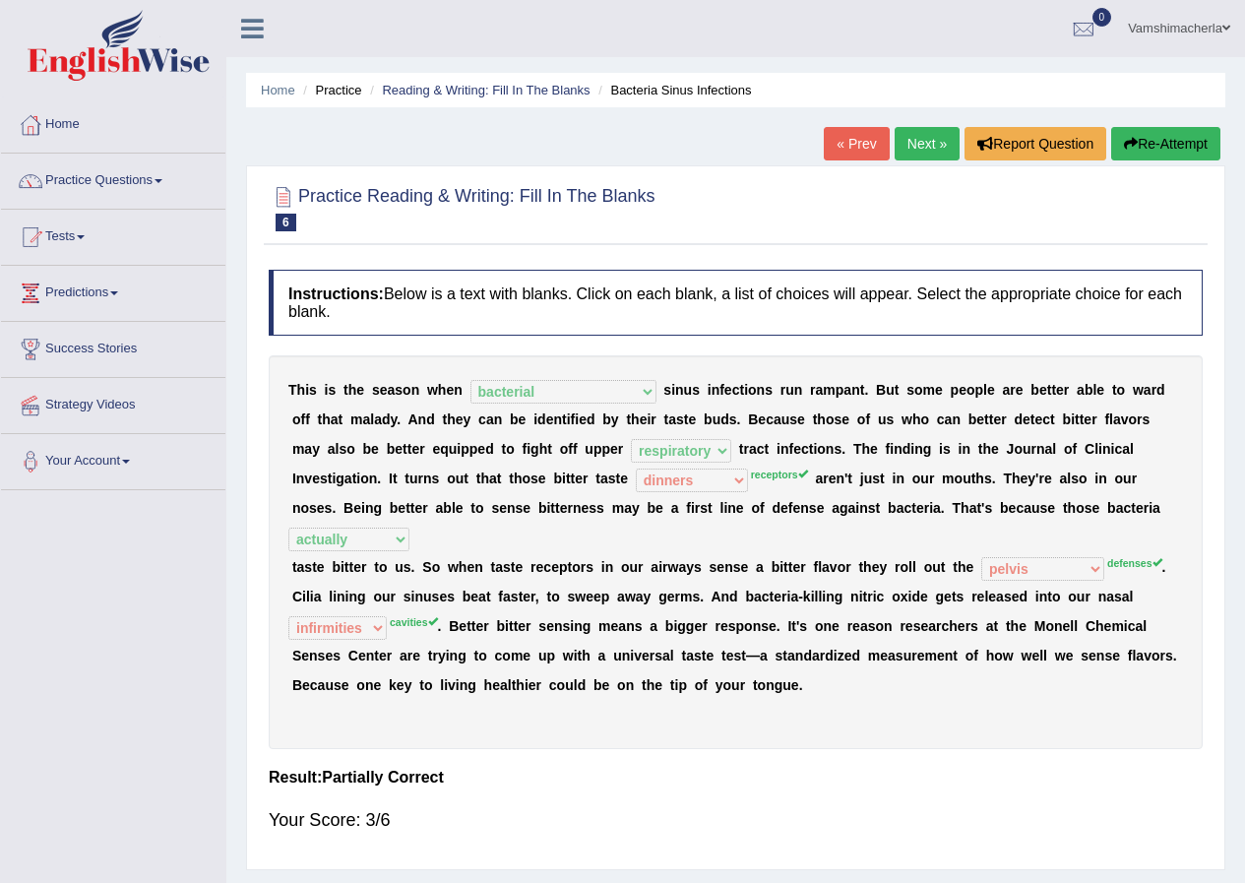
click at [917, 151] on link "Next »" at bounding box center [927, 143] width 65 height 33
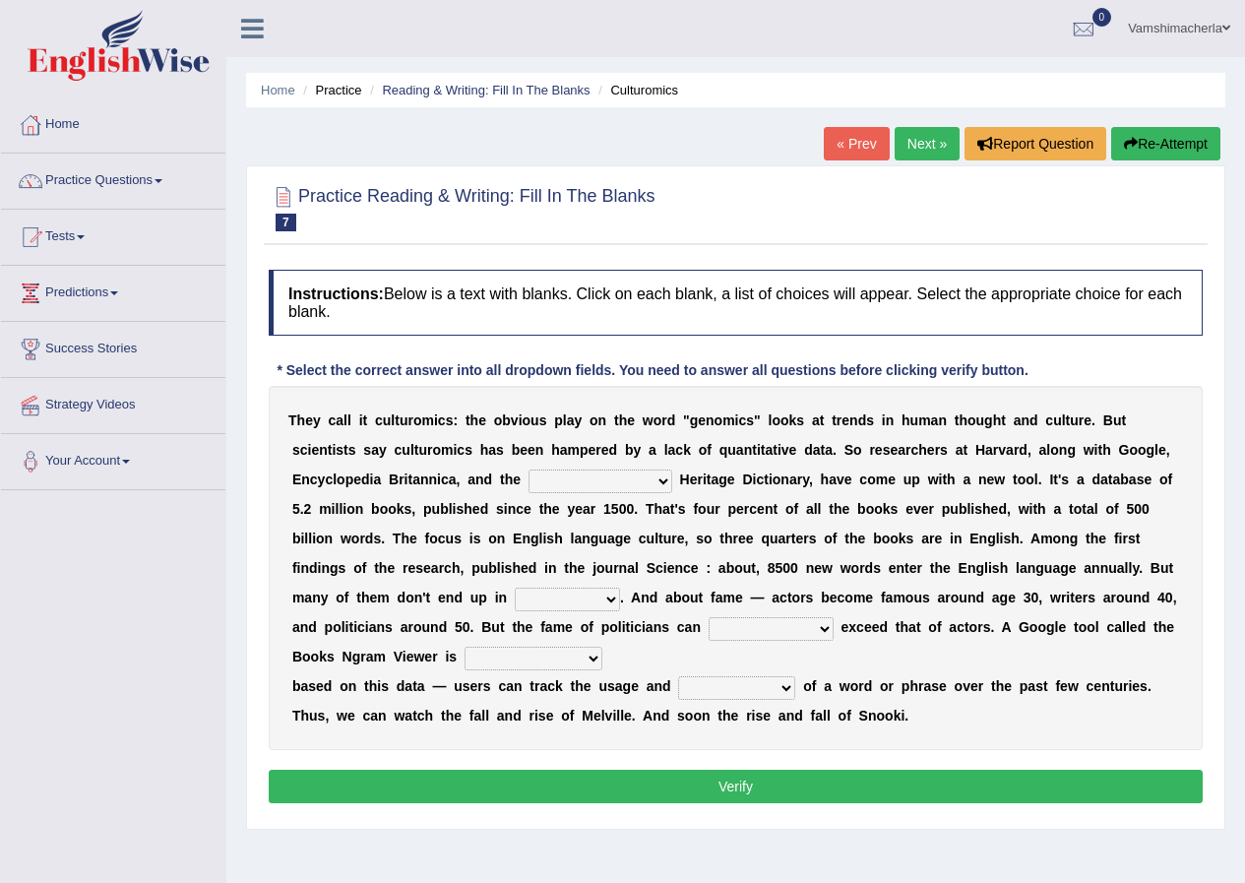
click at [600, 490] on div "T h e y c a l l i t c u l t u r o m i c s : t h e o b v i o u s p l a y o n t h…" at bounding box center [736, 568] width 934 height 364
click at [600, 485] on select "Mettlesome Silicon [MEDICAL_DATA] American" at bounding box center [601, 482] width 144 height 24
click at [616, 414] on b "t" at bounding box center [616, 420] width 5 height 16
click at [612, 470] on select "Mettlesome Silicon [MEDICAL_DATA] American" at bounding box center [601, 482] width 144 height 24
select select "American"
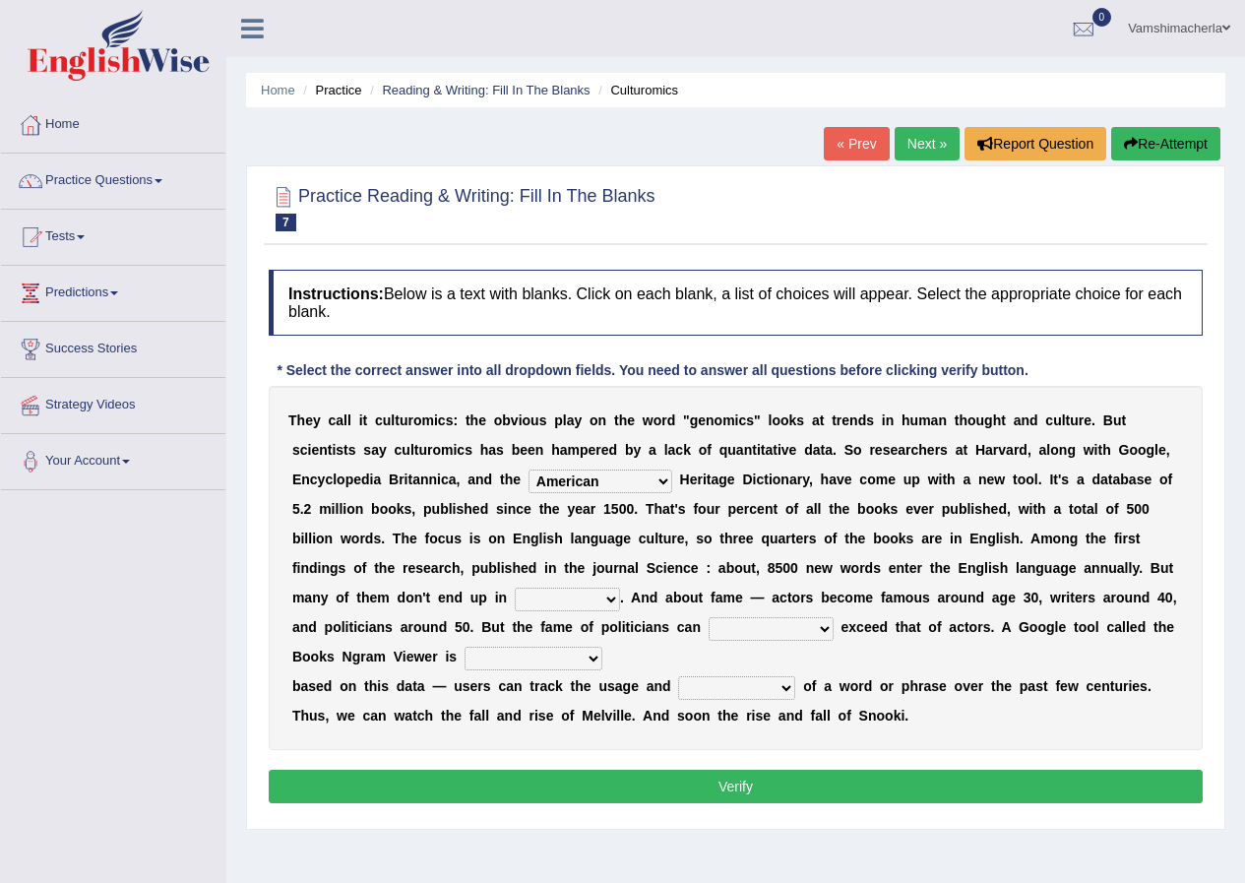
click at [529, 470] on select "Mettlesome Silicon [MEDICAL_DATA] American" at bounding box center [601, 482] width 144 height 24
click at [593, 594] on select "veterinaries fairies dictionaries smithies" at bounding box center [567, 600] width 105 height 24
click at [515, 588] on select "veterinaries fairies dictionaries smithies" at bounding box center [567, 600] width 105 height 24
click at [598, 595] on select "veterinaries fairies dictionaries smithies" at bounding box center [567, 600] width 105 height 24
select select "dictionaries"
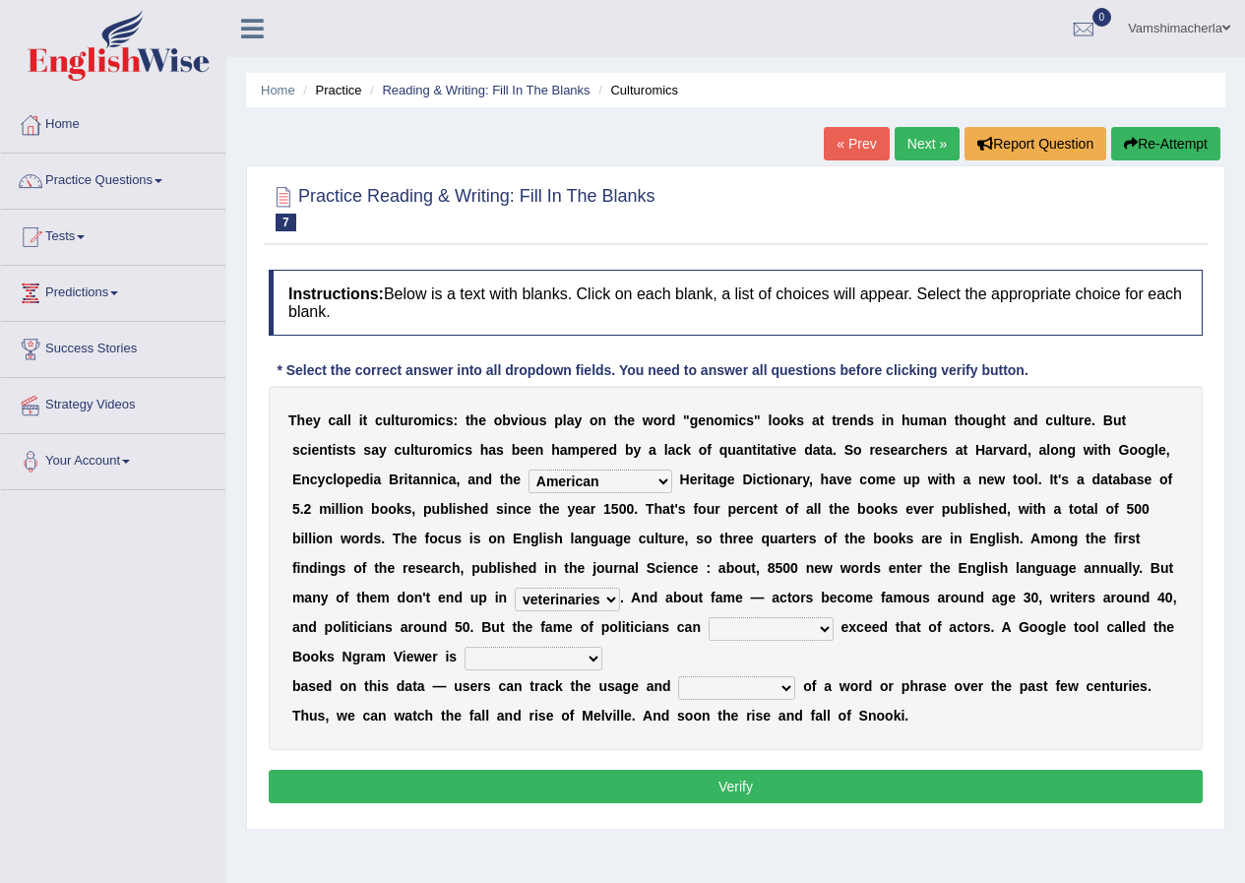
click at [515, 588] on select "veterinaries fairies dictionaries smithies" at bounding box center [567, 600] width 105 height 24
click at [764, 625] on select "intelligibly eventually venturesomely preferably" at bounding box center [771, 629] width 125 height 24
select select "eventually"
click at [709, 617] on select "intelligibly eventually venturesomely preferably" at bounding box center [771, 629] width 125 height 24
click at [552, 654] on select "nonoccupational nonbreakable trainable available" at bounding box center [534, 659] width 138 height 24
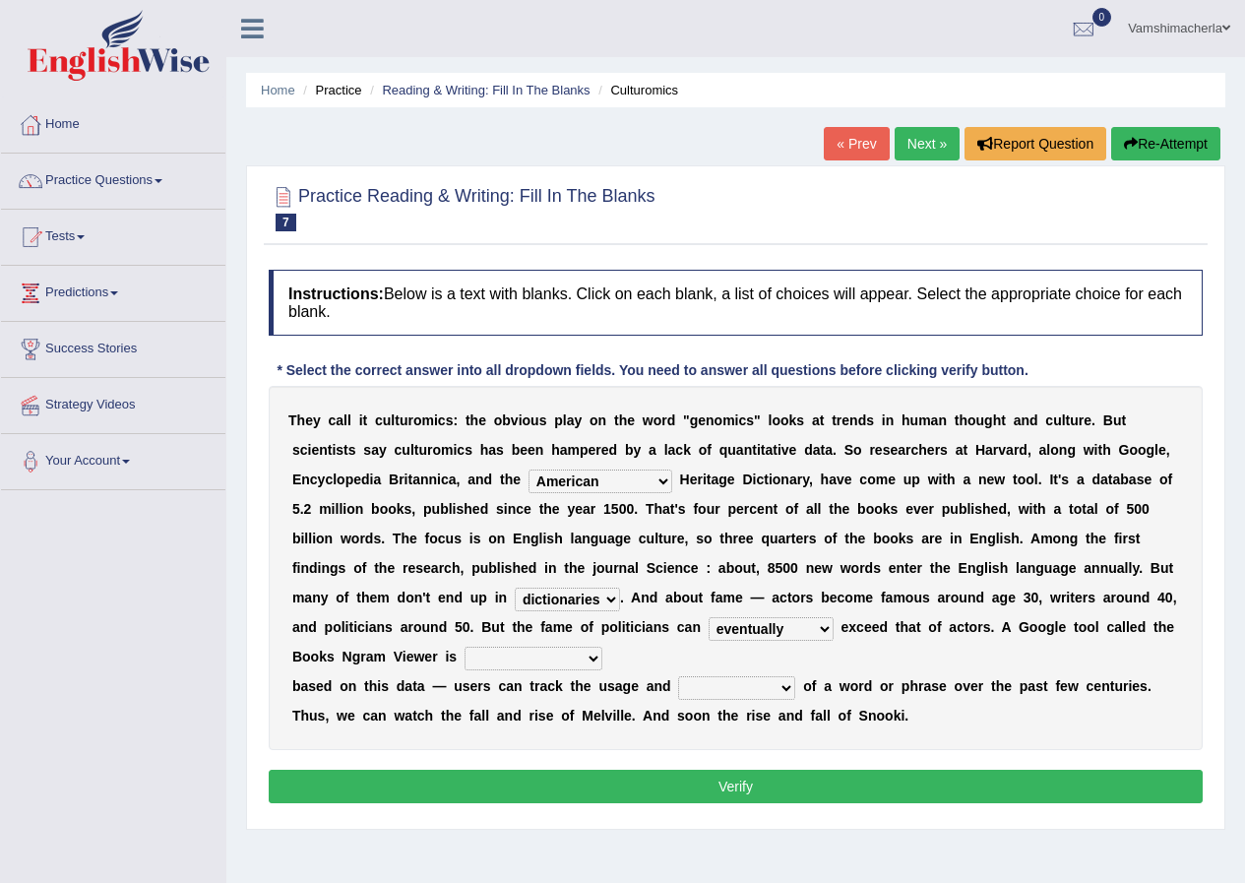
select select "available"
click at [465, 647] on select "nonoccupational nonbreakable trainable available" at bounding box center [534, 659] width 138 height 24
click at [728, 684] on select "frequency derisory drearily inappreciably" at bounding box center [736, 688] width 117 height 24
select select "derisory"
click at [678, 676] on select "frequency derisory drearily inappreciably" at bounding box center [736, 688] width 117 height 24
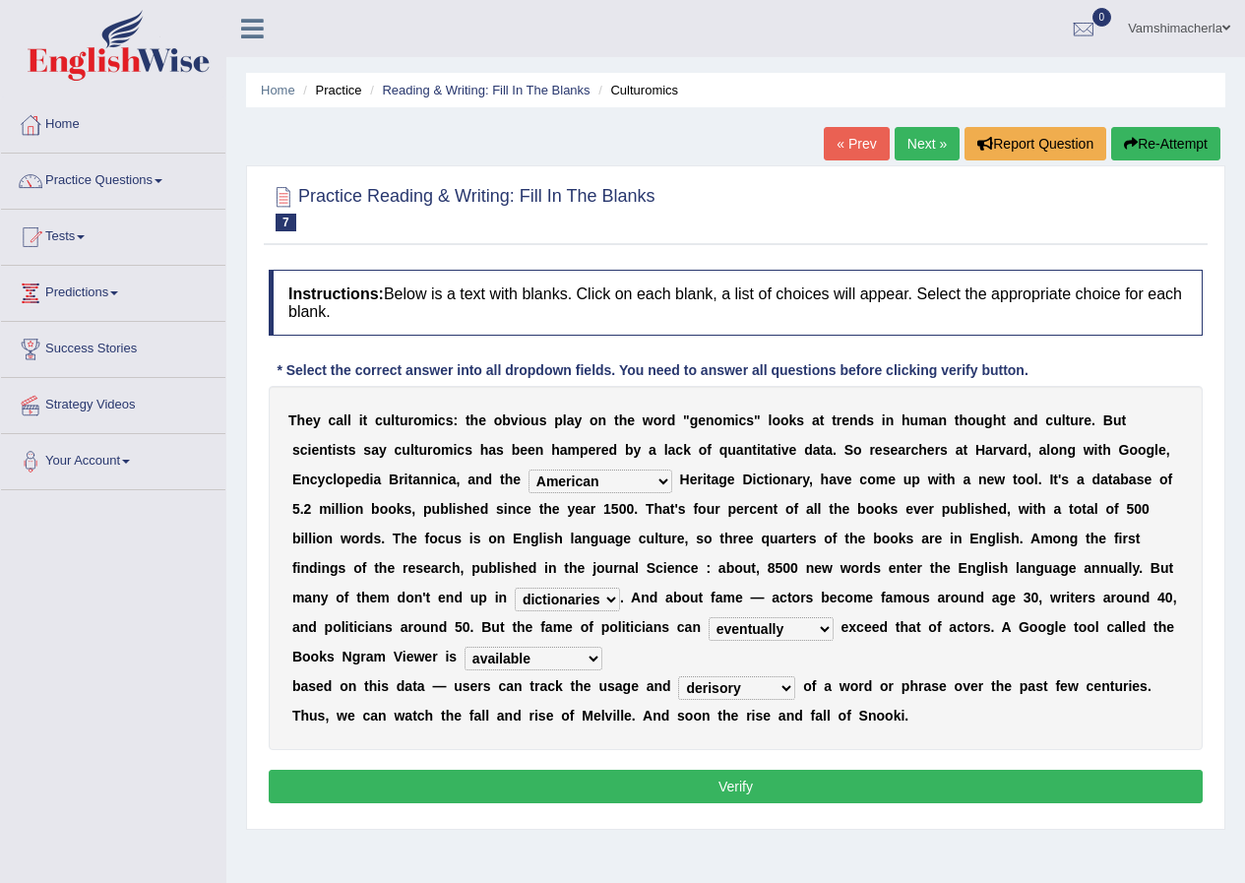
click at [757, 781] on button "Verify" at bounding box center [736, 786] width 934 height 33
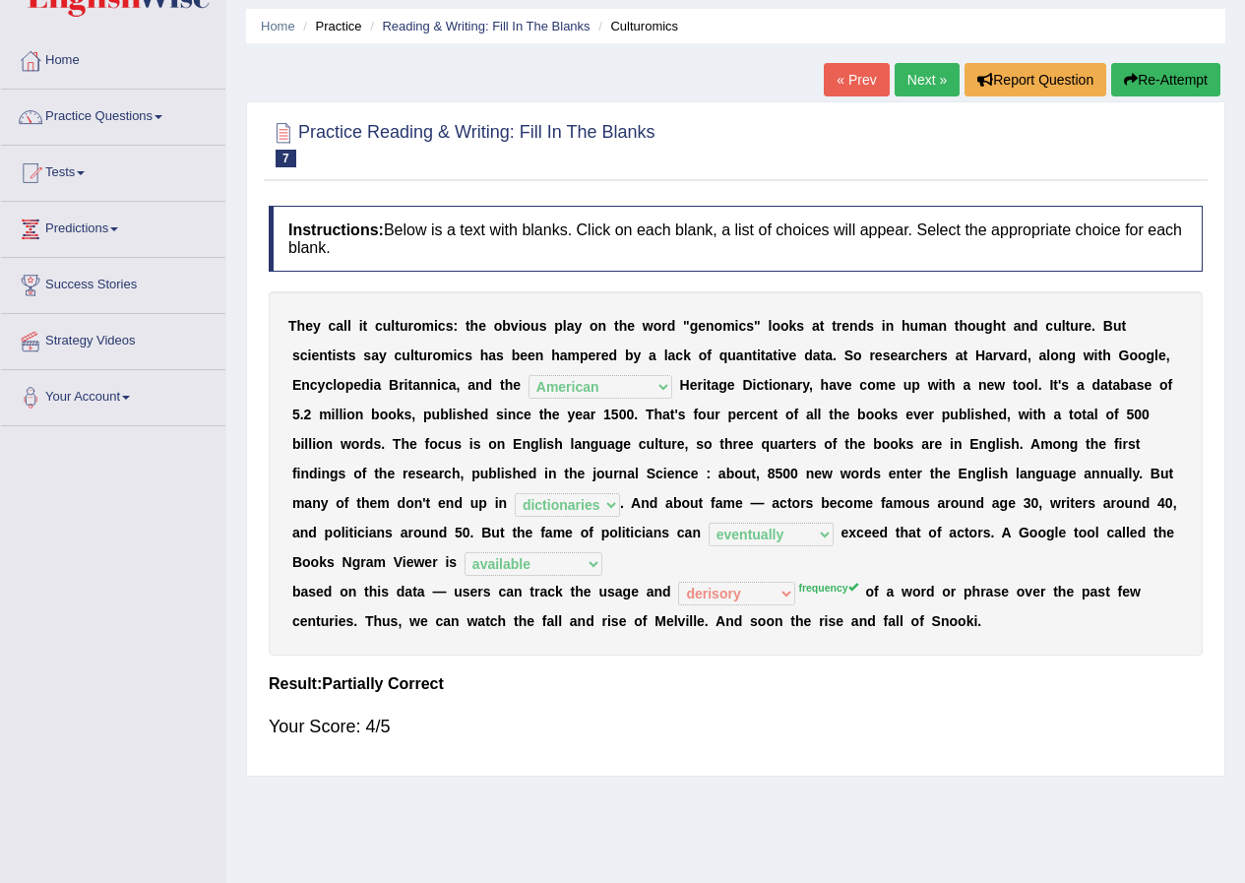
scroll to position [98, 0]
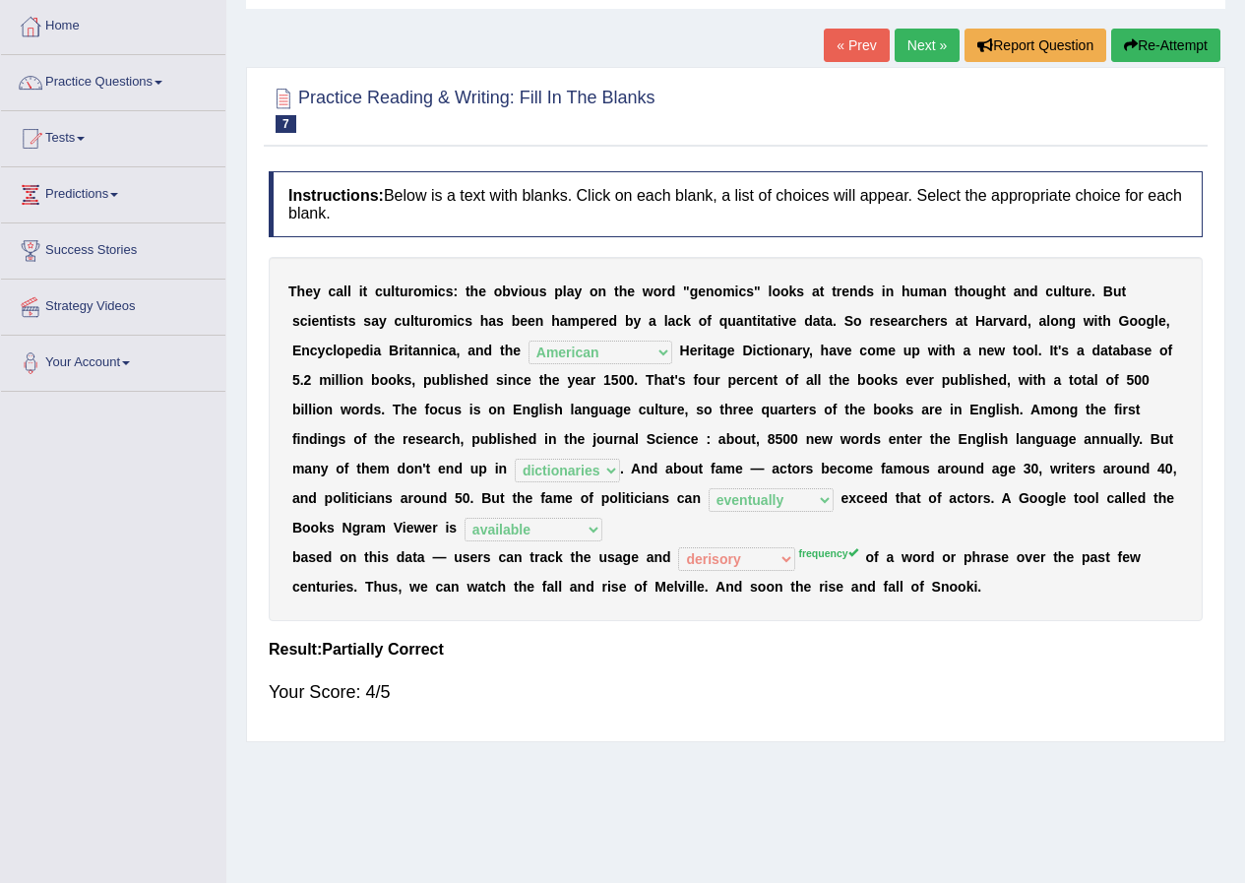
click at [919, 33] on link "Next »" at bounding box center [927, 45] width 65 height 33
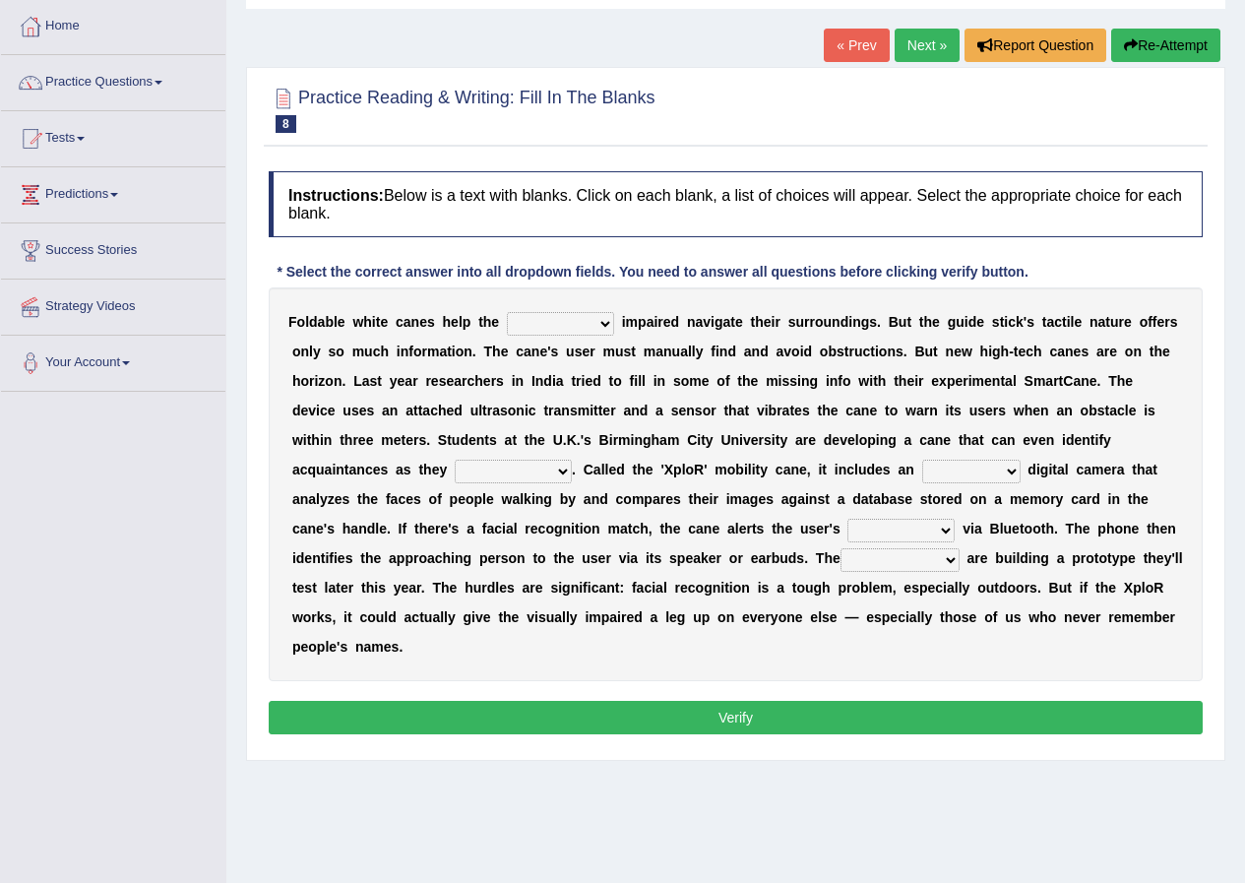
scroll to position [98, 0]
click at [583, 327] on select "felicity insensitivity visually malleability" at bounding box center [560, 324] width 107 height 24
select select "insensitivity"
click at [507, 312] on select "felicity insensitivity visually malleability" at bounding box center [560, 324] width 107 height 24
click at [574, 327] on select "felicity insensitivity visually malleability" at bounding box center [560, 324] width 107 height 24
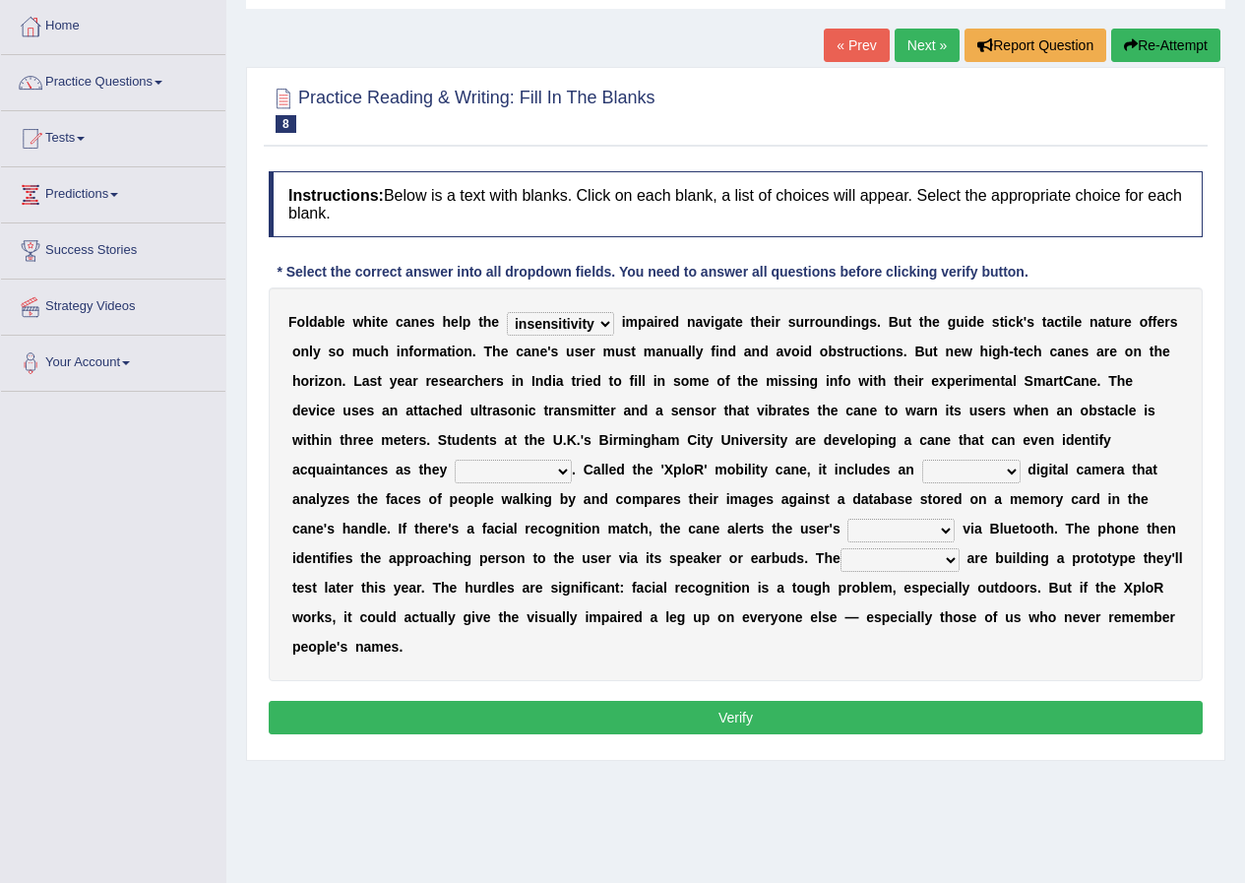
click at [574, 327] on select "felicity insensitivity visually malleability" at bounding box center [560, 324] width 107 height 24
click at [549, 473] on select "likelihood throat northernmost approach" at bounding box center [513, 472] width 117 height 24
click at [529, 604] on div "F o l d a b l e w h i t e c a n e s h e l p t h e felicity insensitivity visual…" at bounding box center [736, 484] width 934 height 394
drag, startPoint x: 546, startPoint y: 495, endPoint x: 542, endPoint y: 481, distance: 14.3
click at [544, 495] on b "g" at bounding box center [547, 499] width 9 height 16
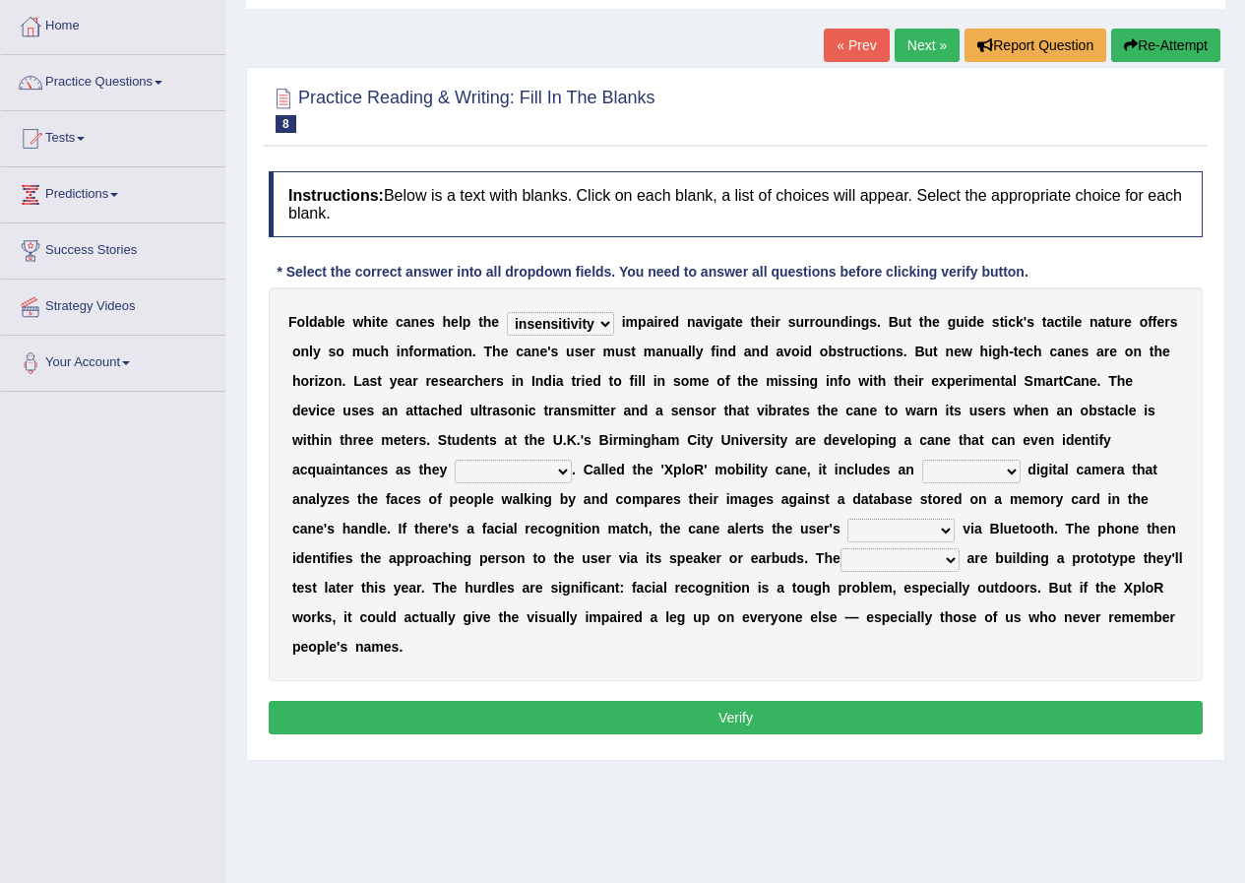
click at [542, 481] on select "likelihood throat northernmost approach" at bounding box center [513, 472] width 117 height 24
select select "approach"
click at [455, 460] on select "likelihood throat northernmost approach" at bounding box center [513, 472] width 117 height 24
click at [956, 470] on select "untested embedded deadest skinhead" at bounding box center [971, 472] width 98 height 24
select select "embedded"
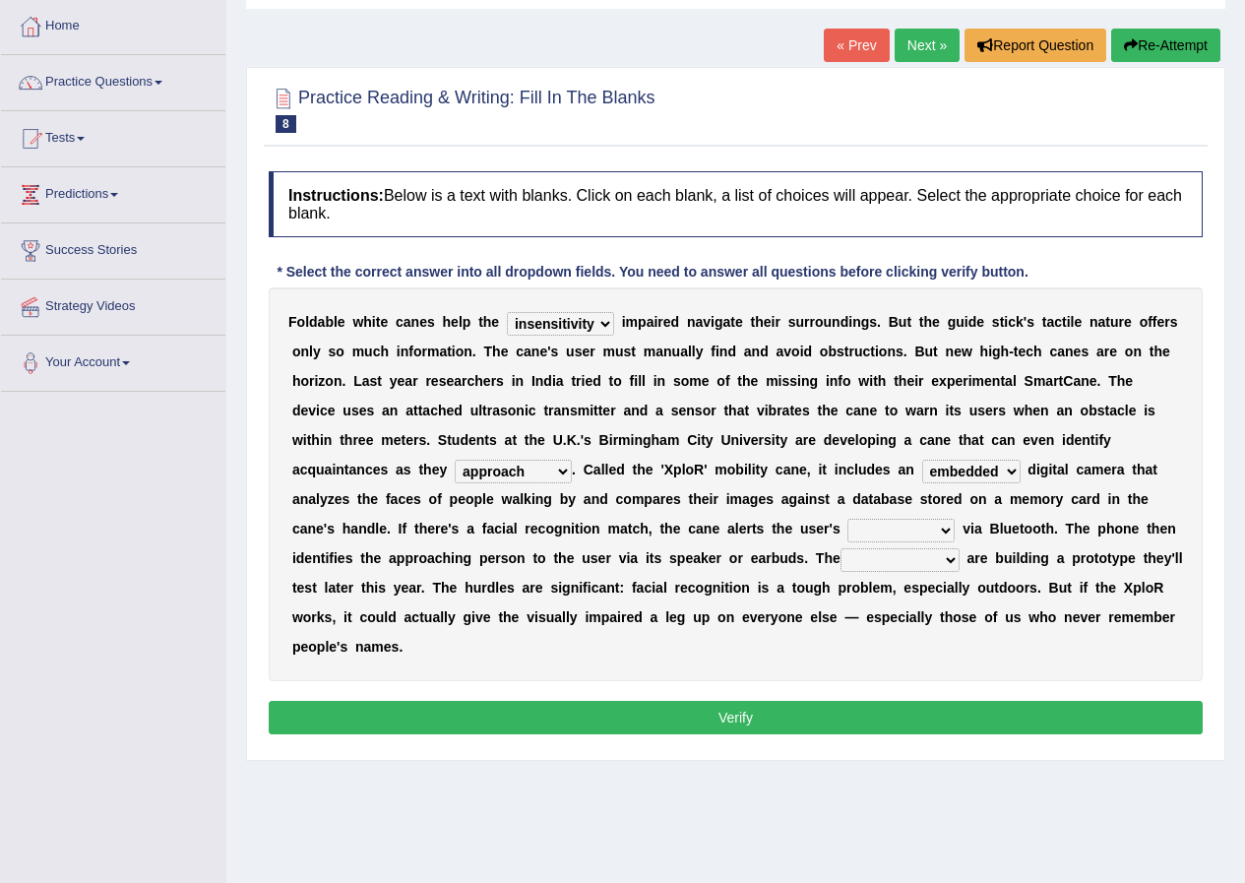
click at [922, 460] on select "untested embedded deadest skinhead" at bounding box center [971, 472] width 98 height 24
click at [926, 526] on select "waterborne alone smartphone postpone" at bounding box center [901, 531] width 107 height 24
select select "smartphone"
click at [848, 519] on select "waterborne alone smartphone postpone" at bounding box center [901, 531] width 107 height 24
click at [911, 553] on select "jurisprudence bootless students jukebox" at bounding box center [900, 560] width 119 height 24
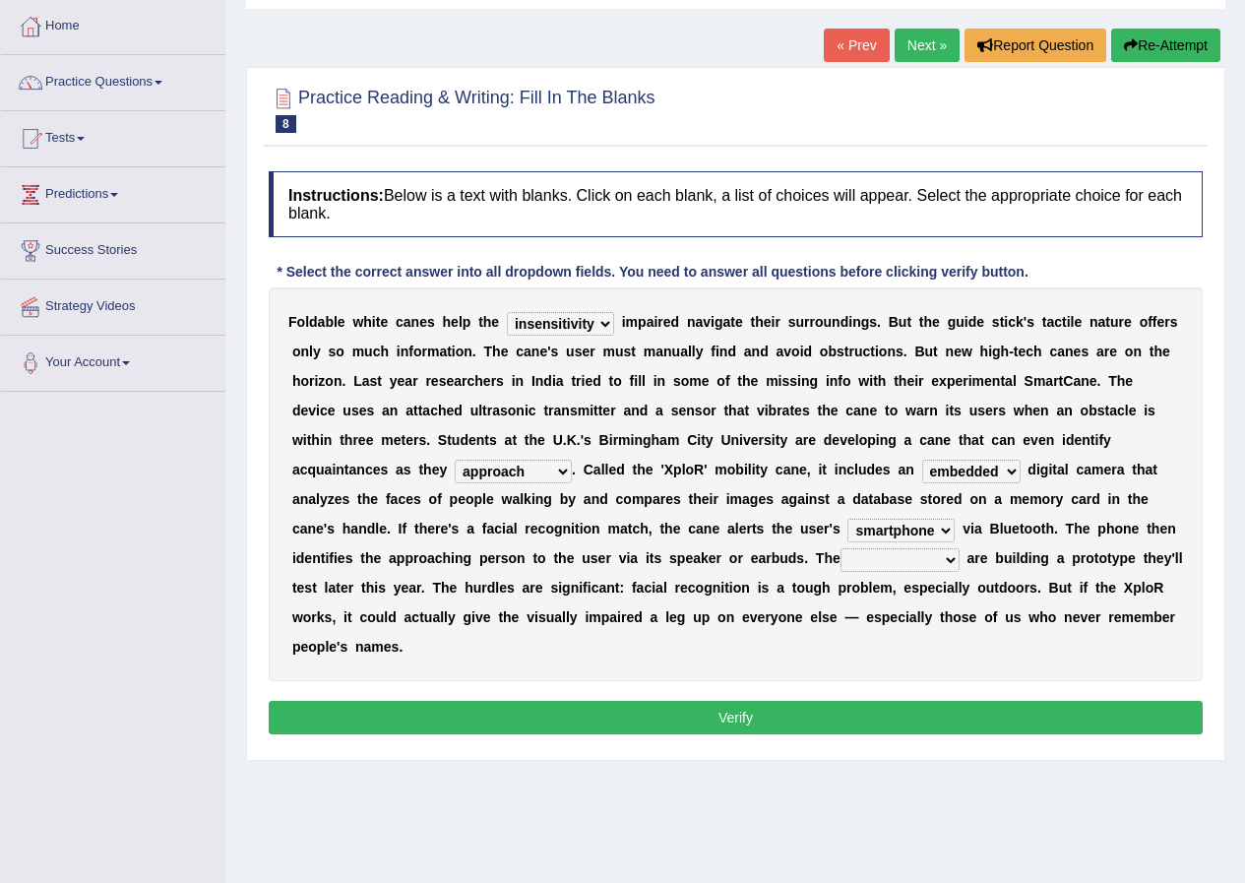
select select "students"
click at [841, 548] on select "jurisprudence bootless students jukebox" at bounding box center [900, 560] width 119 height 24
click at [911, 558] on select "jurisprudence bootless students jukebox" at bounding box center [900, 560] width 119 height 24
click at [724, 712] on button "Verify" at bounding box center [736, 717] width 934 height 33
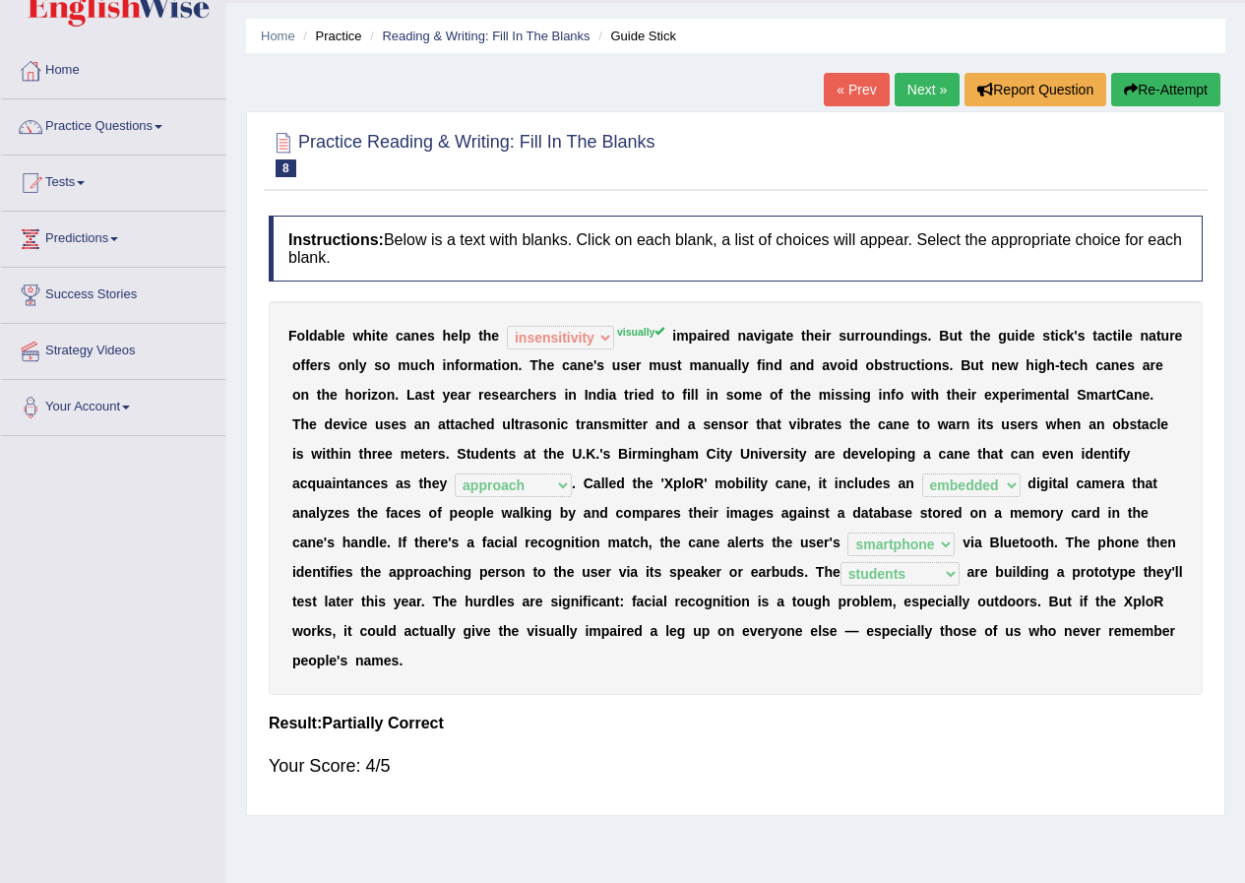
scroll to position [0, 0]
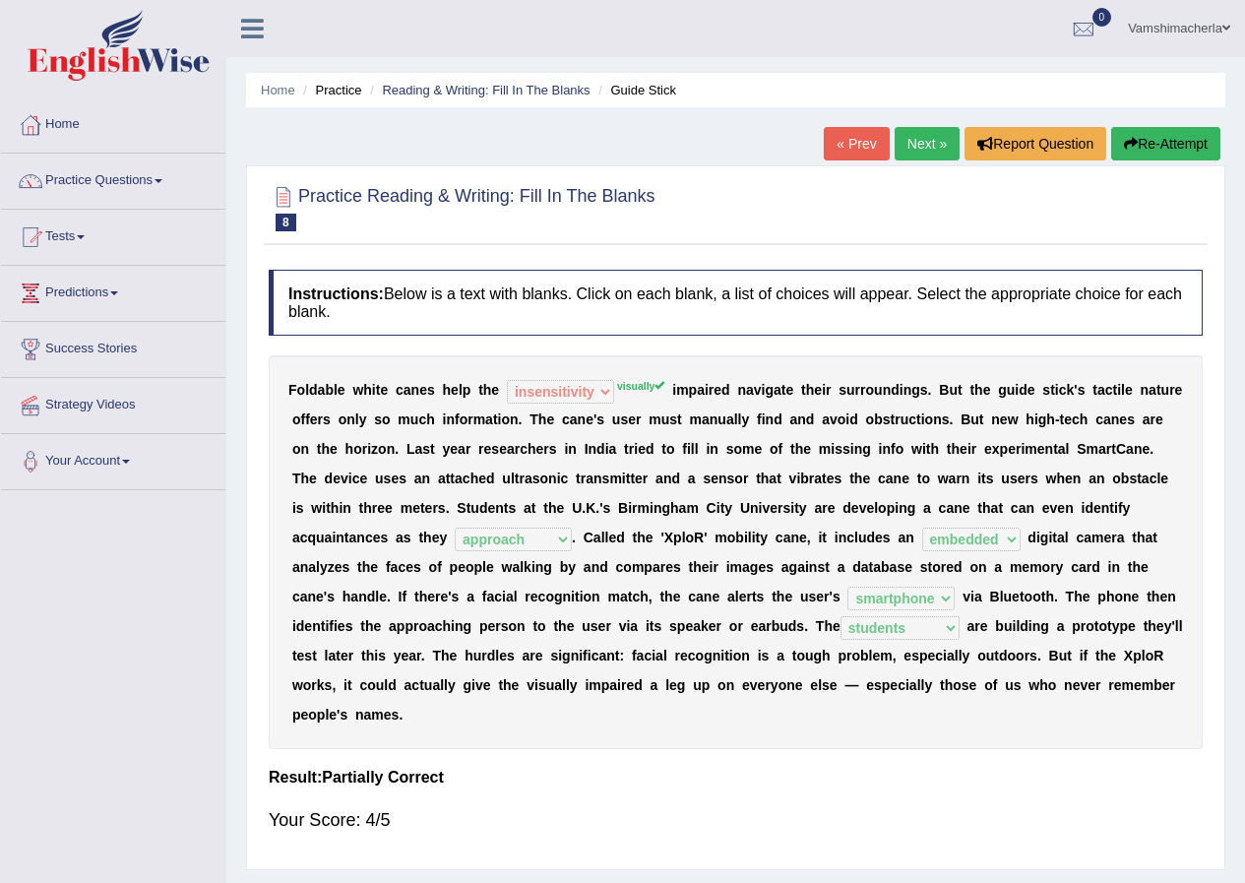
click at [937, 135] on link "Next »" at bounding box center [927, 143] width 65 height 33
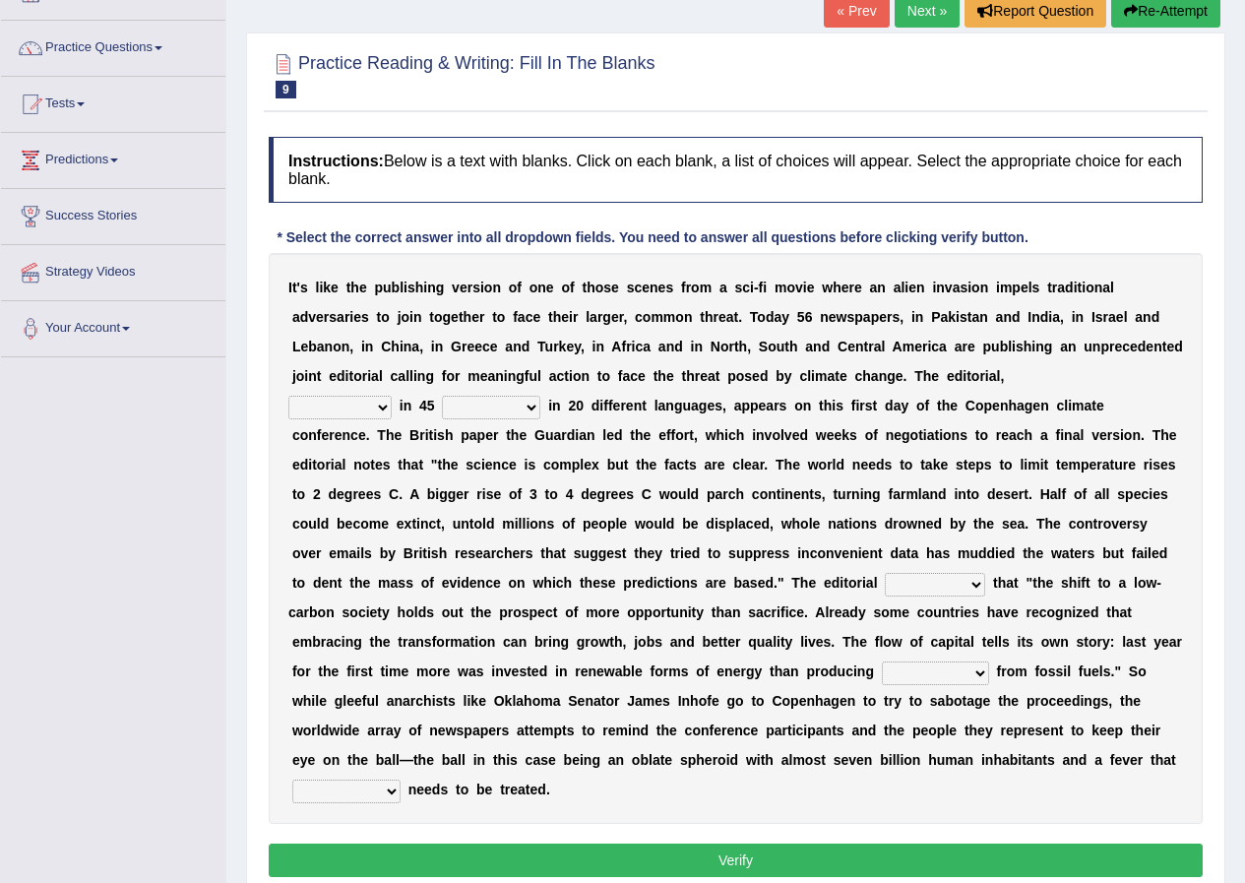
scroll to position [98, 0]
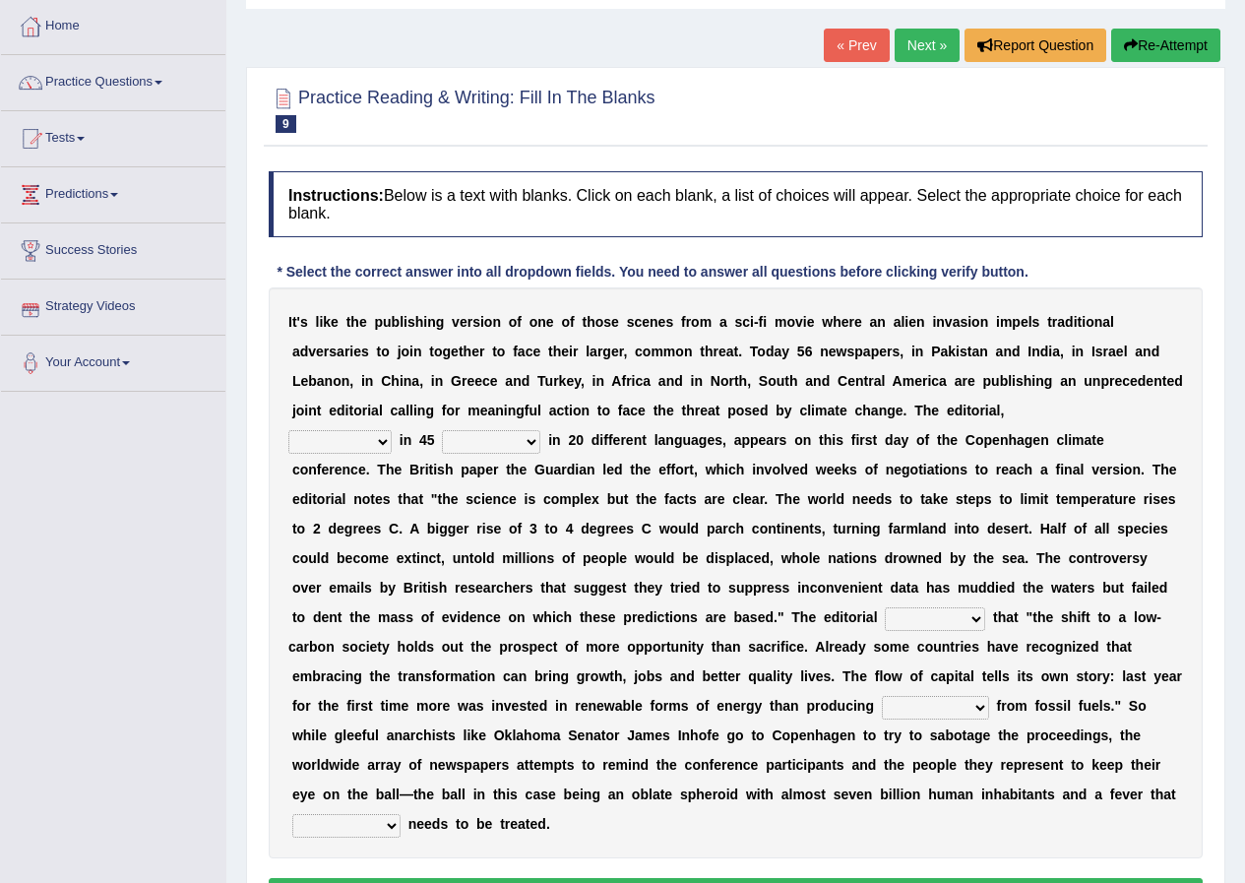
click at [325, 430] on select "published publicized burnished transmitted" at bounding box center [339, 442] width 103 height 24
select select "published"
click at [288, 430] on select "published publicized burnished transmitted" at bounding box center [339, 442] width 103 height 24
click at [459, 446] on select "clans countries continents terraces" at bounding box center [491, 442] width 98 height 24
select select "countries"
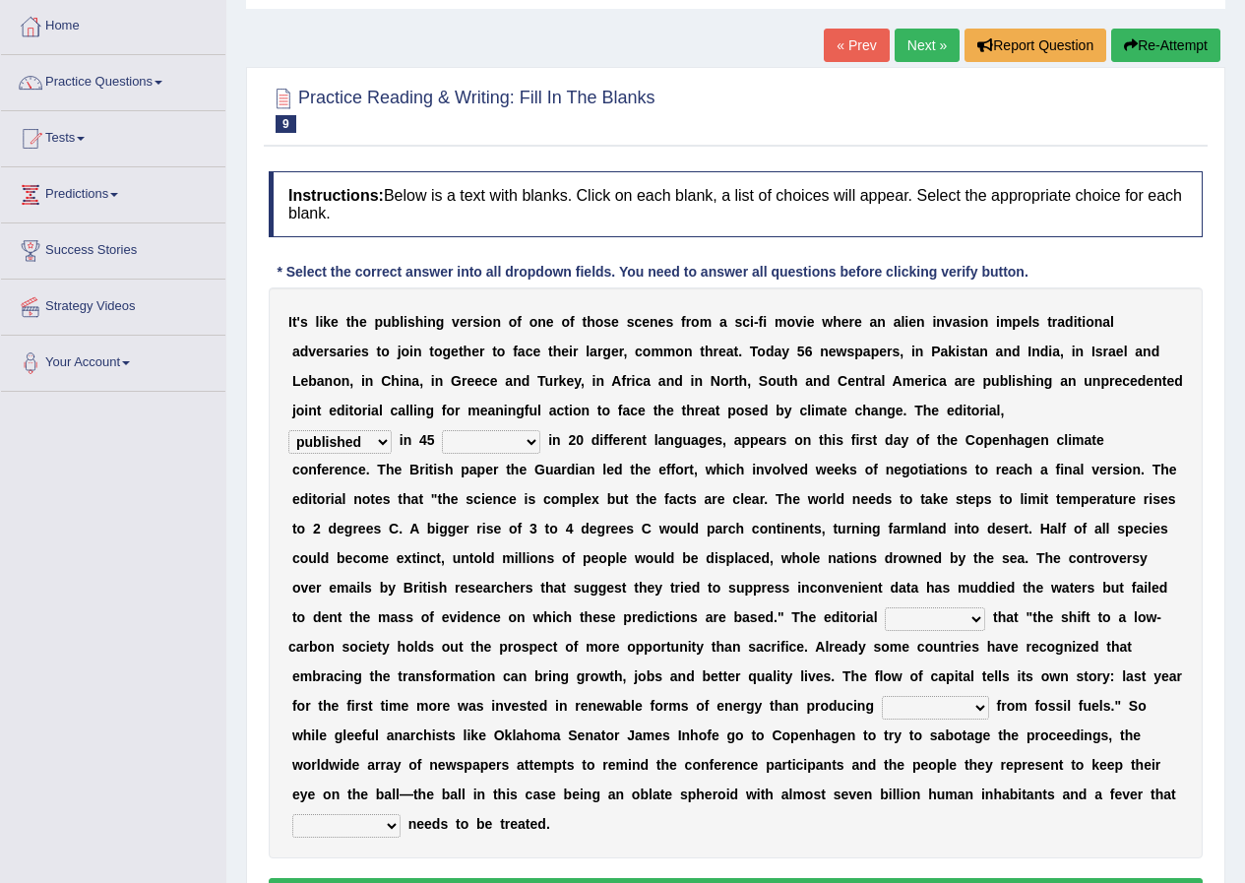
click at [442, 430] on select "clans countries continents terraces" at bounding box center [491, 442] width 98 height 24
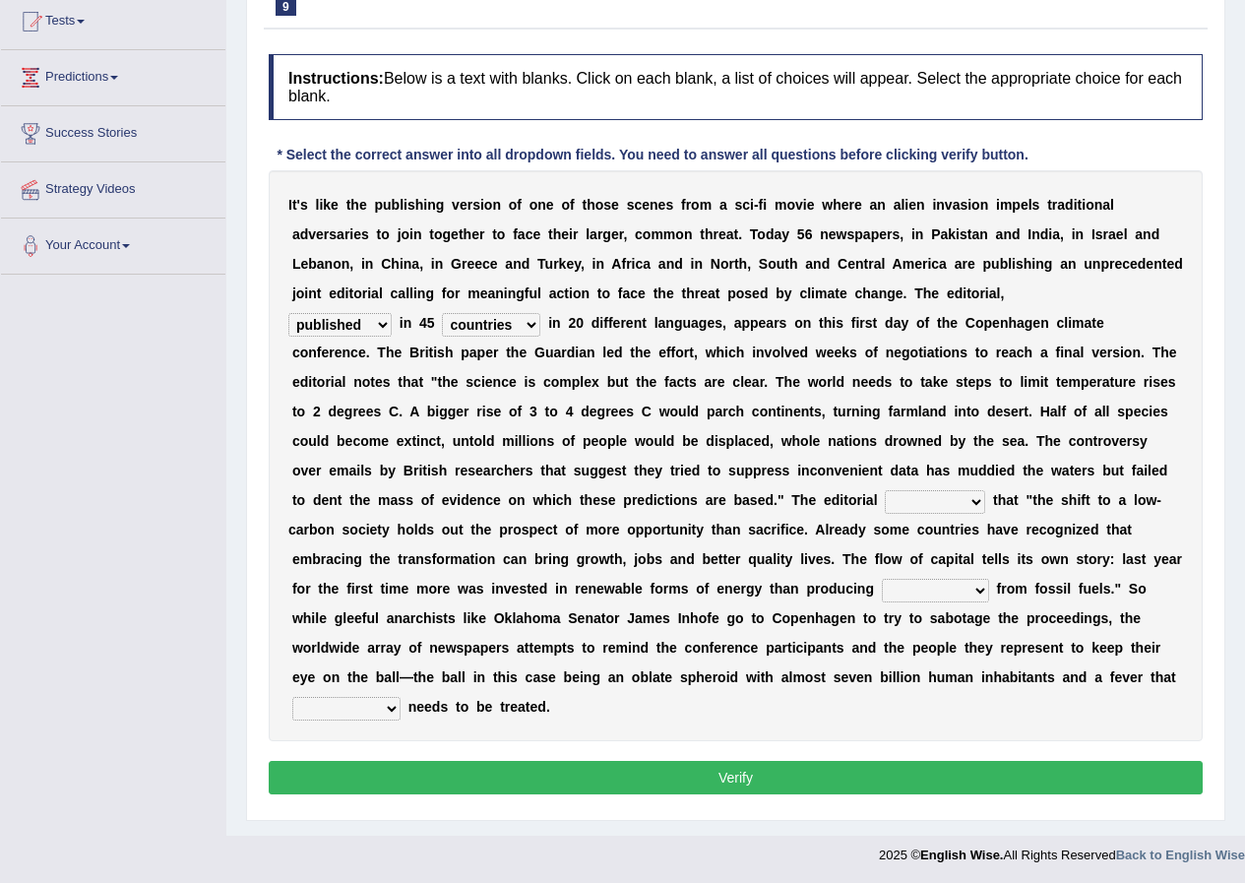
scroll to position [218, 0]
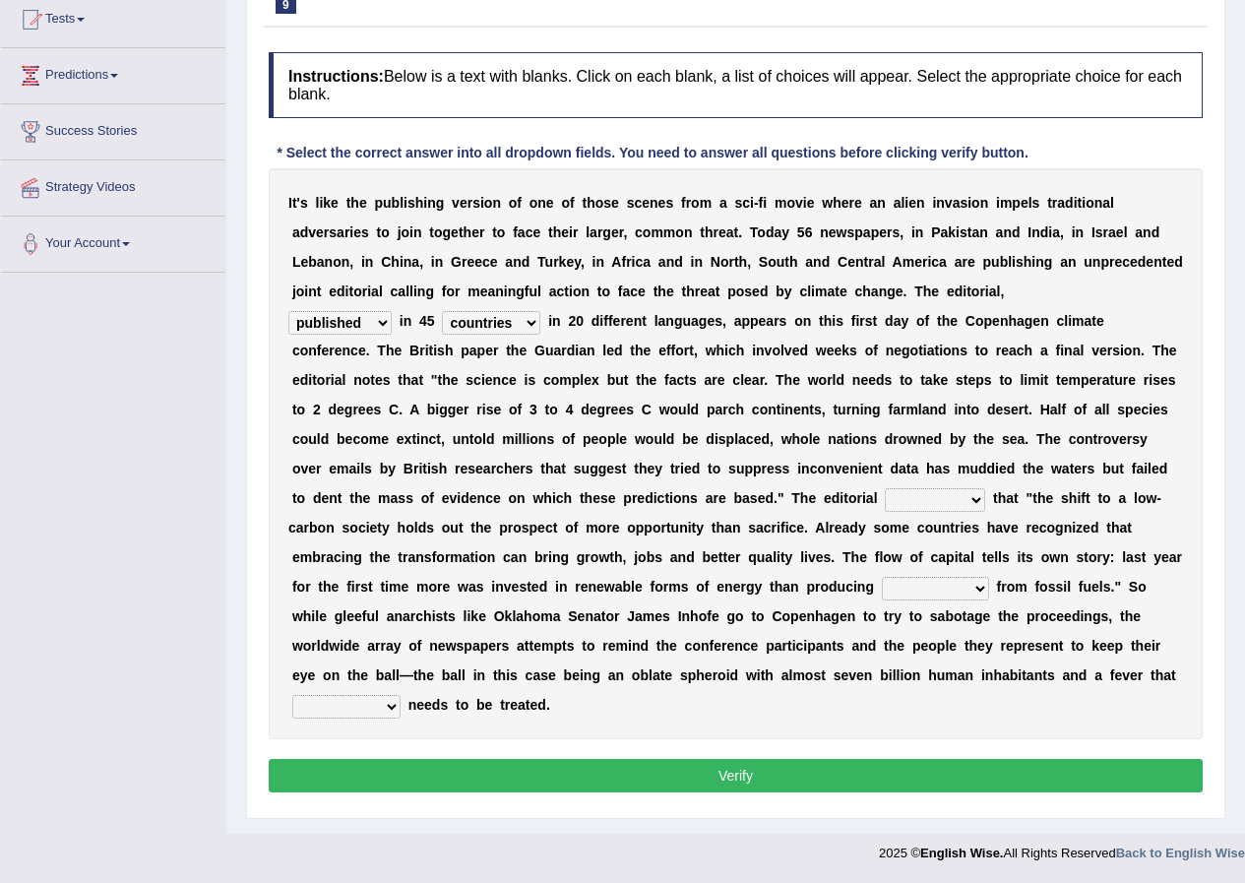
click at [912, 491] on select "modified protested recognized declined" at bounding box center [935, 500] width 100 height 24
select select "modified"
click at [885, 488] on select "modified protested recognized declined" at bounding box center [935, 500] width 100 height 24
click at [944, 596] on select "electricity indivisibility negativity significance" at bounding box center [935, 589] width 107 height 24
select select "electricity"
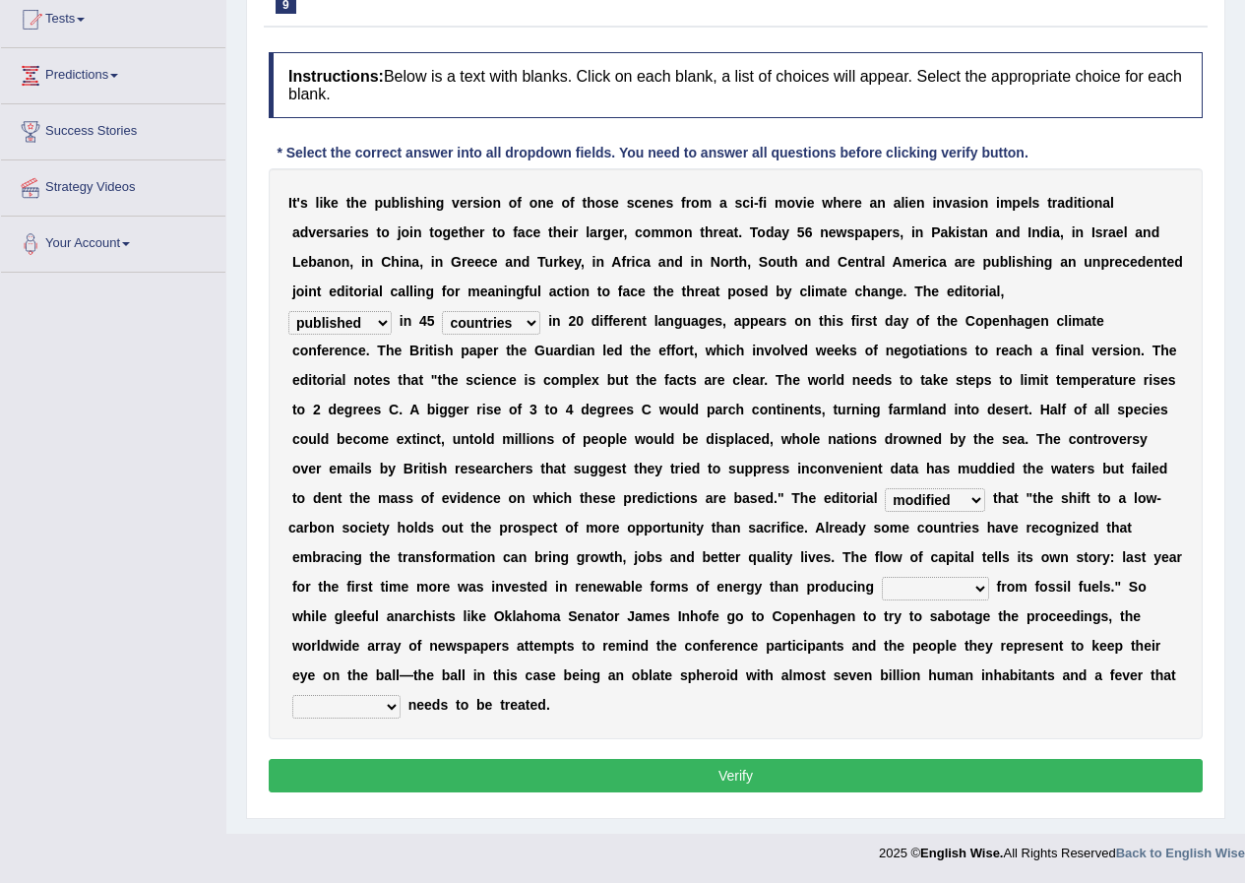
click at [882, 577] on select "electricity indivisibility negativity significance" at bounding box center [935, 589] width 107 height 24
click at [362, 715] on select "solicitously desperately ephemerally peripherally" at bounding box center [346, 707] width 108 height 24
click at [292, 695] on select "solicitously desperately ephemerally peripherally" at bounding box center [346, 707] width 108 height 24
click at [356, 697] on select "solicitously desperately ephemerally peripherally" at bounding box center [346, 707] width 108 height 24
select select "solicitously"
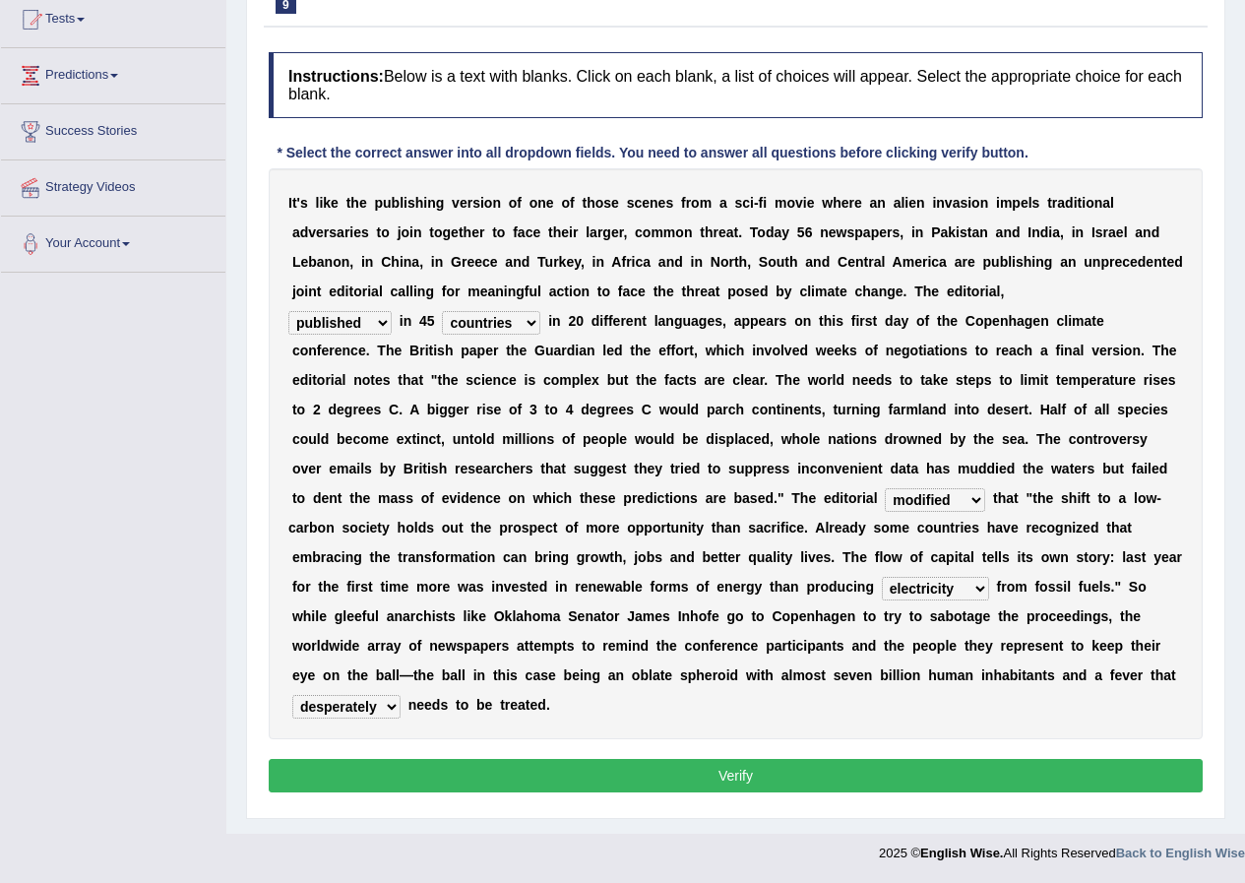
click at [292, 695] on select "solicitously desperately ephemerally peripherally" at bounding box center [346, 707] width 108 height 24
click at [393, 770] on button "Verify" at bounding box center [736, 775] width 934 height 33
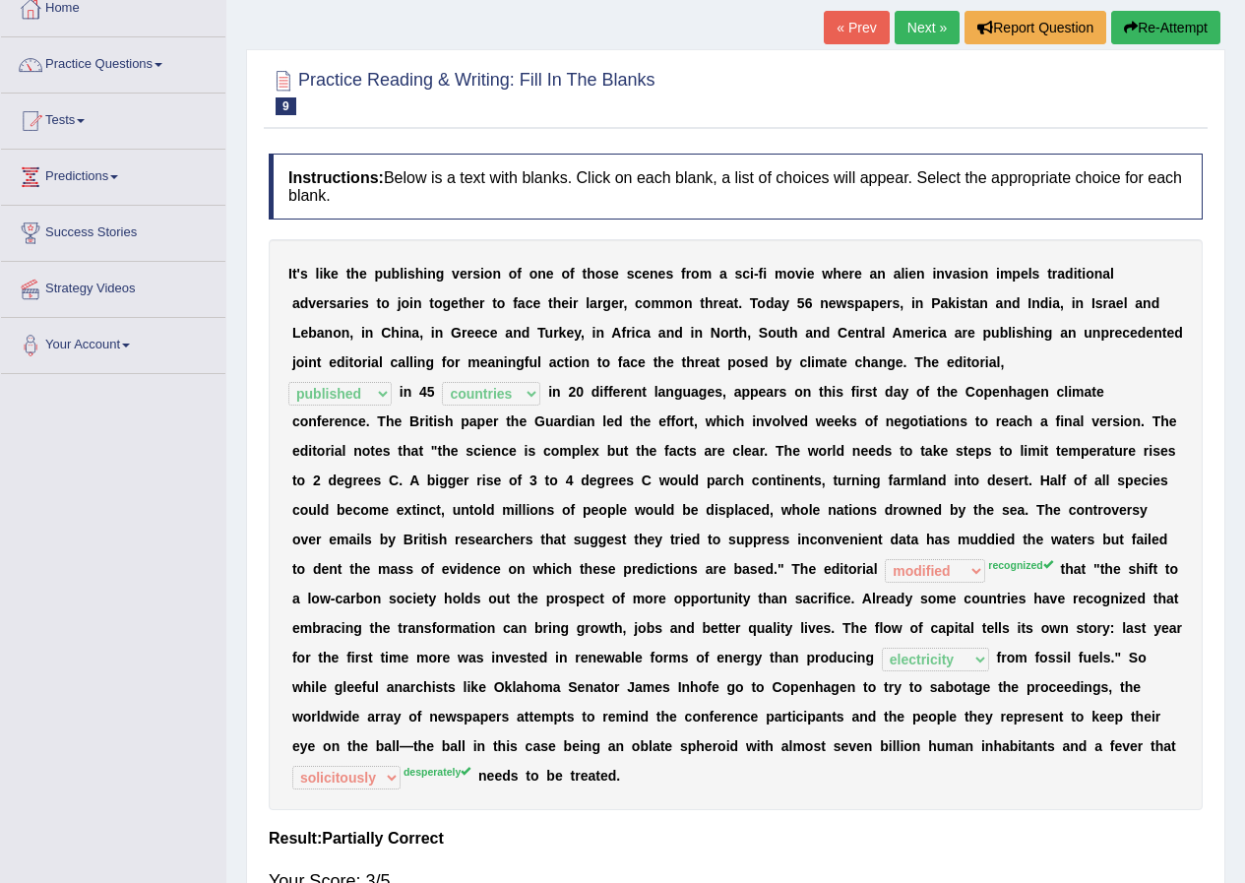
scroll to position [0, 0]
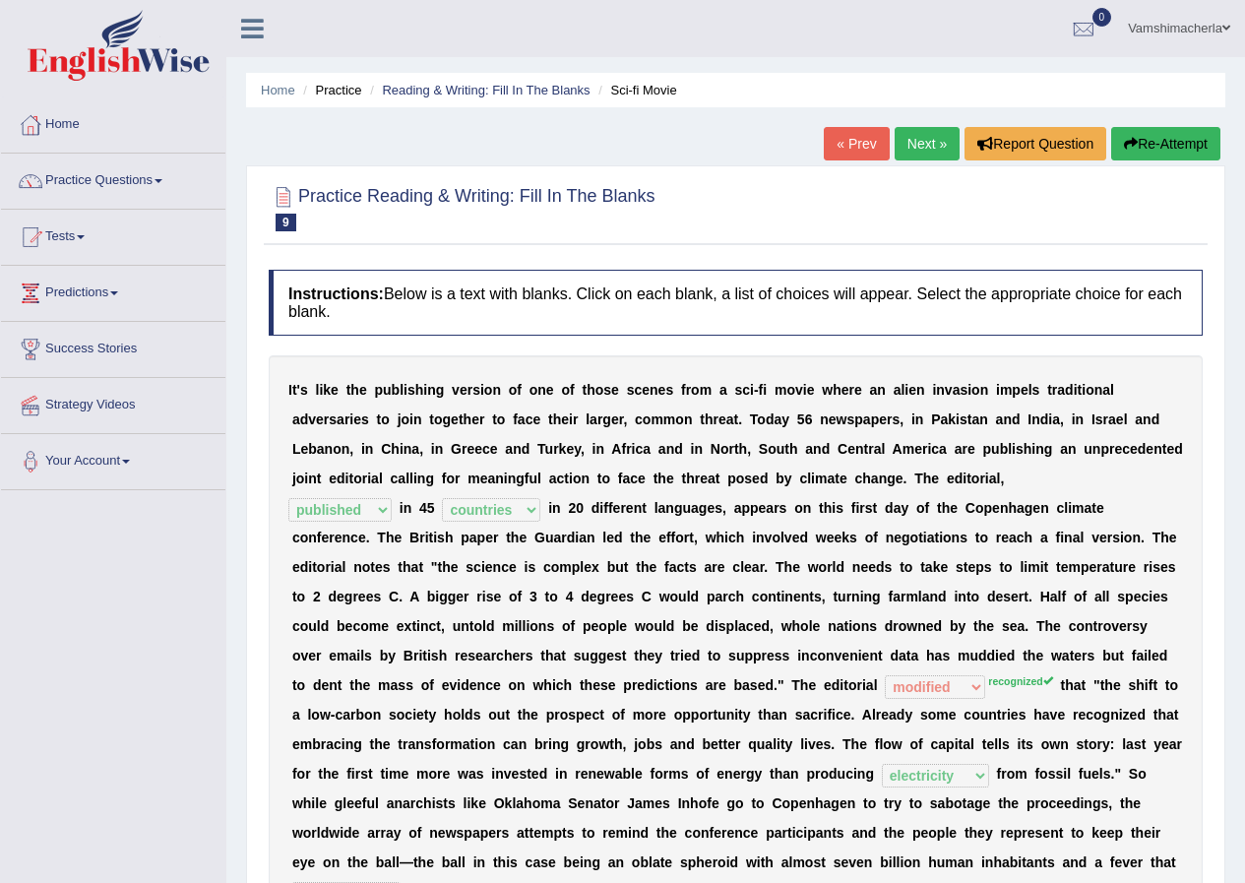
click at [946, 142] on link "Next »" at bounding box center [927, 143] width 65 height 33
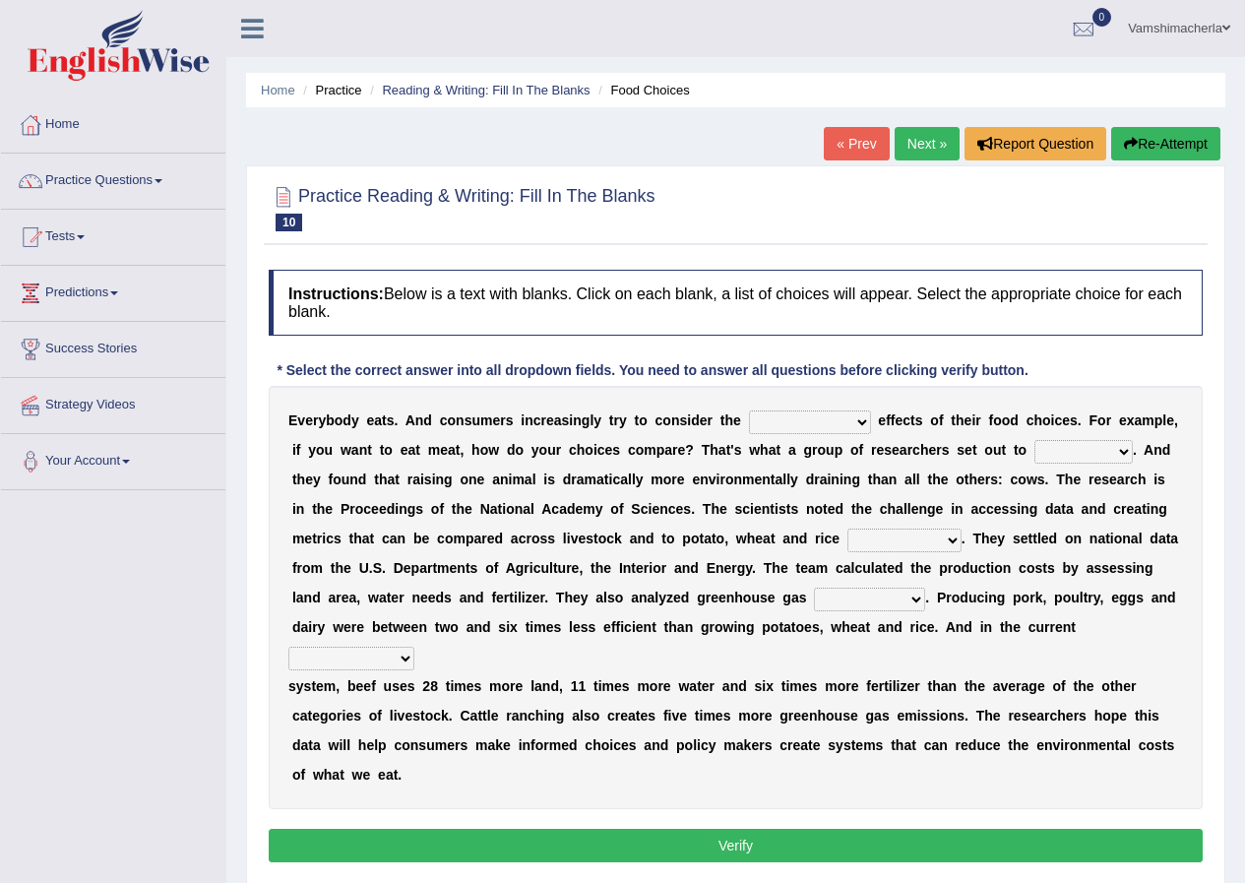
click at [850, 411] on select "spiritual economic environmental material" at bounding box center [810, 423] width 122 height 24
select select "spiritual"
click at [749, 411] on select "spiritual economic environmental material" at bounding box center [810, 423] width 122 height 24
click at [1072, 451] on select "exemplify squander discover purchase" at bounding box center [1084, 452] width 98 height 24
select select "discover"
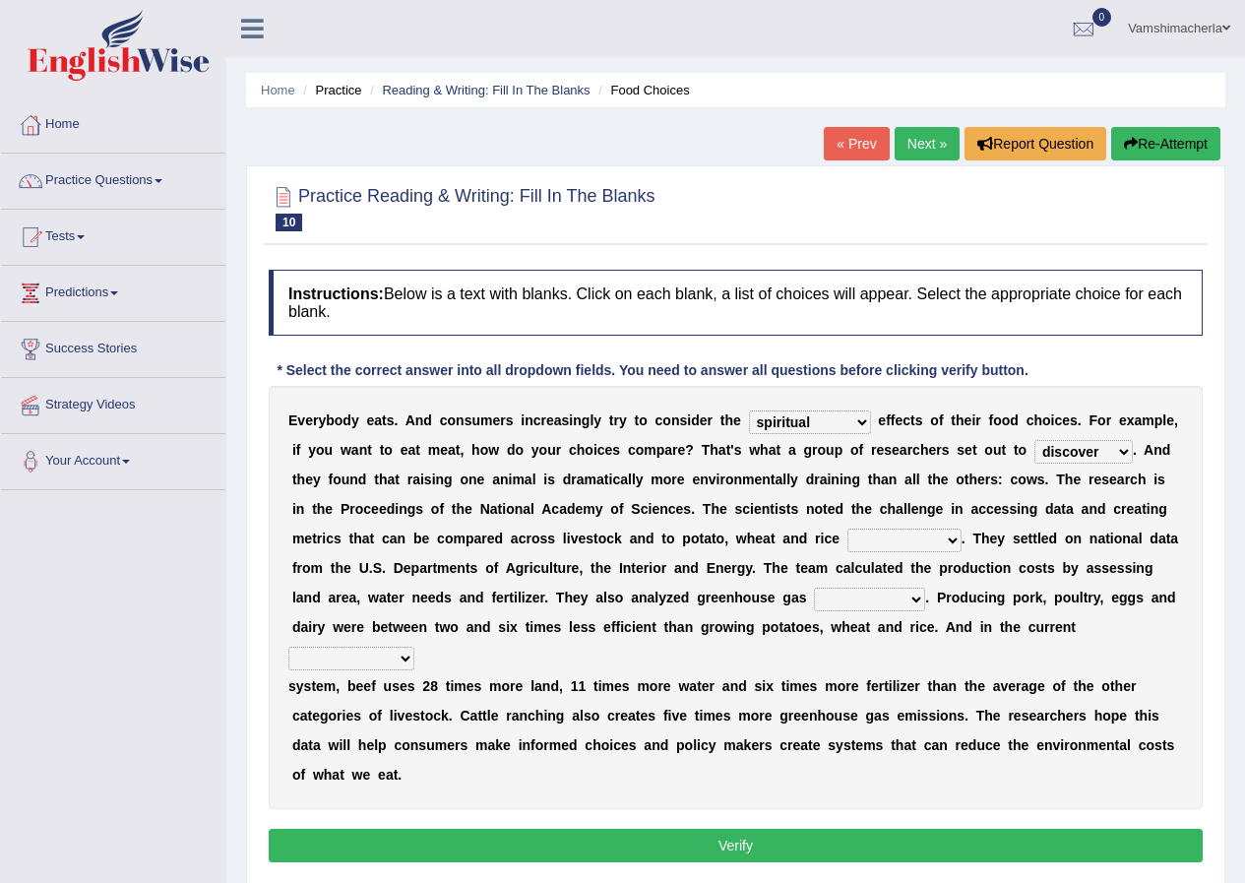
click at [1035, 440] on select "exemplify squander discover purchase" at bounding box center [1084, 452] width 98 height 24
click at [920, 546] on select "production corruption consumption inventory" at bounding box center [905, 541] width 114 height 24
select select "consumption"
click at [848, 529] on select "production corruption consumption inventory" at bounding box center [905, 541] width 114 height 24
click at [866, 601] on select "conjectures manufacture emissions purification" at bounding box center [869, 600] width 111 height 24
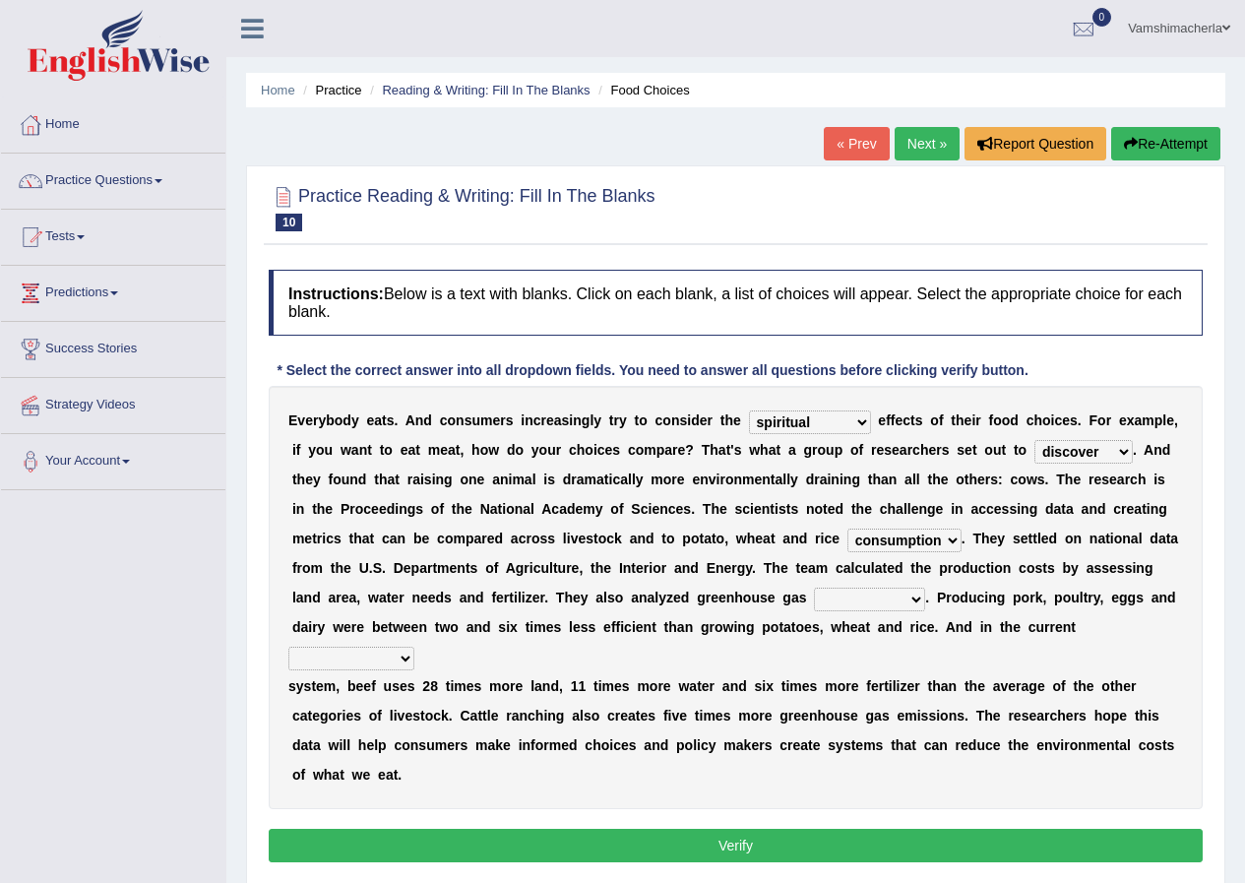
select select "emissions"
click at [814, 588] on select "conjectures manufacture emissions purification" at bounding box center [869, 600] width 111 height 24
click at [362, 660] on select "agricultural impalpable ungrammatical terminal" at bounding box center [351, 659] width 126 height 24
select select "agricultural"
click at [288, 647] on select "agricultural impalpable ungrammatical terminal" at bounding box center [351, 659] width 126 height 24
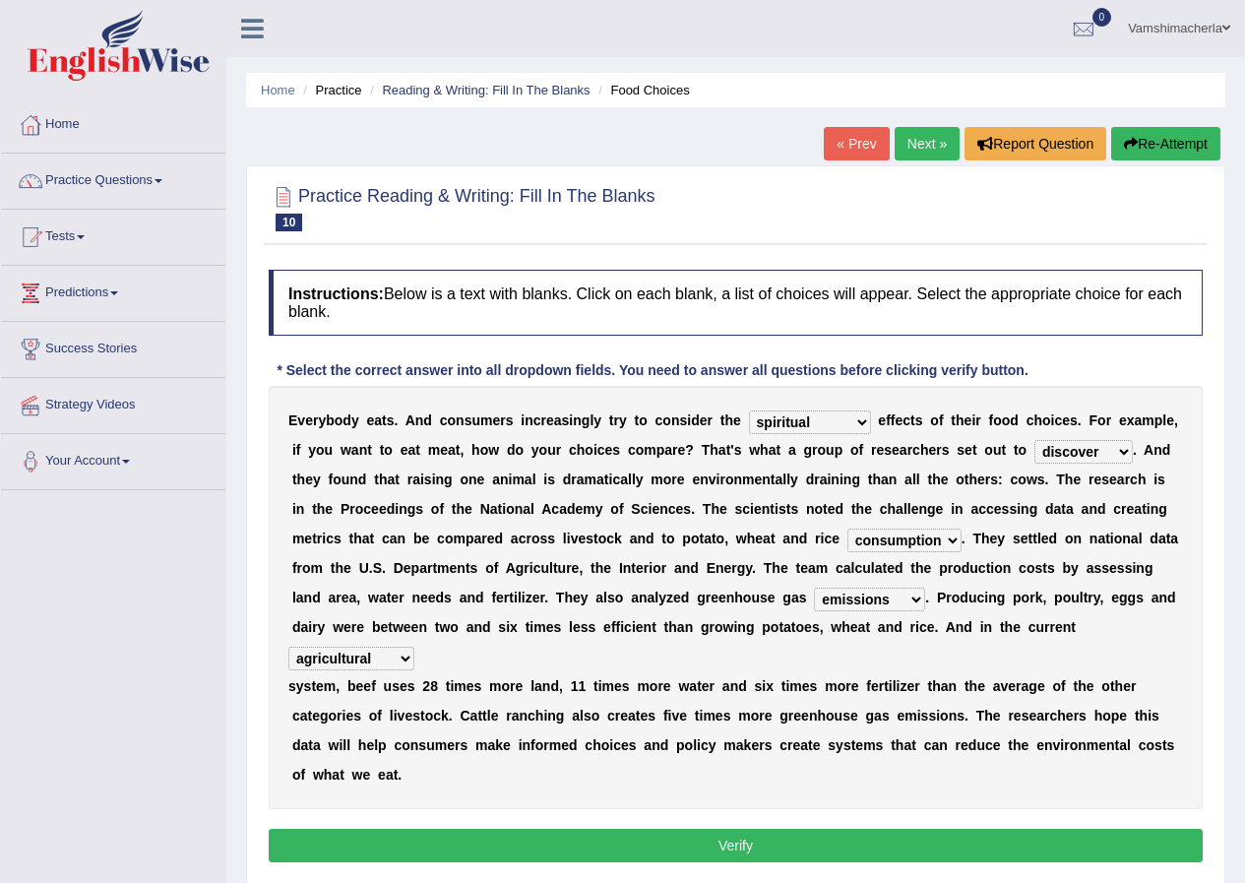
drag, startPoint x: 744, startPoint y: 864, endPoint x: 738, endPoint y: 850, distance: 15.9
click at [741, 861] on div "Instructions: Below is a text with blanks. Click on each blank, a list of choic…" at bounding box center [736, 569] width 944 height 618
click at [736, 835] on button "Verify" at bounding box center [736, 845] width 934 height 33
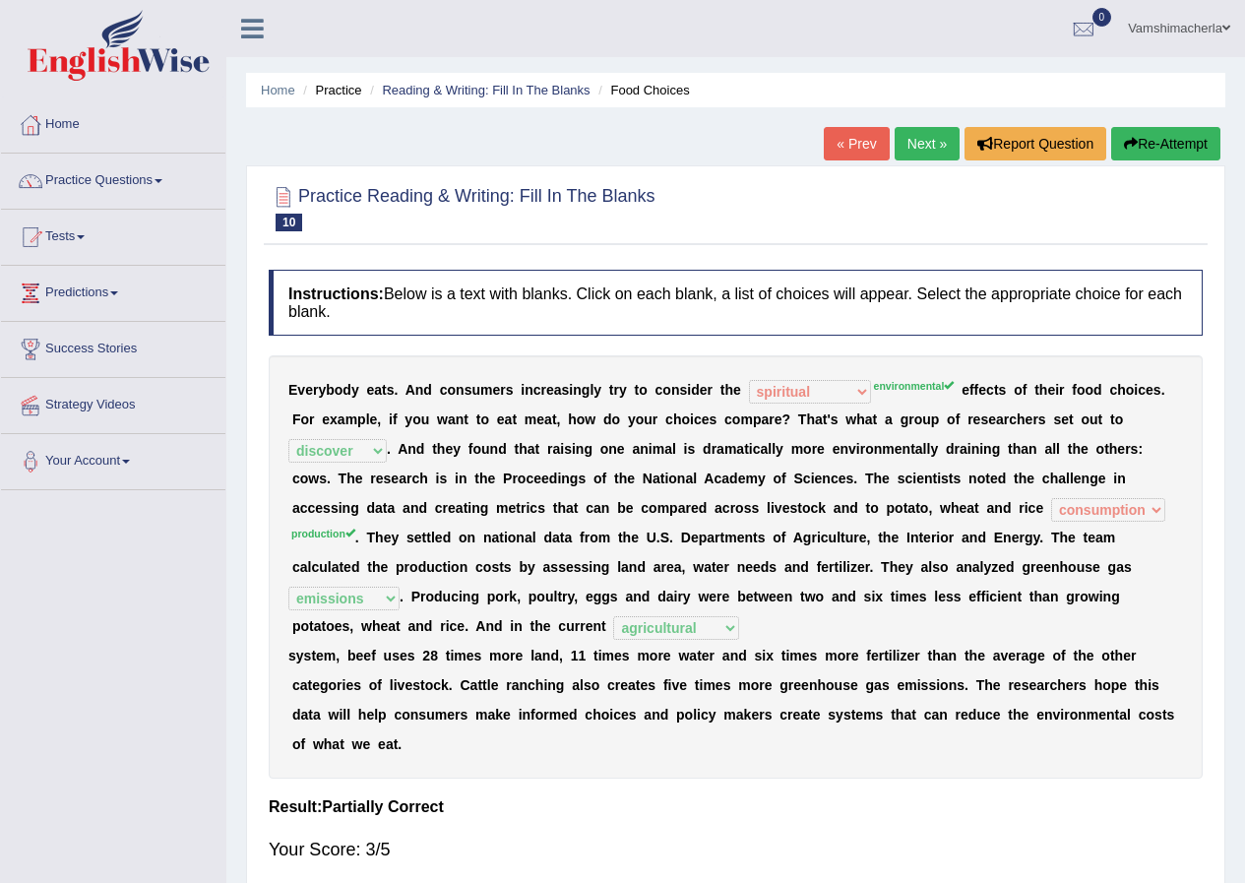
click at [947, 141] on link "Next »" at bounding box center [927, 143] width 65 height 33
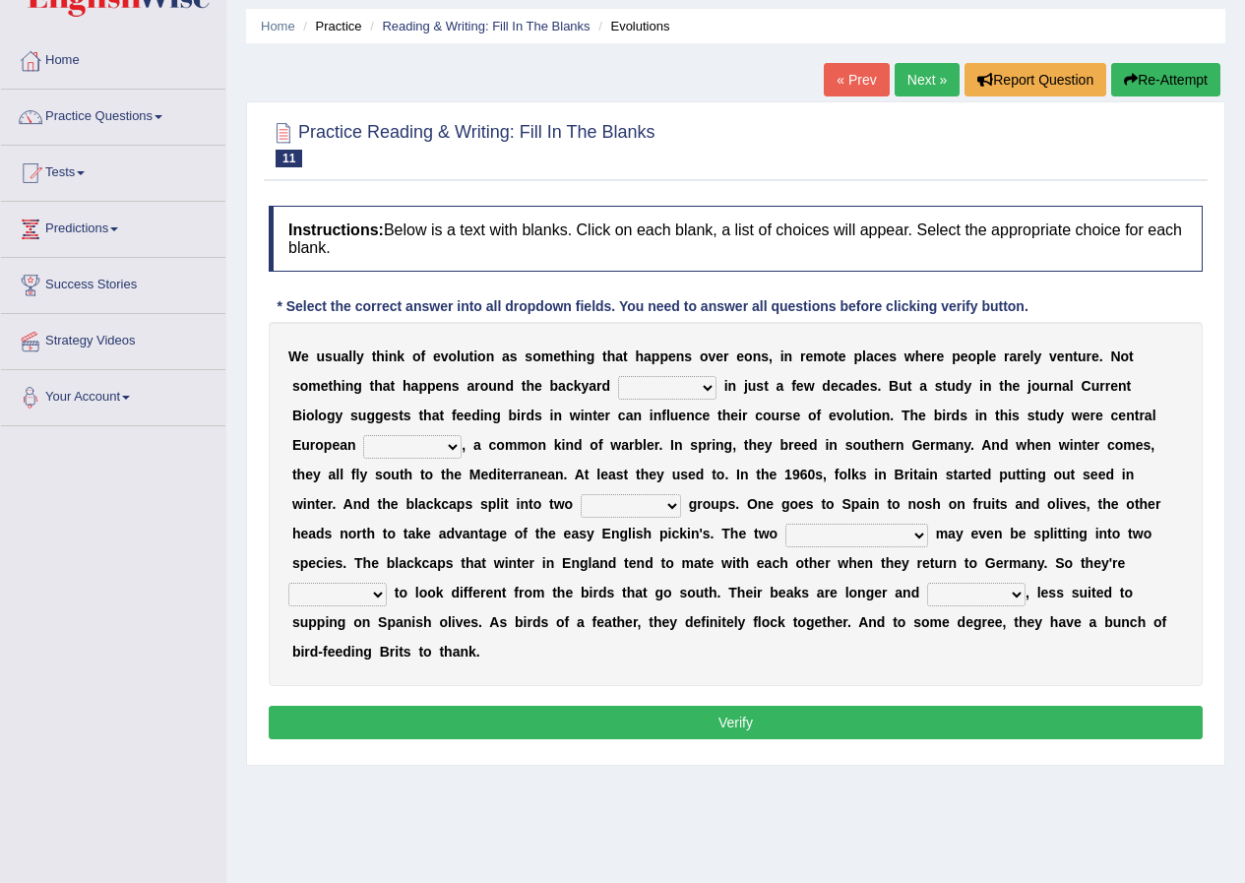
scroll to position [98, 0]
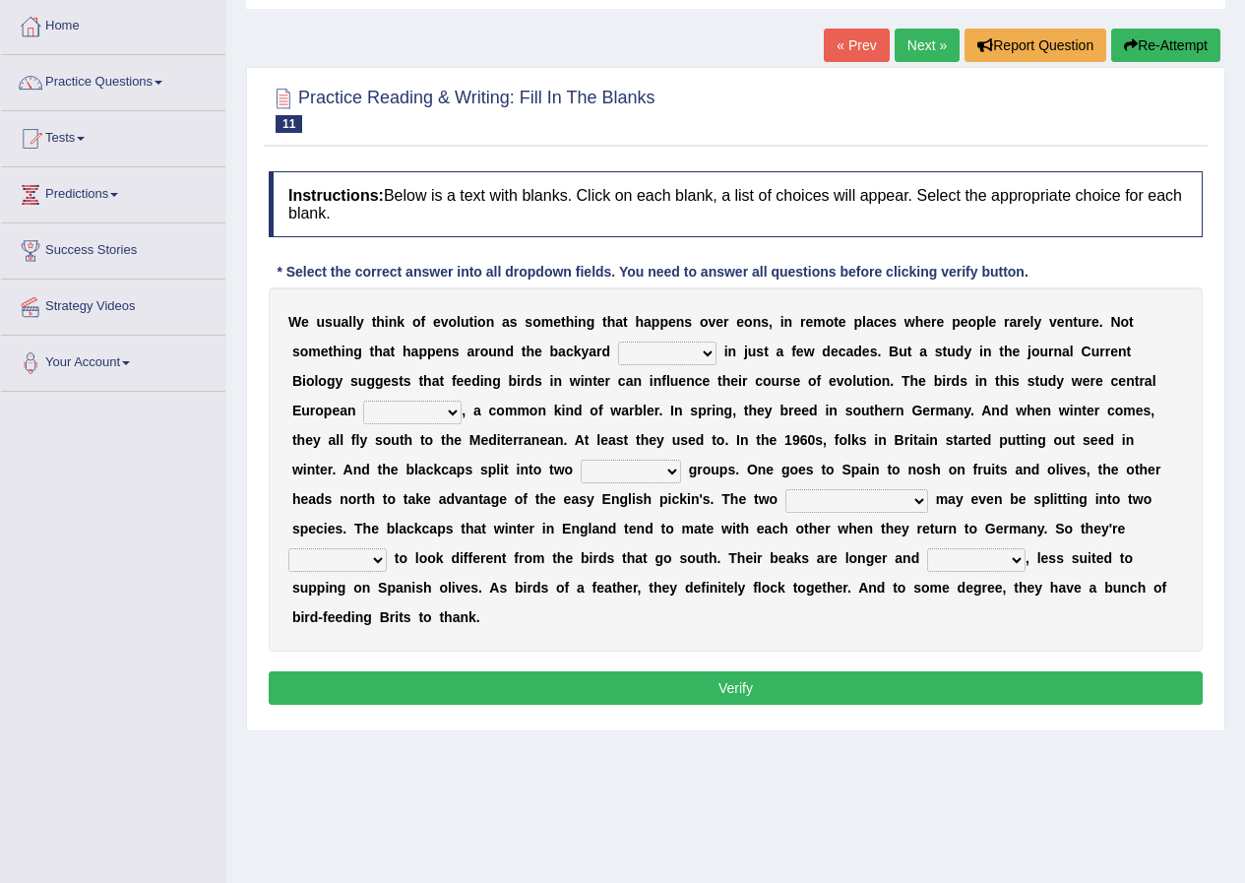
click at [701, 349] on select "beaver believer birdfeeder phonier" at bounding box center [667, 354] width 98 height 24
click at [50, 640] on div "Toggle navigation Home Practice Questions Speaking Practice Read Aloud Repeat S…" at bounding box center [622, 414] width 1245 height 1024
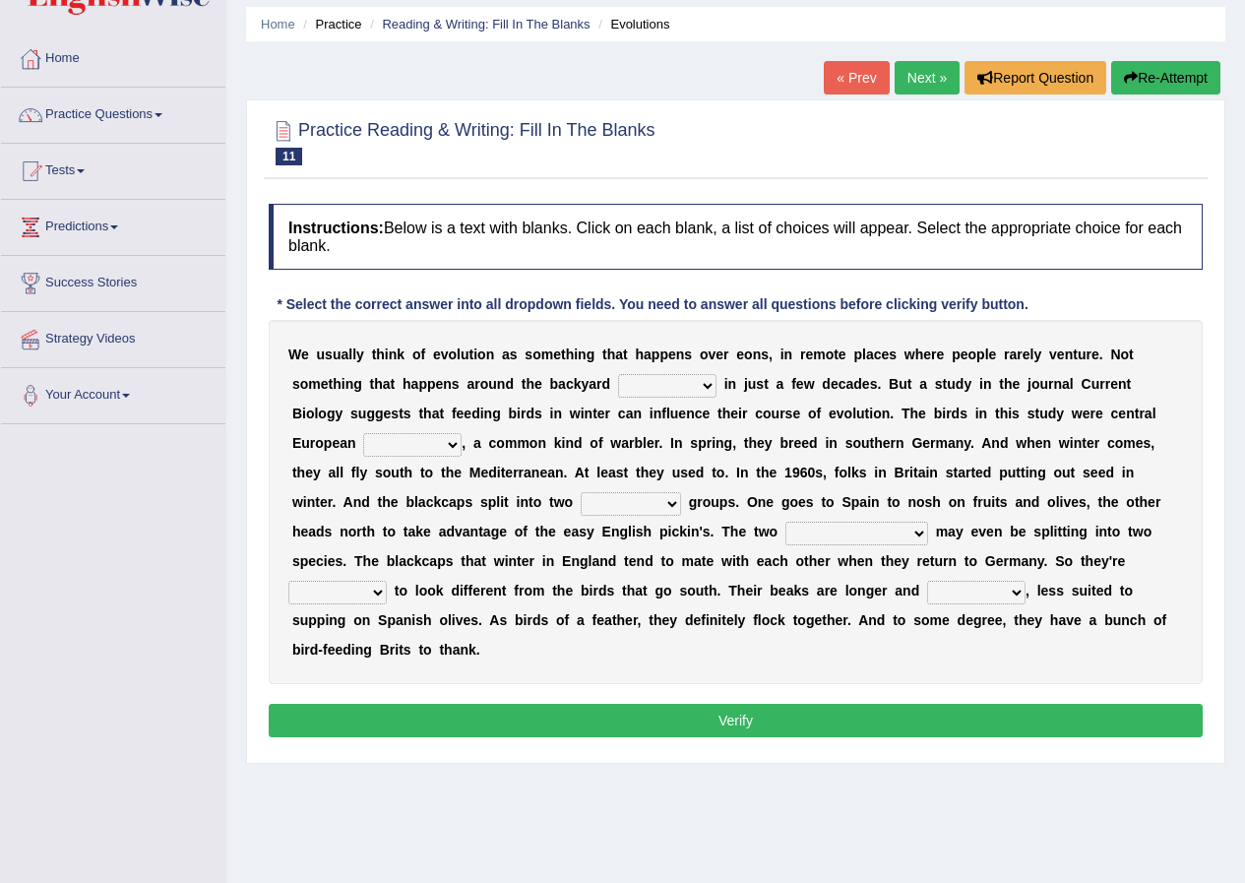
scroll to position [151, 0]
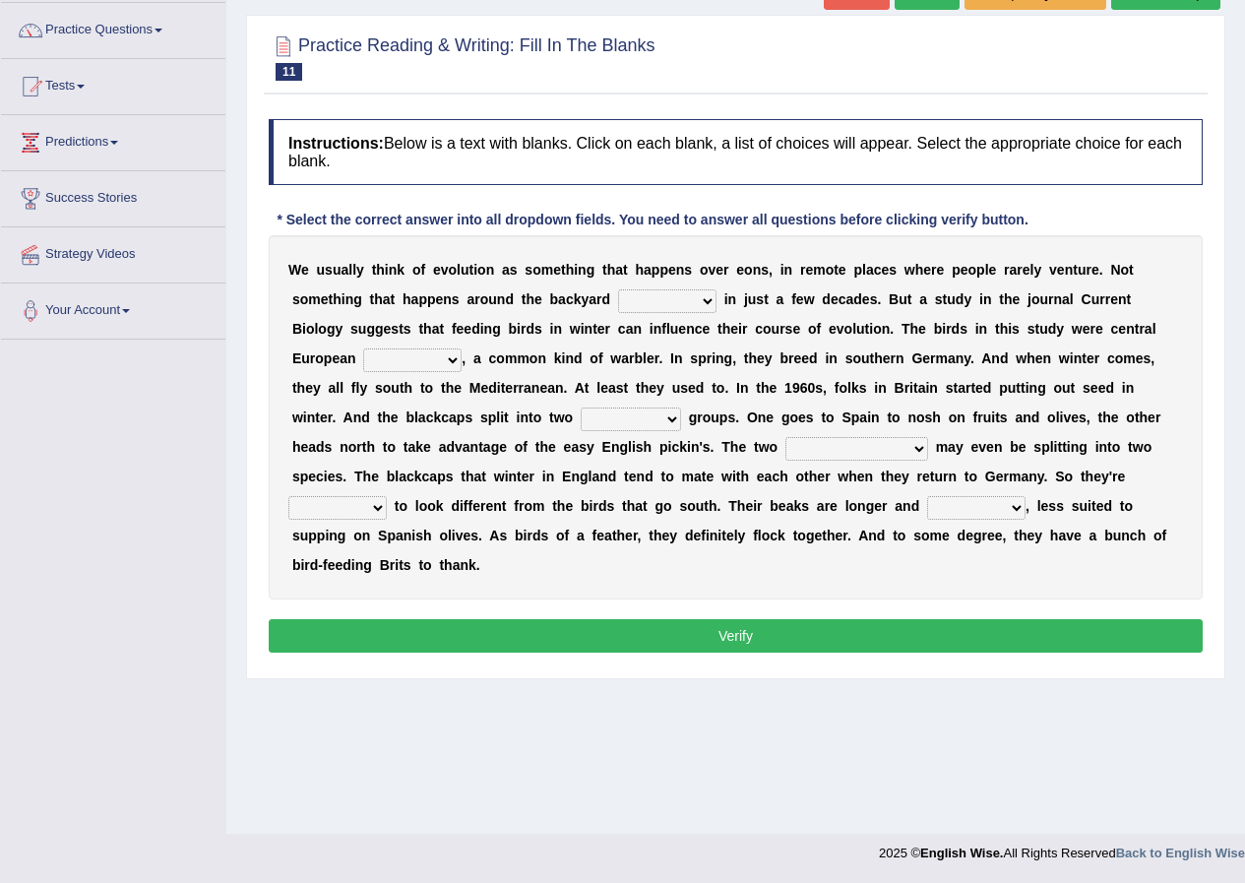
click at [670, 287] on div "W e u s u a l l y t h i n k o f e v o l u t i o n a s s o m e t h i n g t h a t…" at bounding box center [736, 417] width 934 height 364
click at [677, 300] on select "beaver believer birdfeeder phonier" at bounding box center [667, 301] width 98 height 24
click at [618, 289] on select "beaver believer birdfeeder phonier" at bounding box center [667, 301] width 98 height 24
click at [691, 300] on select "beaver believer birdfeeder phonier" at bounding box center [667, 301] width 98 height 24
select select "beaver"
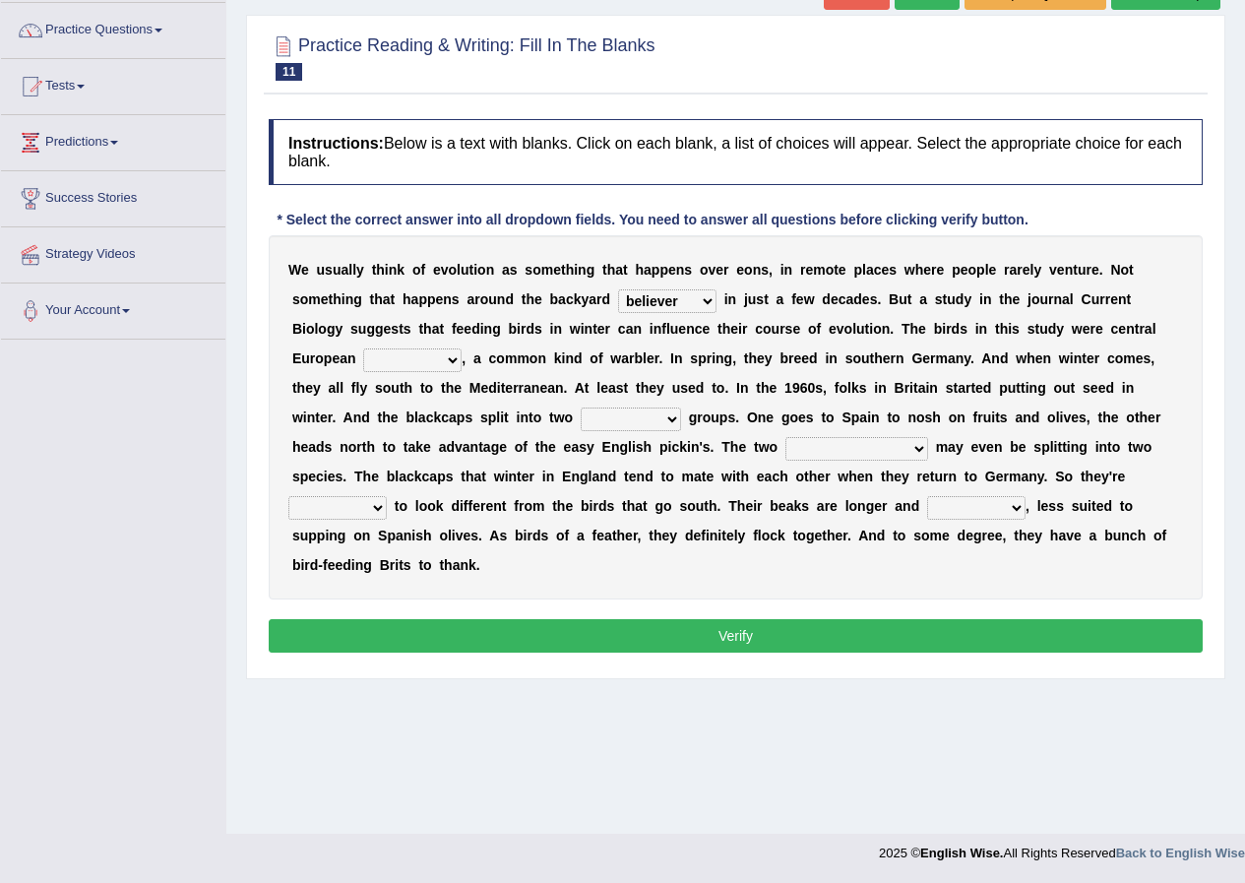
click at [618, 289] on select "beaver believer birdfeeder phonier" at bounding box center [667, 301] width 98 height 24
click at [367, 359] on select "blackcaps pox flaps chats" at bounding box center [412, 360] width 98 height 24
click at [363, 348] on select "blackcaps pox flaps chats" at bounding box center [412, 360] width 98 height 24
click at [413, 363] on select "blackcaps pox flaps chats" at bounding box center [412, 360] width 98 height 24
click at [363, 348] on select "blackcaps pox flaps chats" at bounding box center [412, 360] width 98 height 24
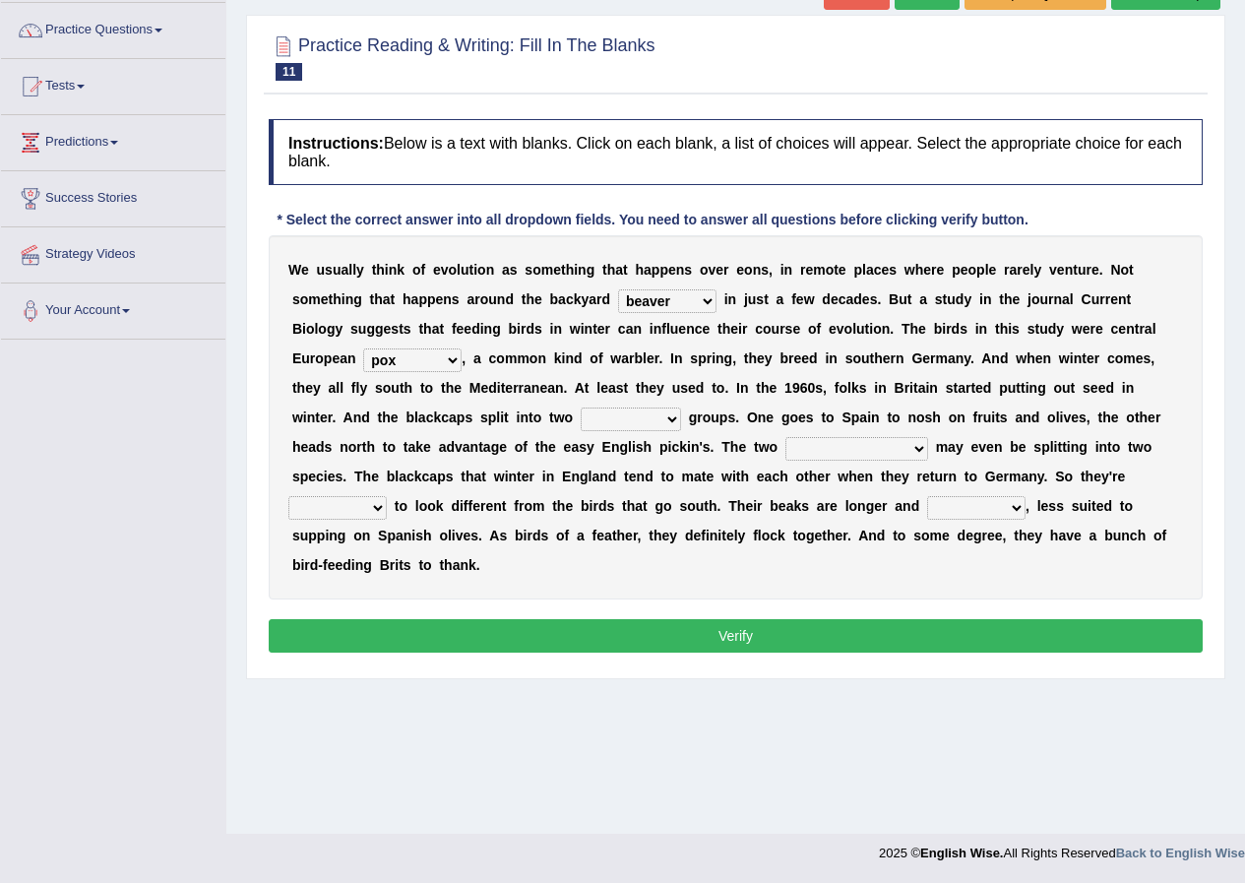
click at [401, 362] on select "blackcaps pox flaps chats" at bounding box center [412, 360] width 98 height 24
select select "flaps"
click at [363, 348] on select "blackcaps pox flaps chats" at bounding box center [412, 360] width 98 height 24
click at [646, 423] on select "distinct bit disconnect split" at bounding box center [631, 420] width 100 height 24
select select "distinct"
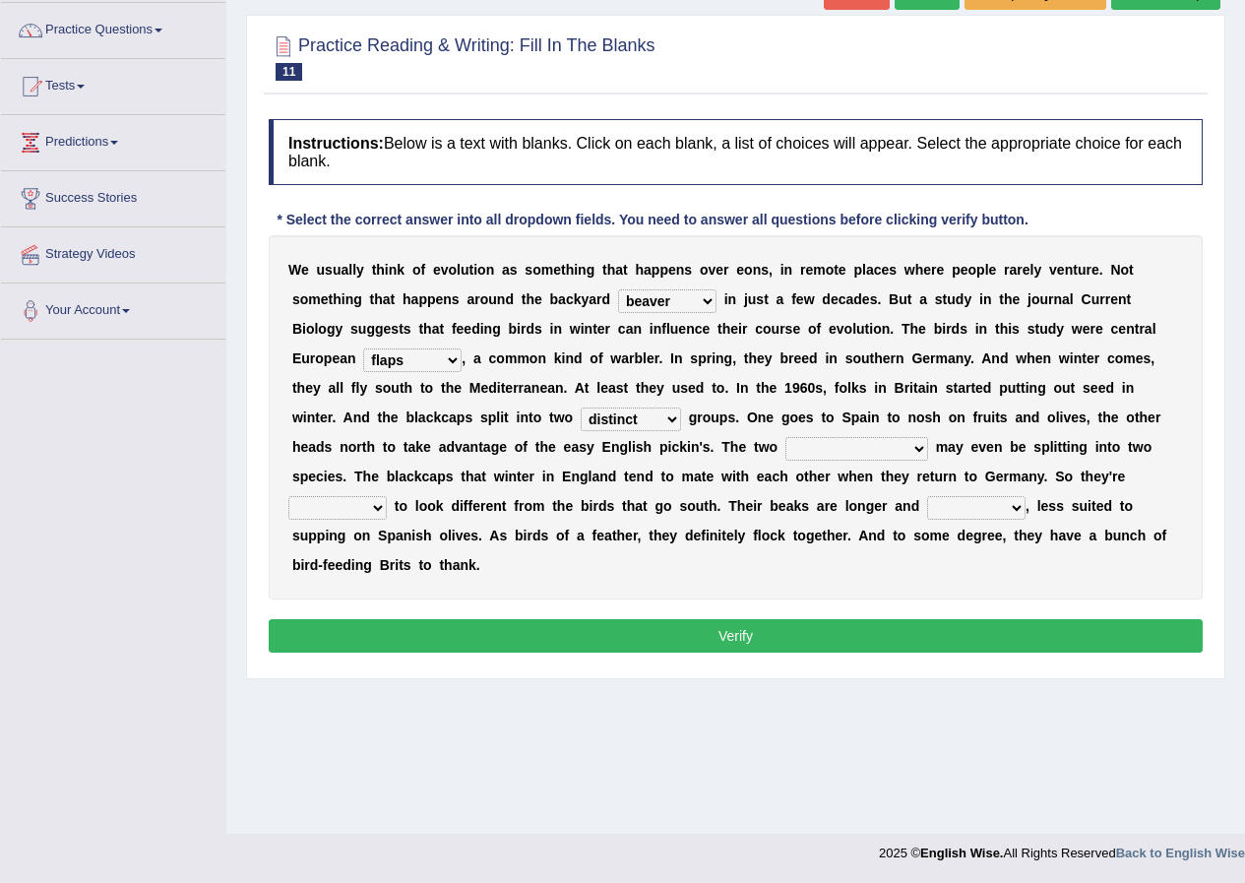
click at [581, 408] on select "distinct bit disconnect split" at bounding box center [631, 420] width 100 height 24
click at [868, 452] on select "elevators populations breakers contraindications" at bounding box center [857, 449] width 143 height 24
select select "contraindications"
click at [786, 437] on select "elevators populations breakers contraindications" at bounding box center [857, 449] width 143 height 24
click at [948, 506] on select "freshwater spillover scheduler narrower" at bounding box center [976, 508] width 98 height 24
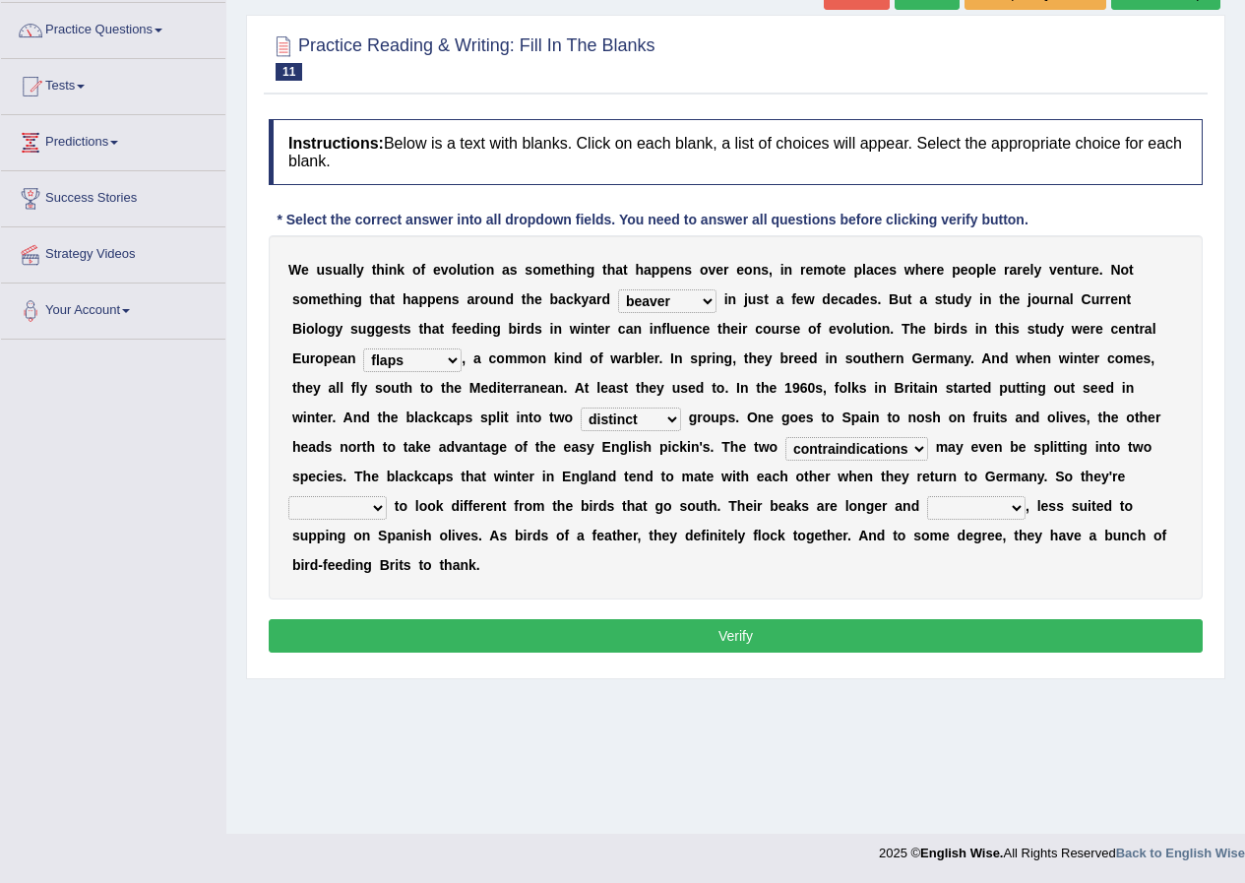
select select "narrower"
click at [927, 496] on select "freshwater spillover scheduler narrower" at bounding box center [976, 508] width 98 height 24
click at [321, 507] on select "starting blotting wanting padding" at bounding box center [337, 508] width 98 height 24
select select "starting"
click at [288, 496] on select "starting blotting wanting padding" at bounding box center [337, 508] width 98 height 24
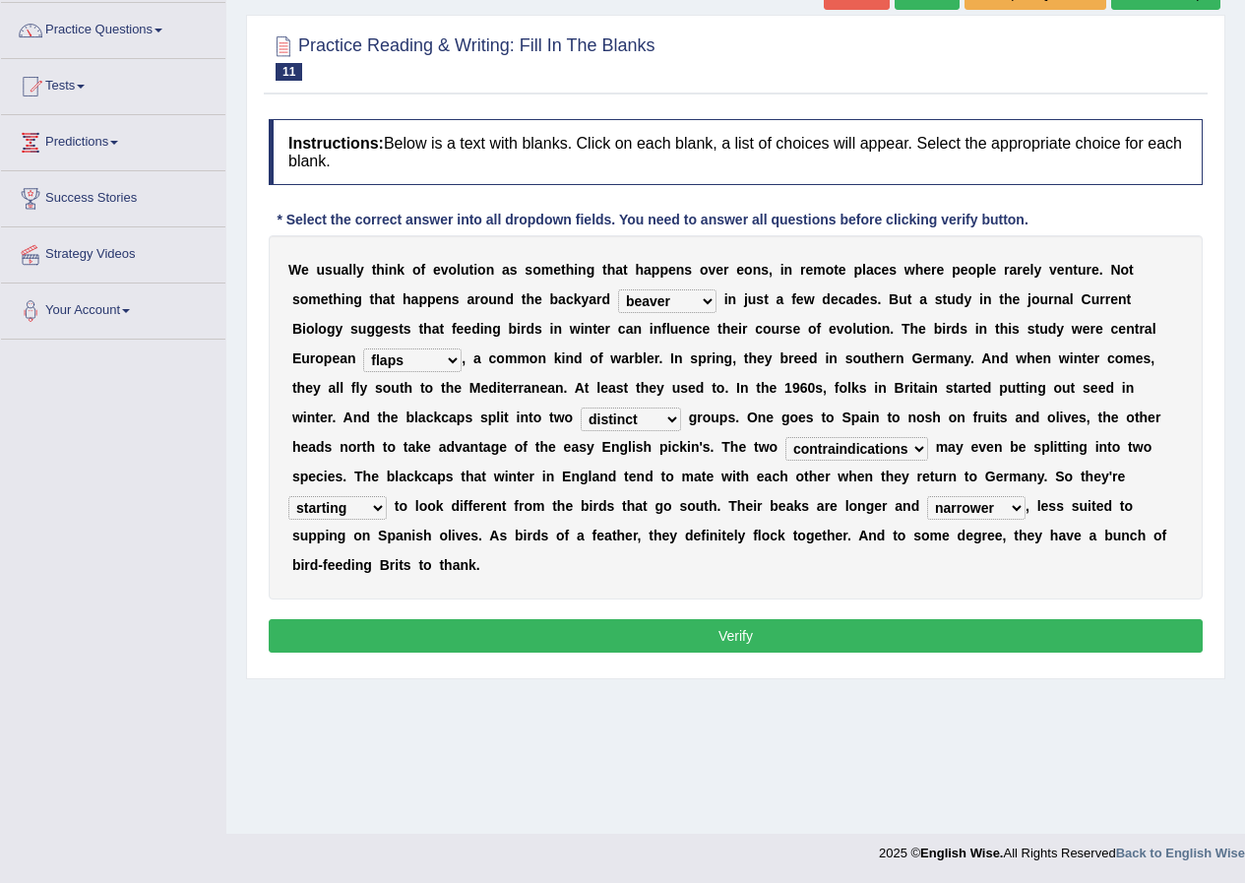
click at [450, 628] on button "Verify" at bounding box center [736, 635] width 934 height 33
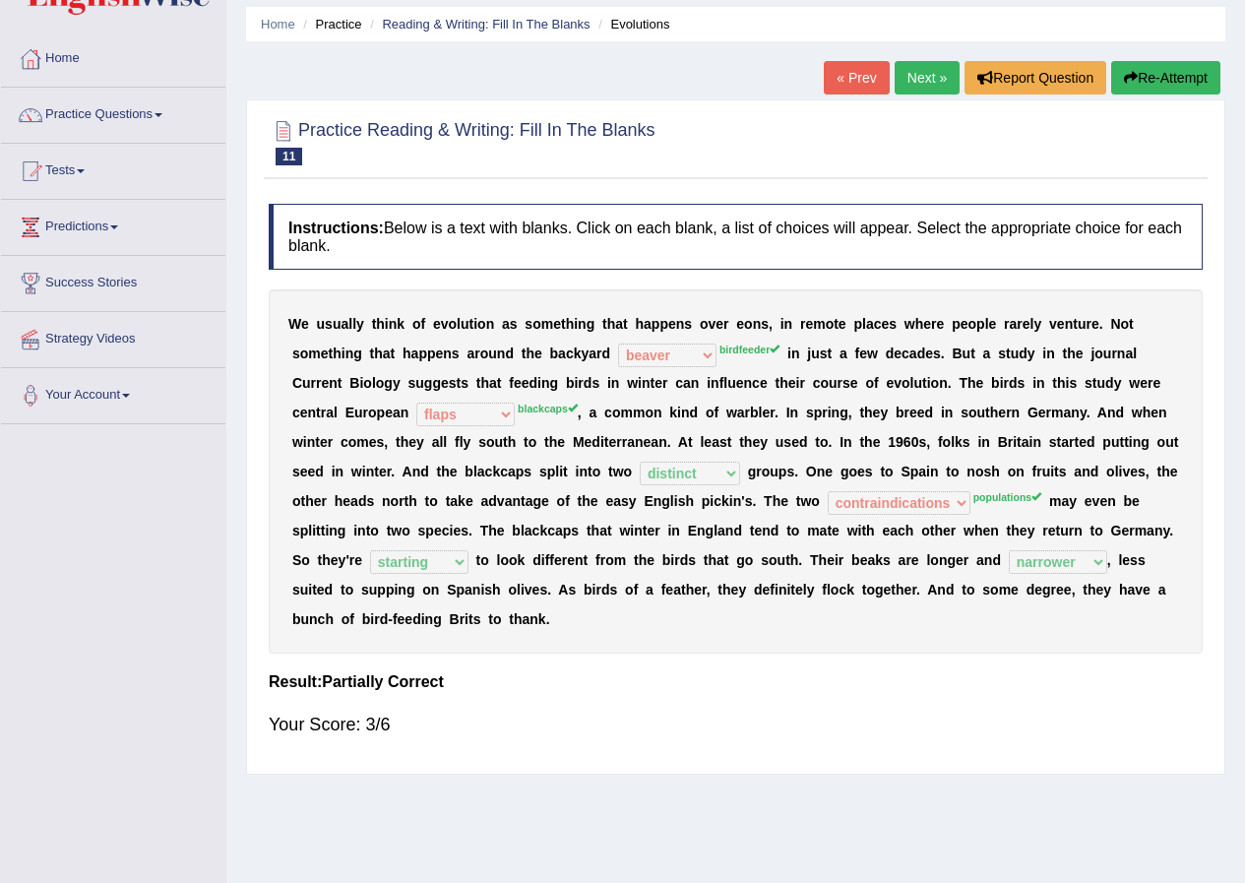
scroll to position [98, 0]
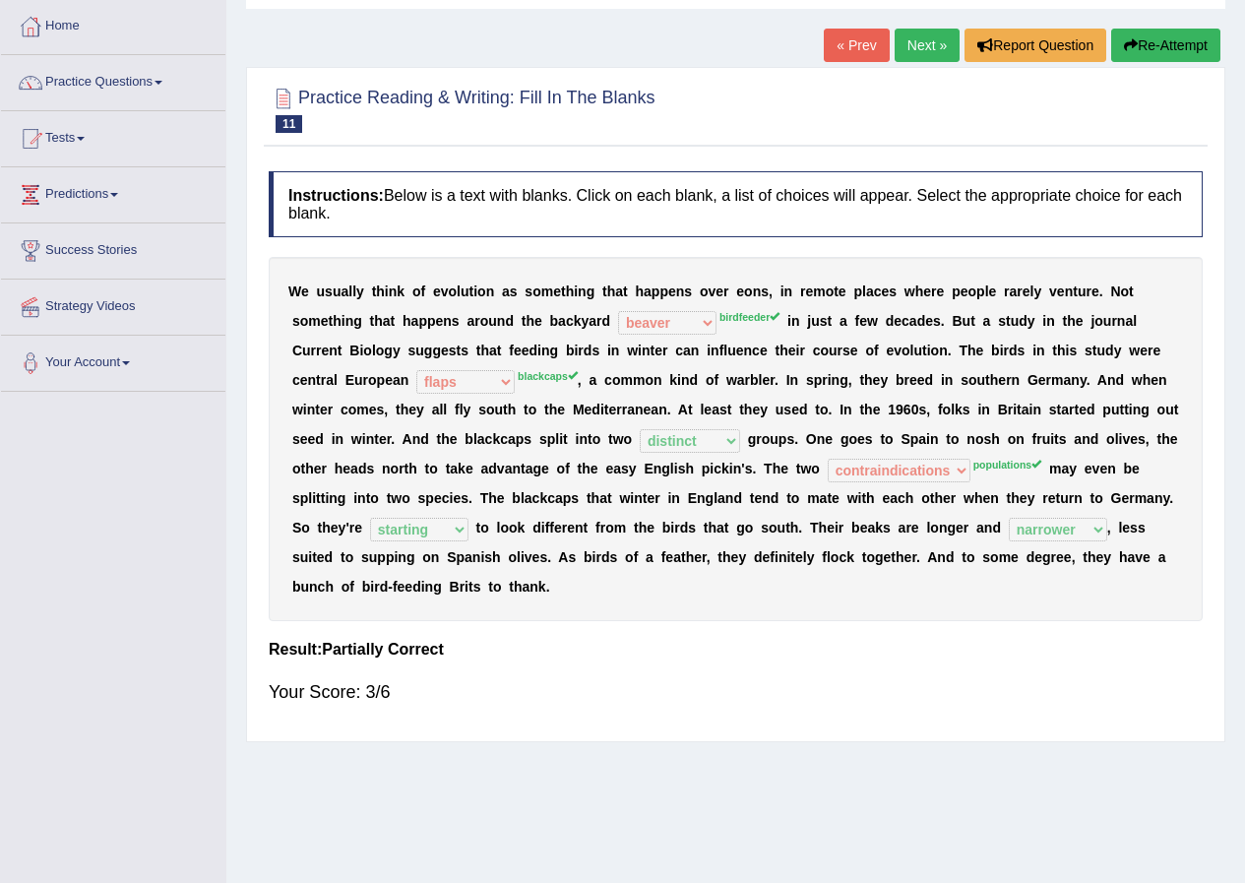
click at [895, 33] on link "Next »" at bounding box center [927, 45] width 65 height 33
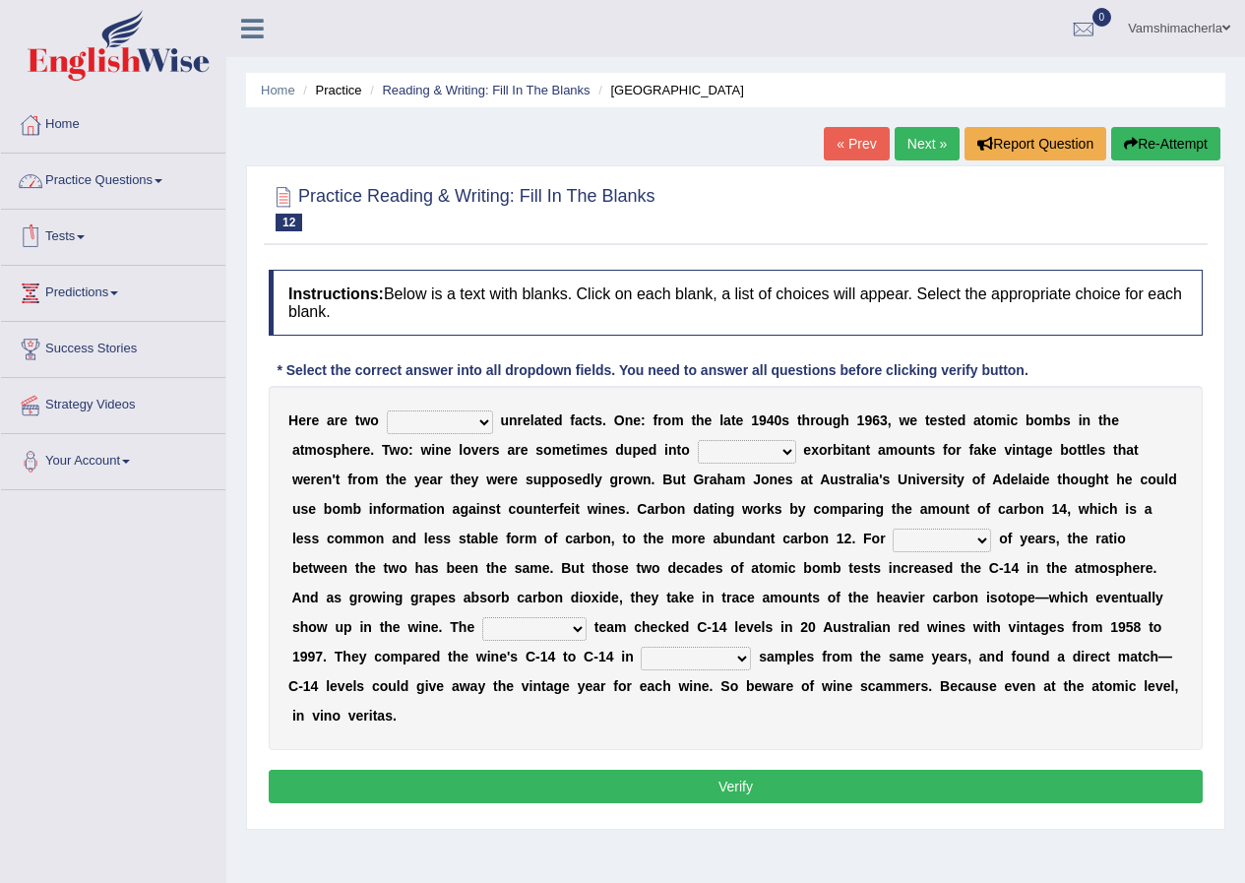
click at [280, 227] on span "12" at bounding box center [289, 223] width 27 height 18
click at [292, 203] on div at bounding box center [284, 197] width 30 height 30
click at [74, 259] on li "Tests Take Practice Sectional Test Take Mock Test History" at bounding box center [113, 238] width 224 height 56
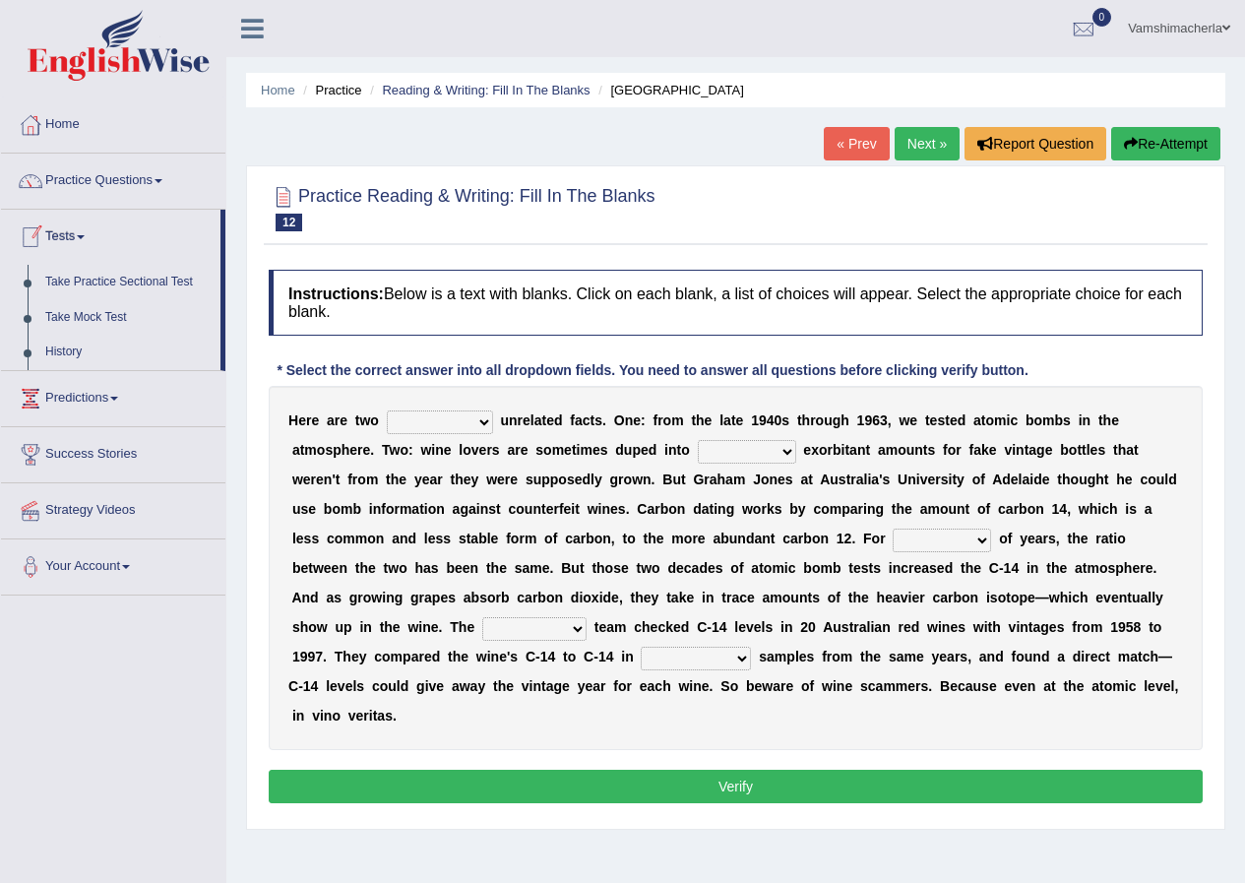
click at [73, 248] on link "Tests" at bounding box center [111, 234] width 220 height 49
